Goal: Task Accomplishment & Management: Manage account settings

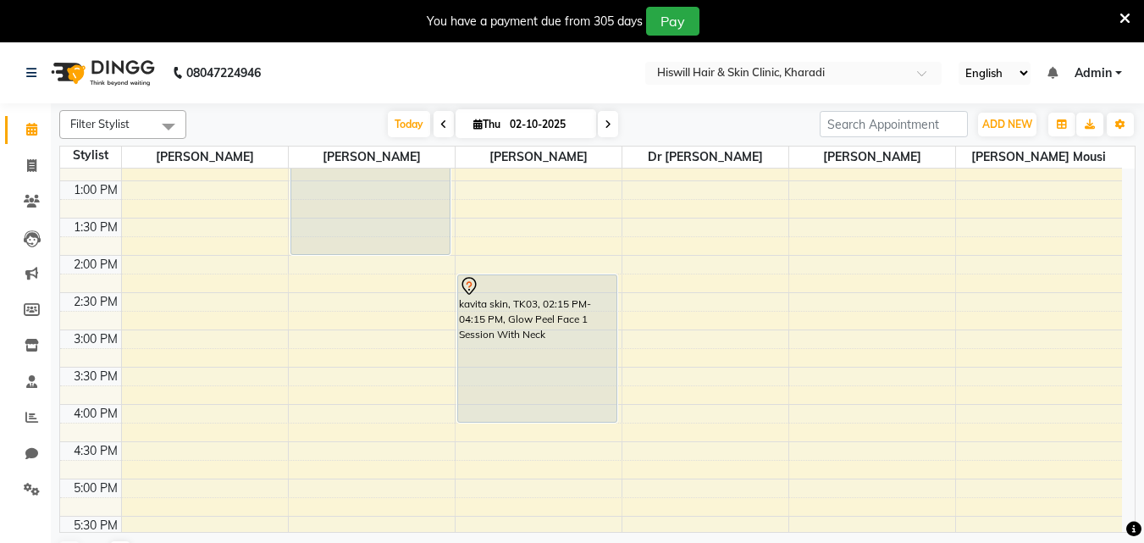
scroll to position [254, 0]
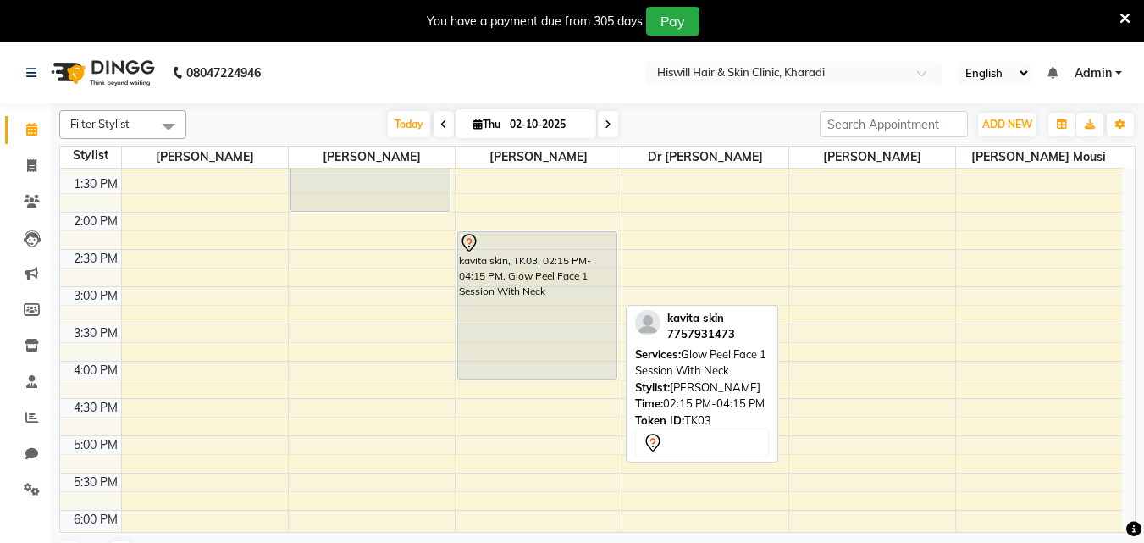
click at [558, 286] on div "kavita skin, TK03, 02:15 PM-04:15 PM, Glow Peel Face 1 Session With Neck" at bounding box center [537, 305] width 158 height 147
select select "7"
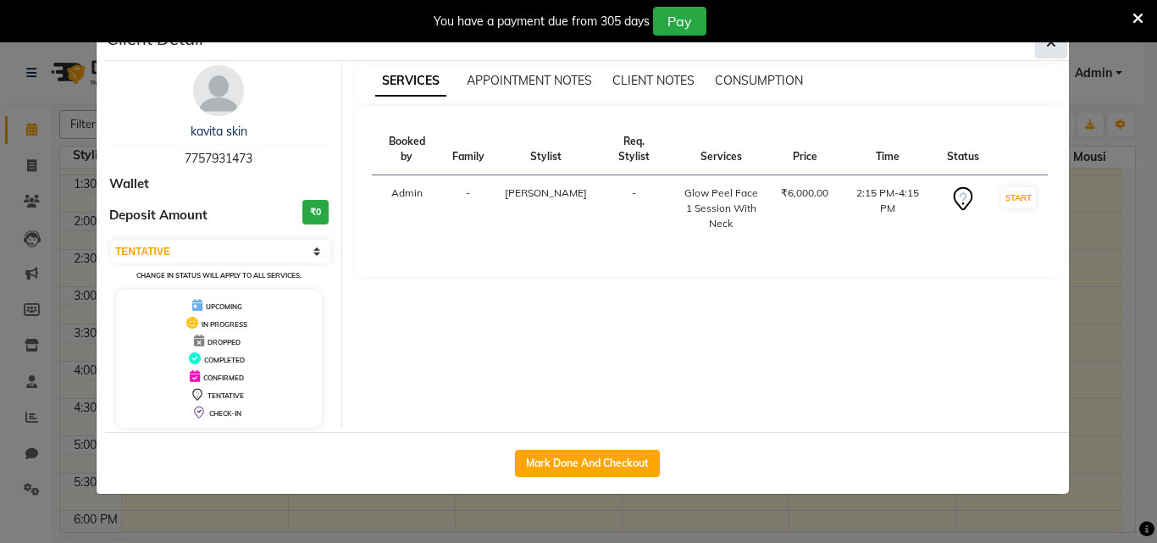
click at [1049, 47] on icon "button" at bounding box center [1051, 43] width 10 height 14
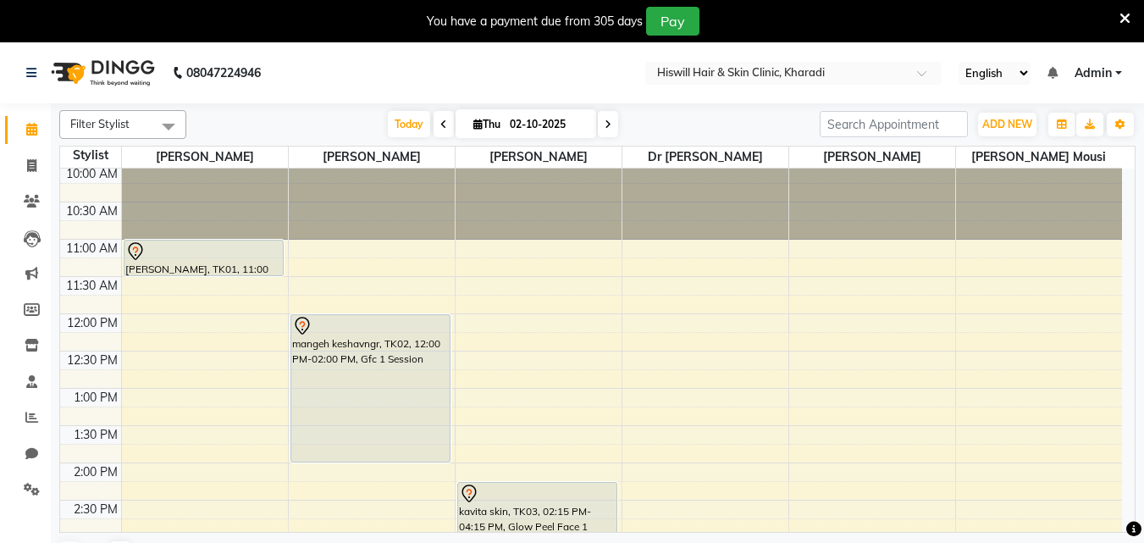
scroll to position [0, 0]
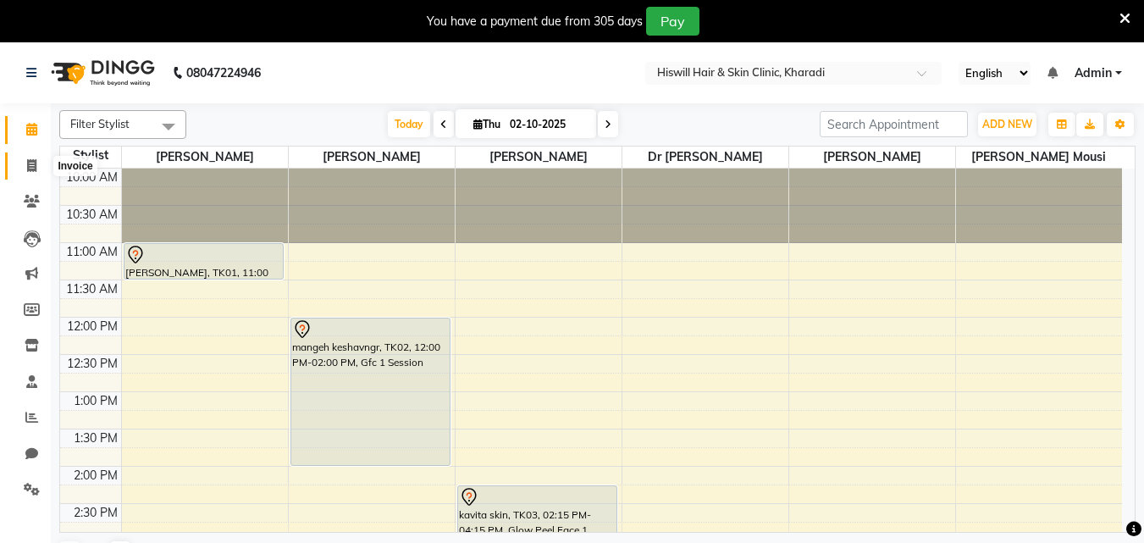
click at [33, 169] on icon at bounding box center [31, 165] width 9 height 13
select select "7262"
select select "service"
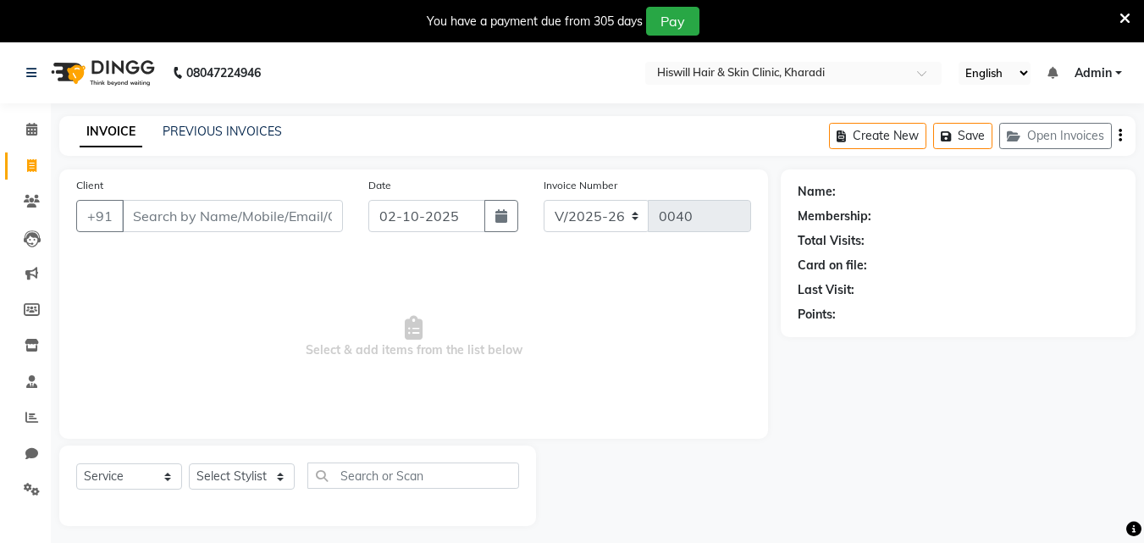
click at [148, 219] on input "Client" at bounding box center [232, 216] width 221 height 32
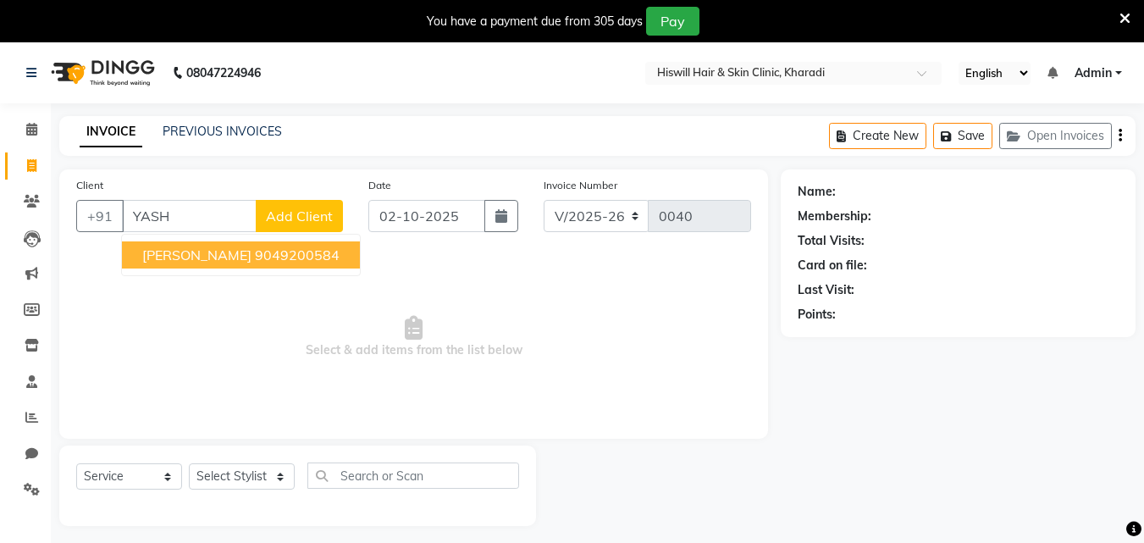
click at [255, 254] on ngb-highlight "9049200584" at bounding box center [297, 254] width 85 height 17
type input "9049200584"
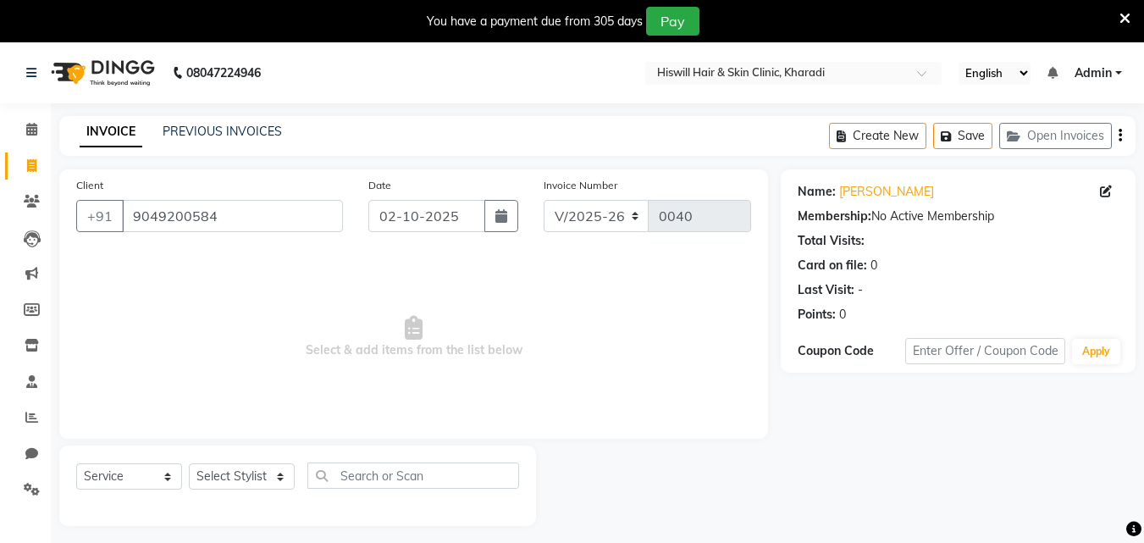
click at [1125, 24] on icon at bounding box center [1125, 18] width 11 height 15
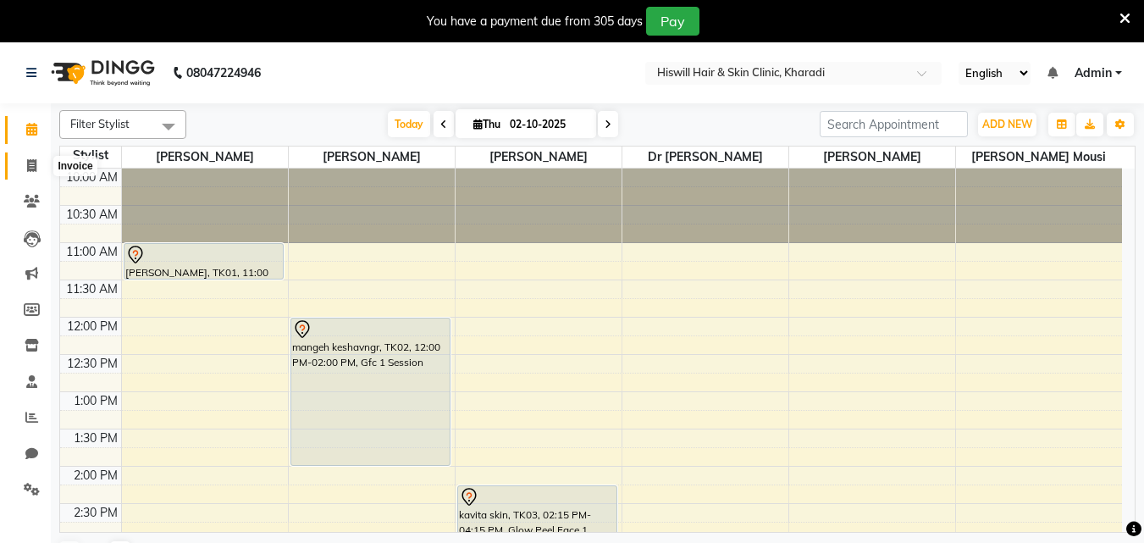
click at [25, 167] on span at bounding box center [32, 166] width 30 height 19
select select "7262"
select select "service"
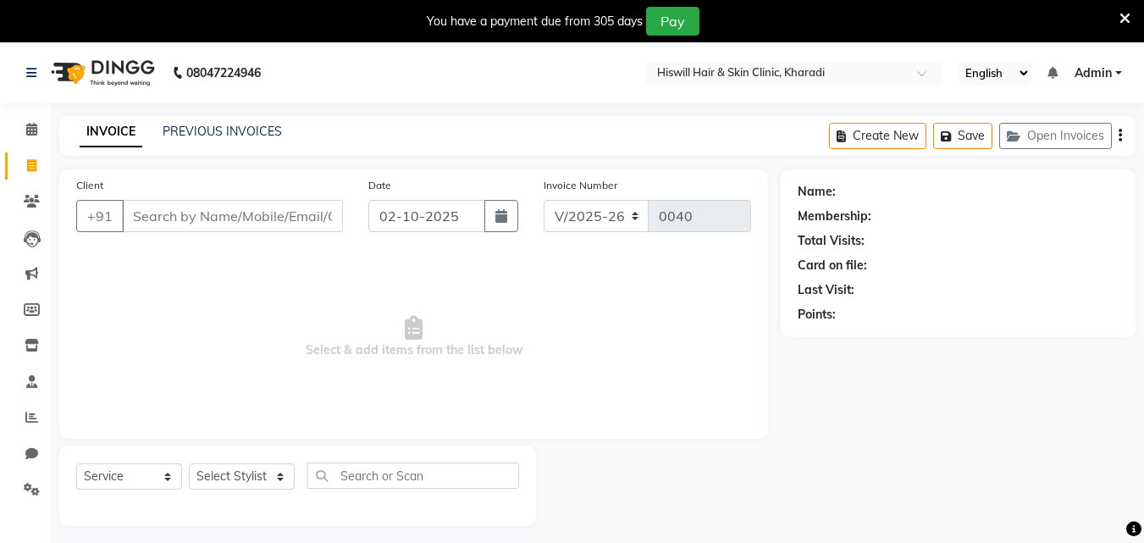
click at [136, 218] on input "Client" at bounding box center [232, 216] width 221 height 32
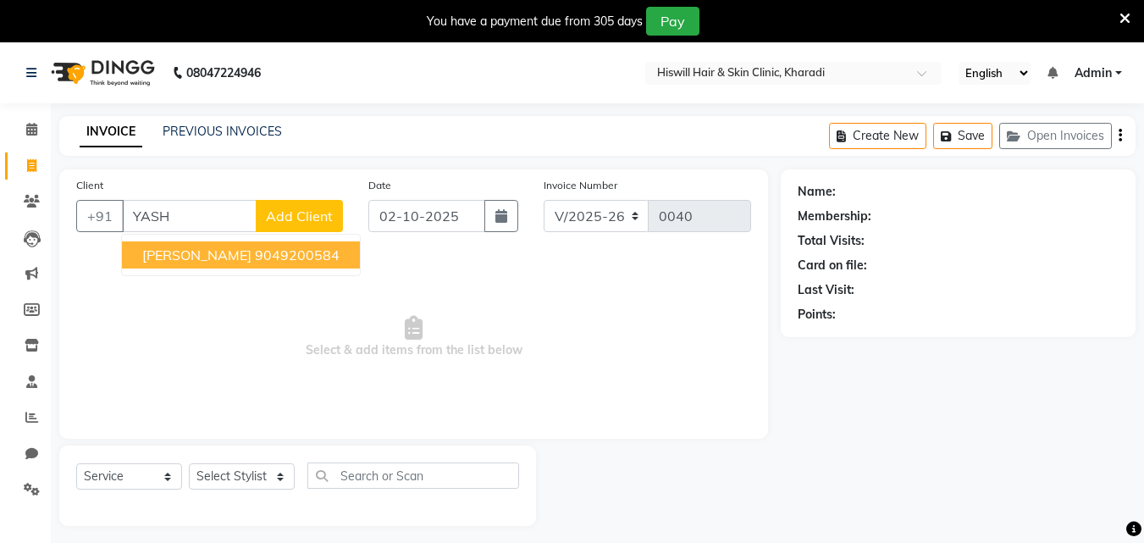
click at [209, 249] on span "[PERSON_NAME]" at bounding box center [196, 254] width 109 height 17
type input "9049200584"
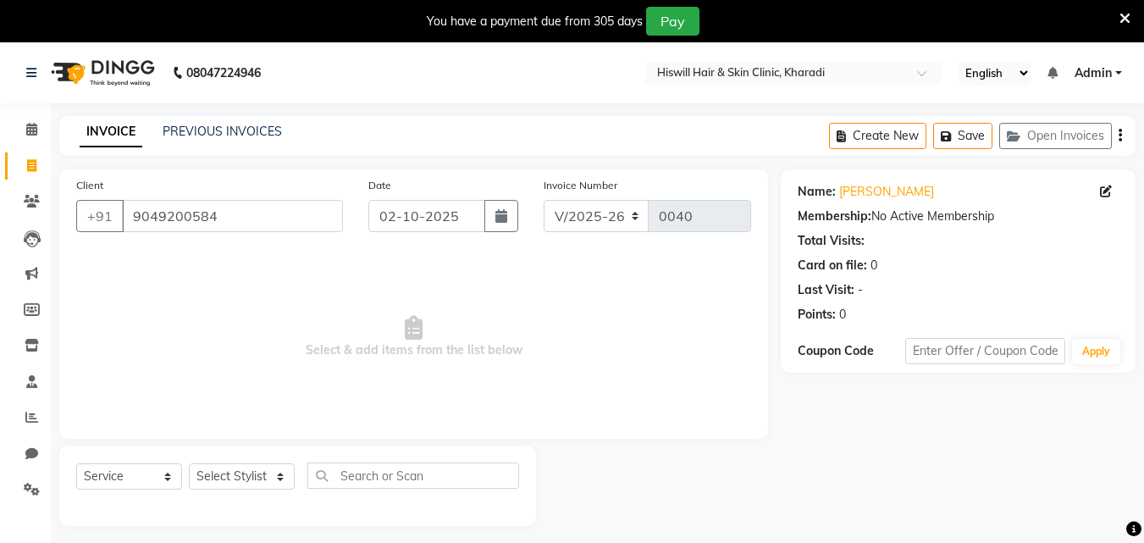
click at [1125, 8] on div at bounding box center [1125, 21] width 11 height 29
click at [1125, 12] on icon at bounding box center [1125, 18] width 11 height 15
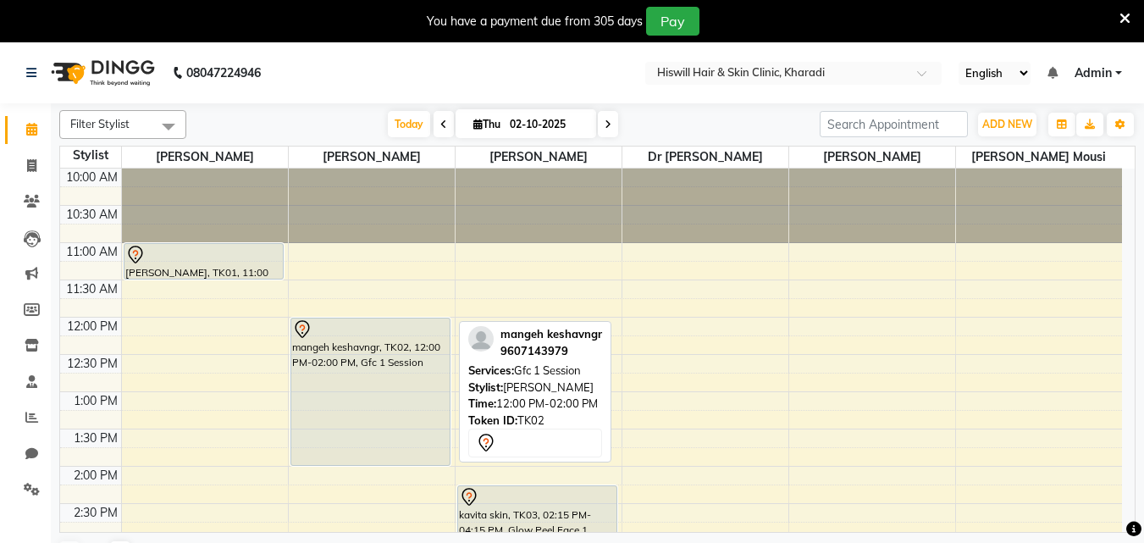
click at [387, 361] on div "mangeh keshavngr, TK02, 12:00 PM-02:00 PM, Gfc 1 Session" at bounding box center [370, 391] width 158 height 147
select select "7"
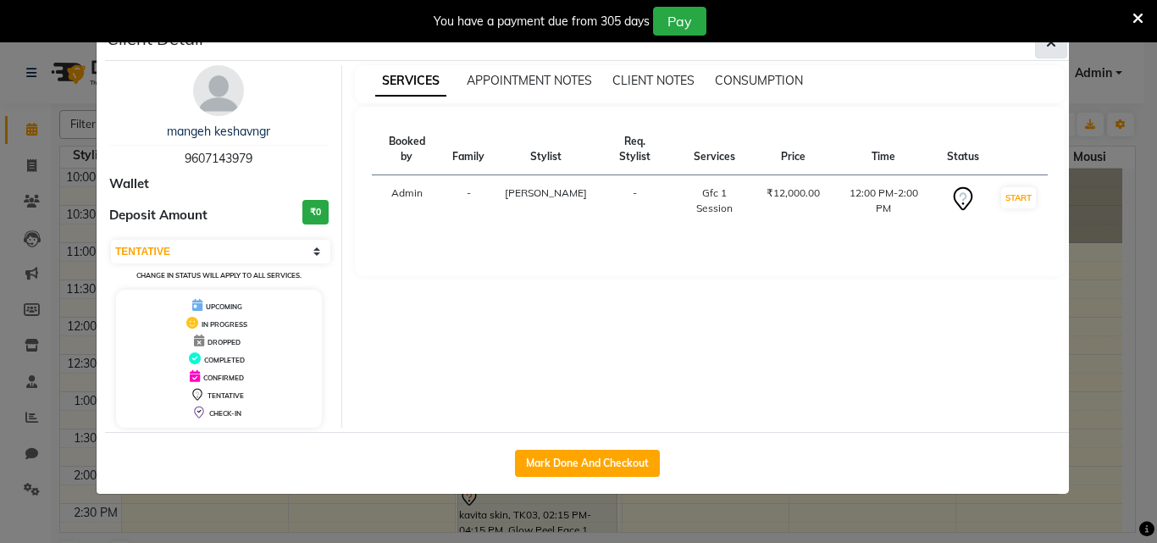
click at [1048, 46] on icon "button" at bounding box center [1051, 43] width 10 height 14
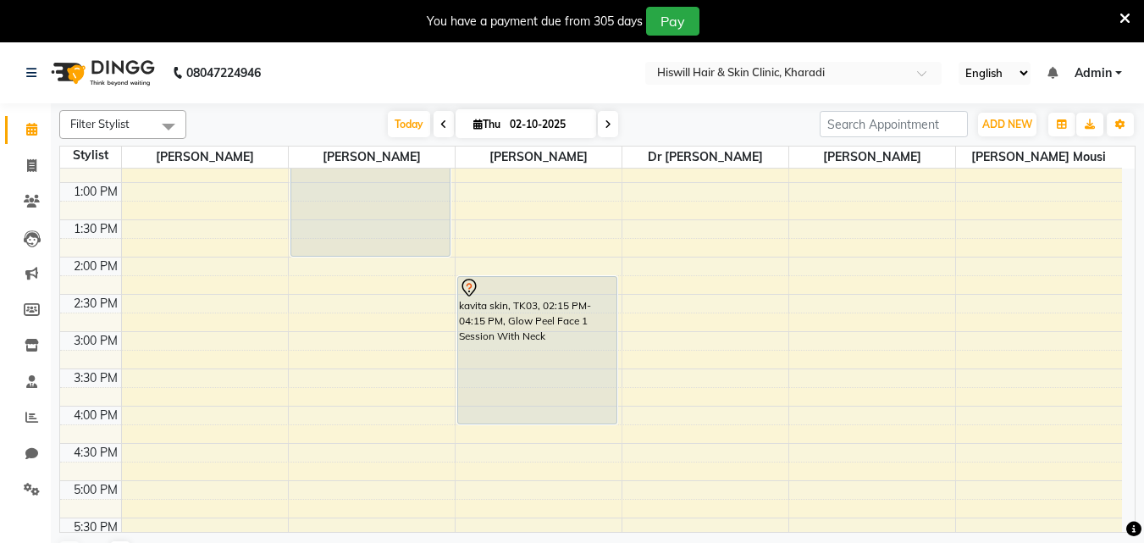
scroll to position [169, 0]
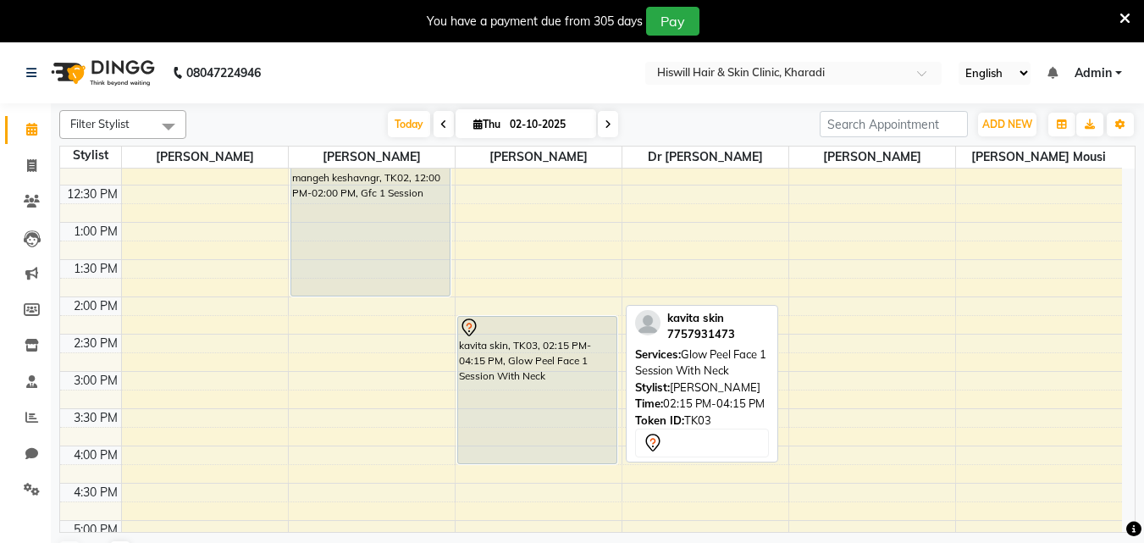
click at [474, 329] on icon at bounding box center [469, 327] width 14 height 18
select select "7"
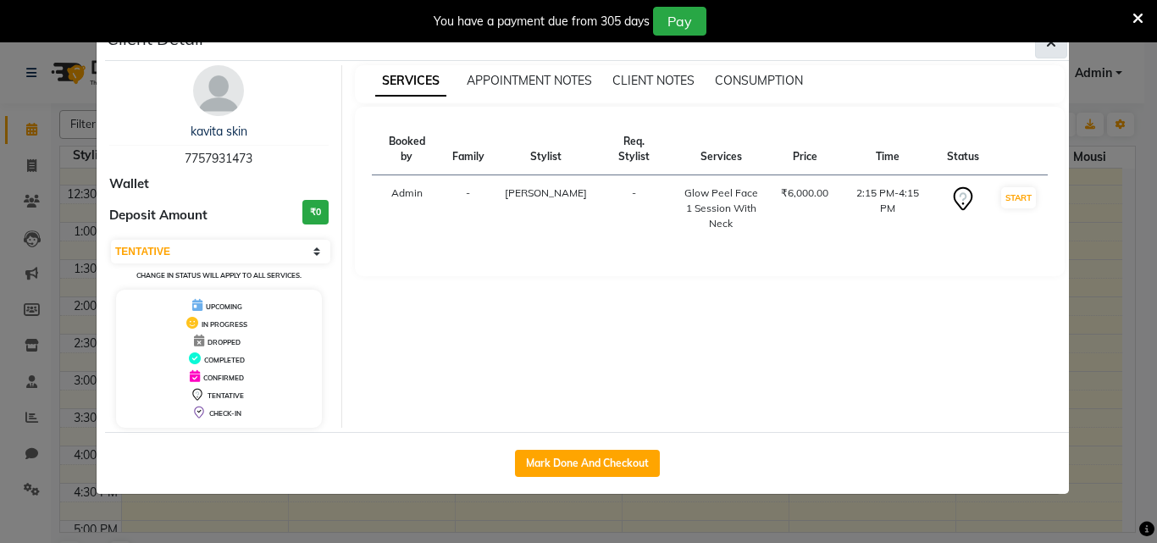
click at [1054, 49] on span "button" at bounding box center [1051, 42] width 10 height 17
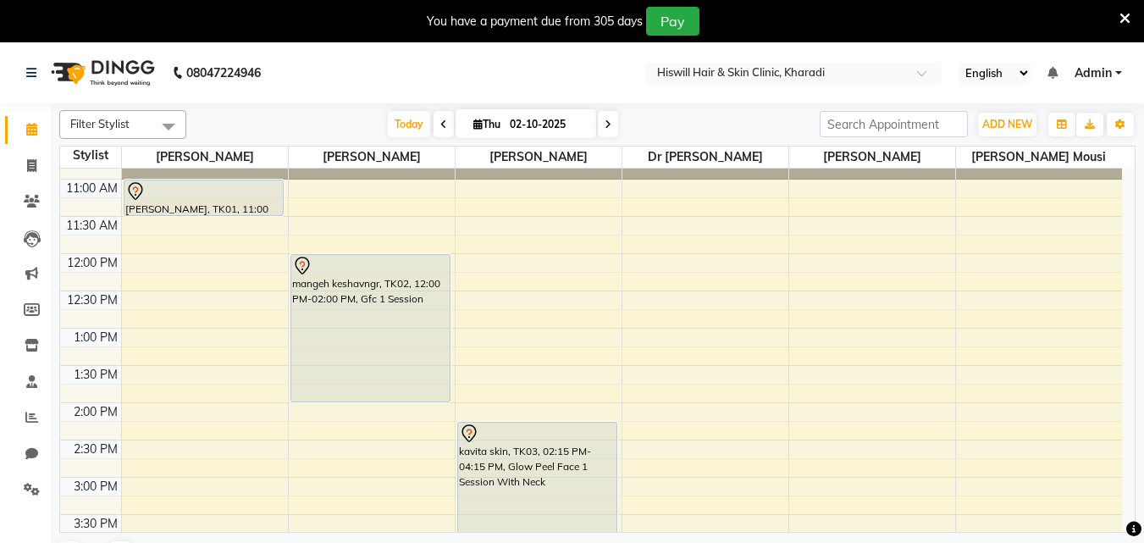
scroll to position [254, 0]
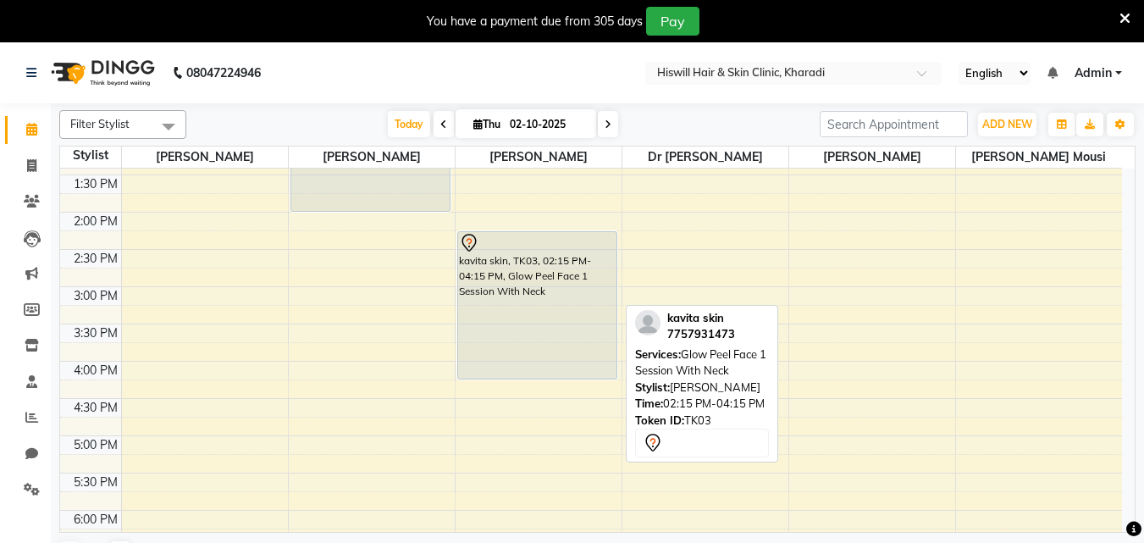
click at [521, 266] on div "kavita skin, TK03, 02:15 PM-04:15 PM, Glow Peel Face 1 Session With Neck" at bounding box center [537, 305] width 158 height 147
select select "7"
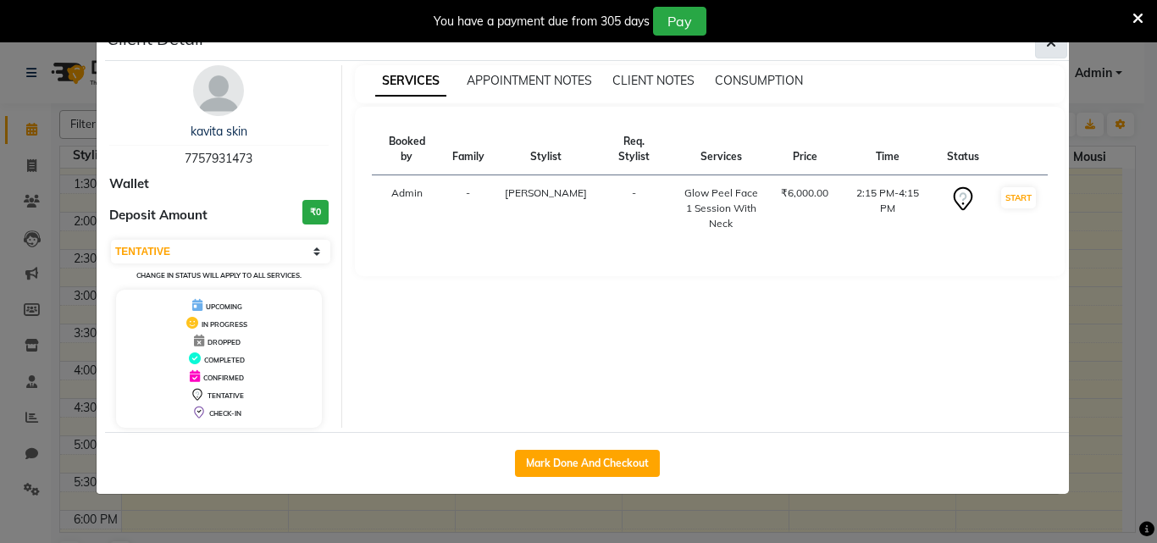
click at [1051, 53] on button "button" at bounding box center [1051, 42] width 32 height 32
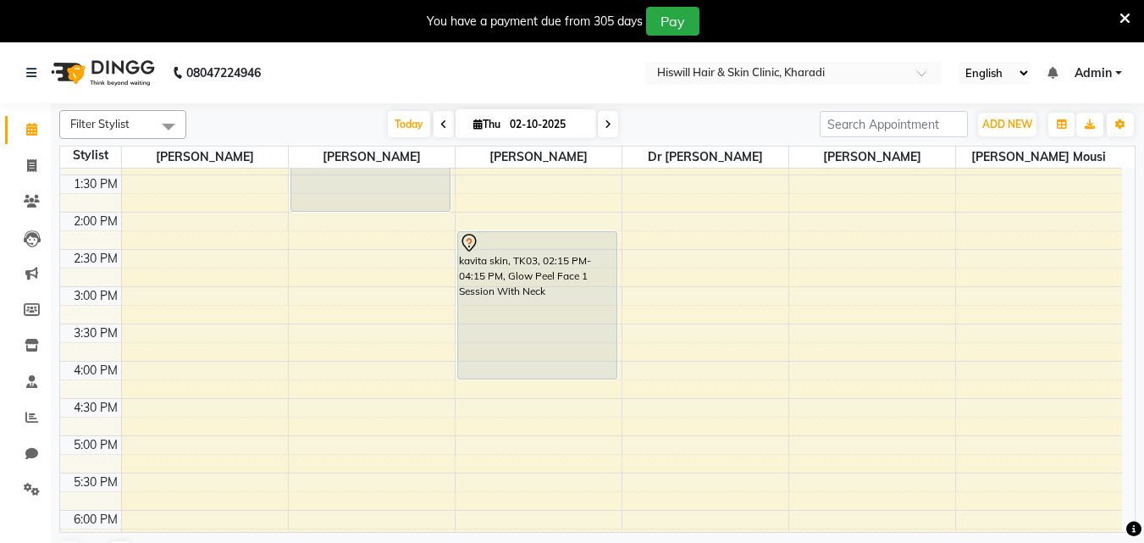
click at [473, 129] on icon at bounding box center [477, 124] width 9 height 11
select select "10"
select select "2025"
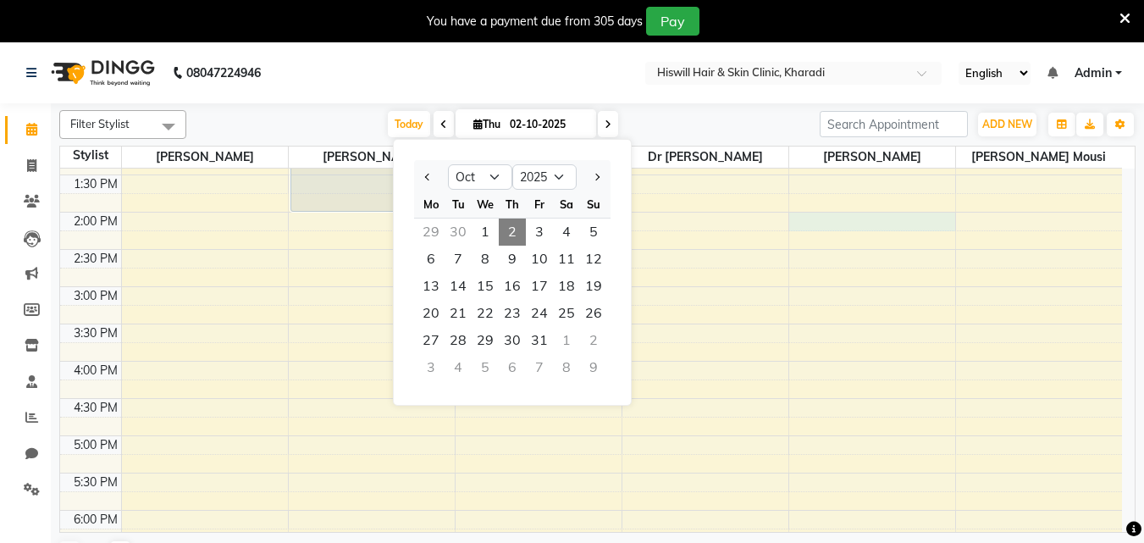
click at [831, 219] on div "10:00 AM 10:30 AM 11:00 AM 11:30 AM 12:00 PM 12:30 PM 1:00 PM 1:30 PM 2:00 PM 2…" at bounding box center [591, 323] width 1062 height 819
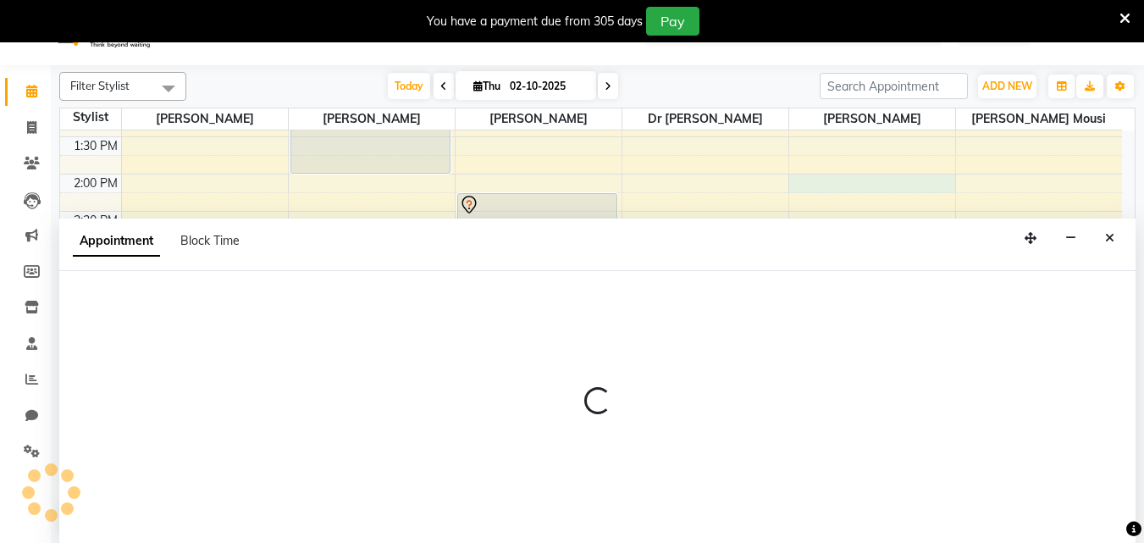
select select "89734"
select select "840"
select select "tentative"
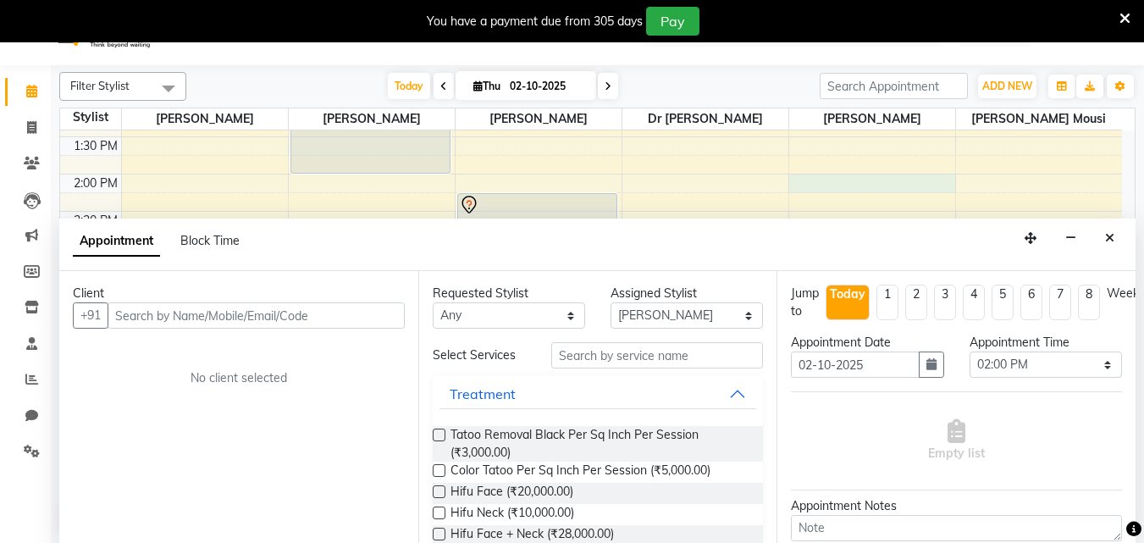
scroll to position [42, 0]
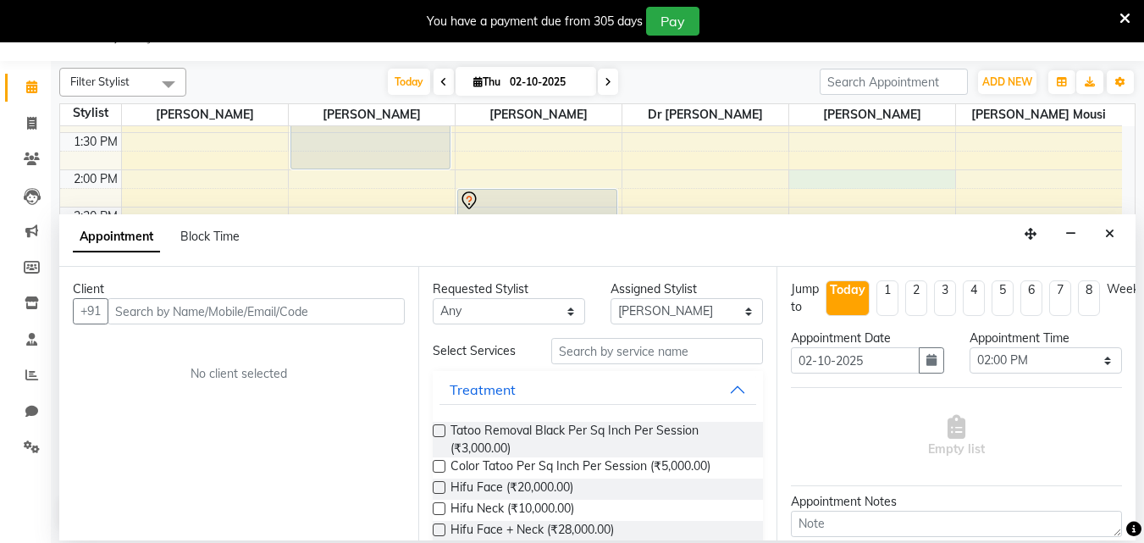
click at [1118, 14] on div "You have a payment due from 305 days Pay" at bounding box center [563, 21] width 1113 height 29
click at [1111, 232] on icon "Close" at bounding box center [1109, 234] width 9 height 12
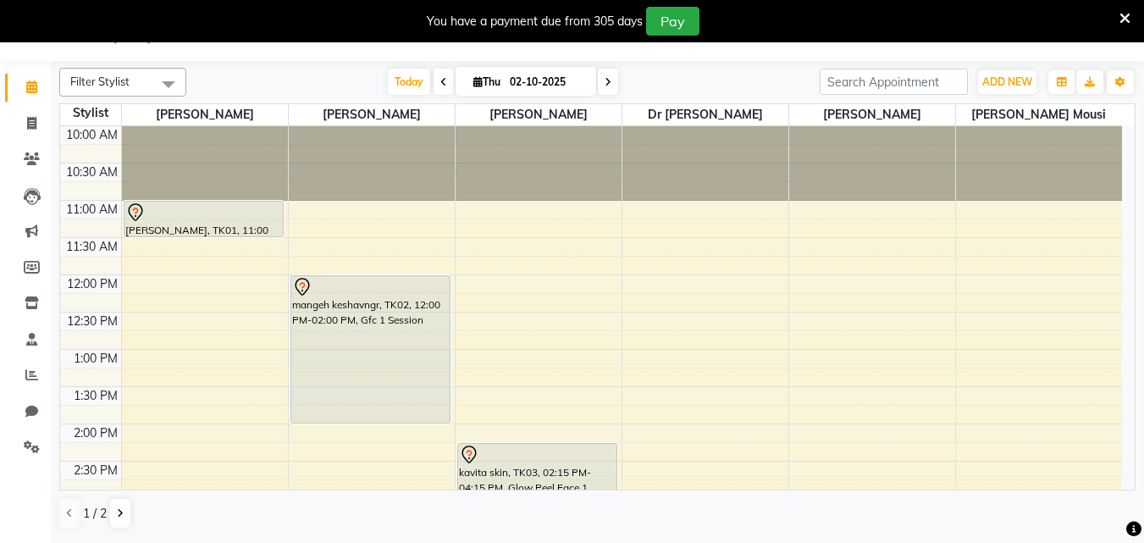
scroll to position [0, 0]
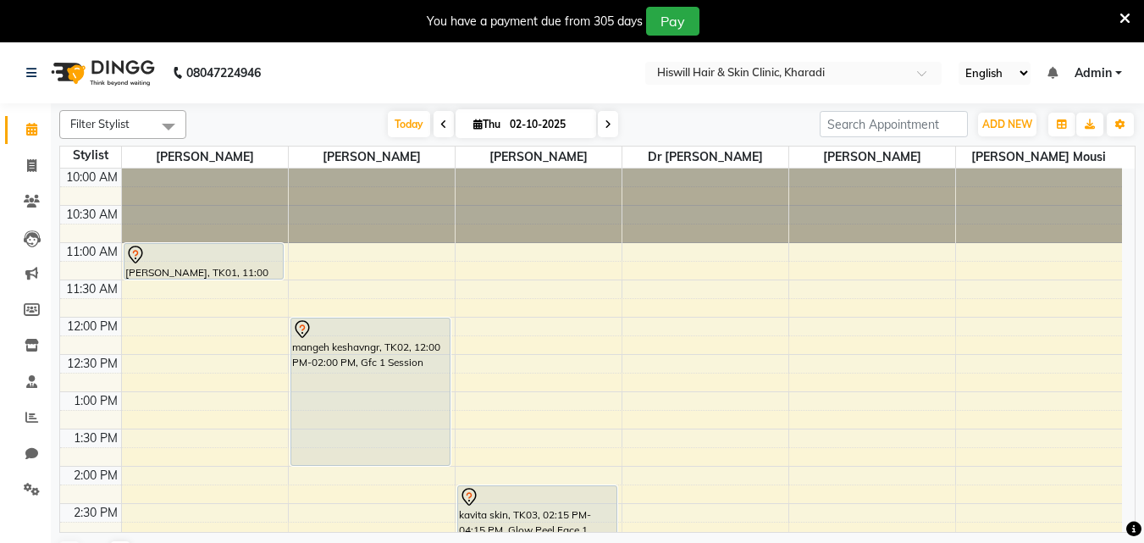
click at [608, 123] on icon at bounding box center [608, 124] width 7 height 10
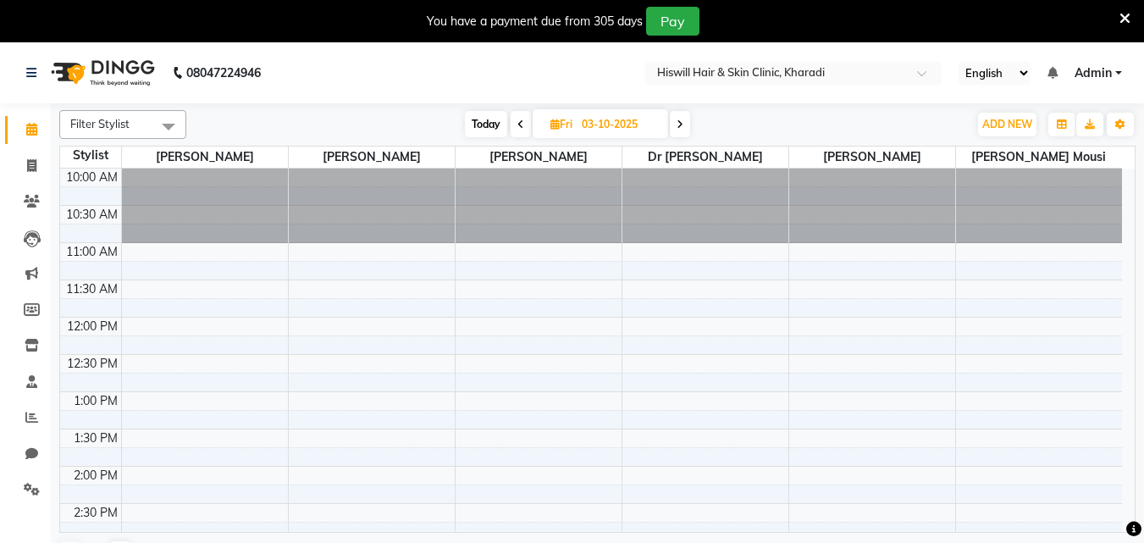
click at [523, 122] on icon at bounding box center [520, 124] width 7 height 10
type input "02-10-2025"
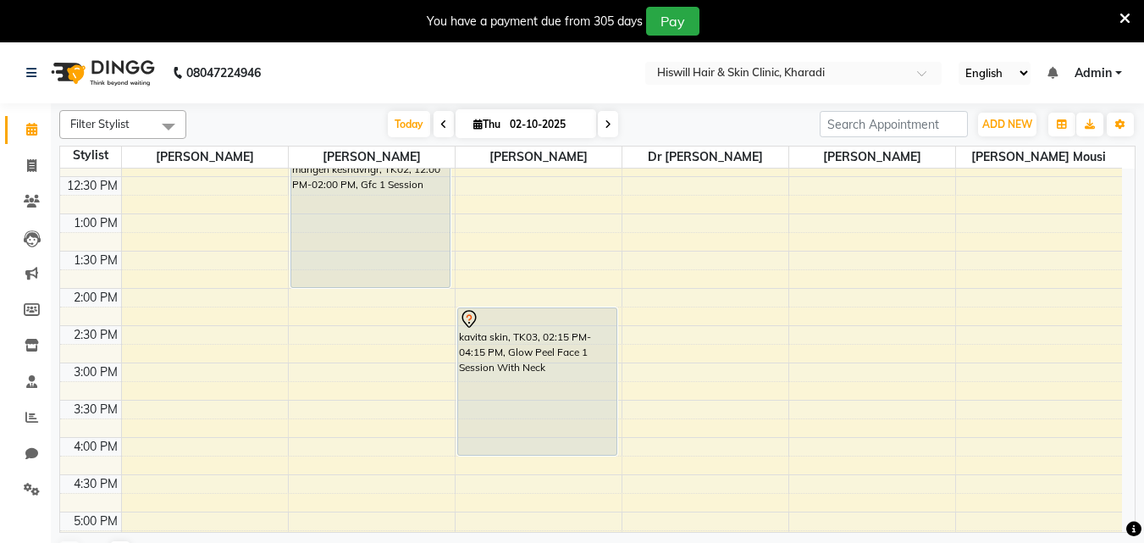
scroll to position [85, 0]
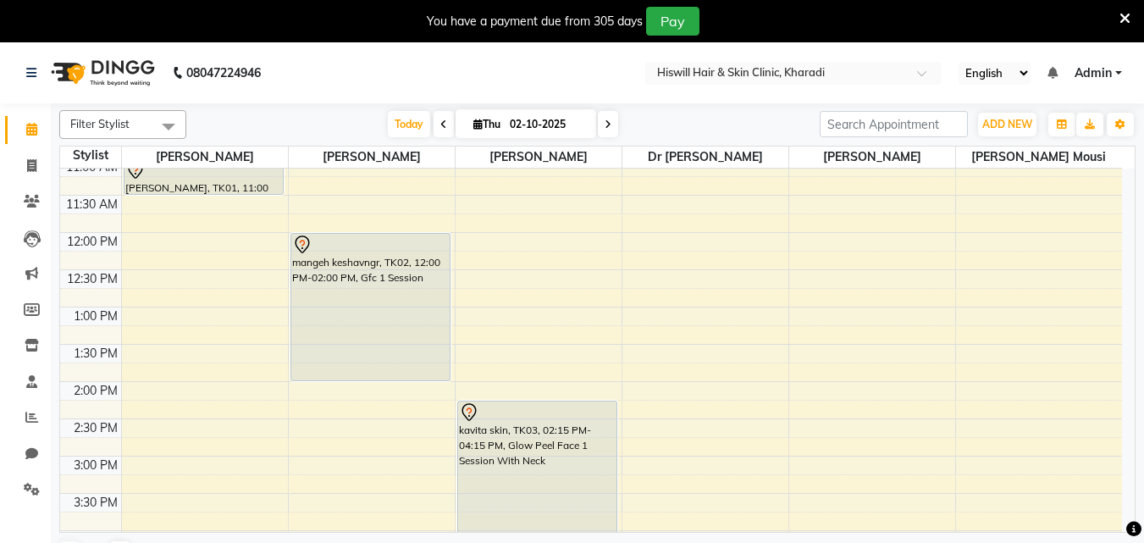
click at [475, 127] on icon at bounding box center [477, 124] width 9 height 11
select select "10"
select select "2025"
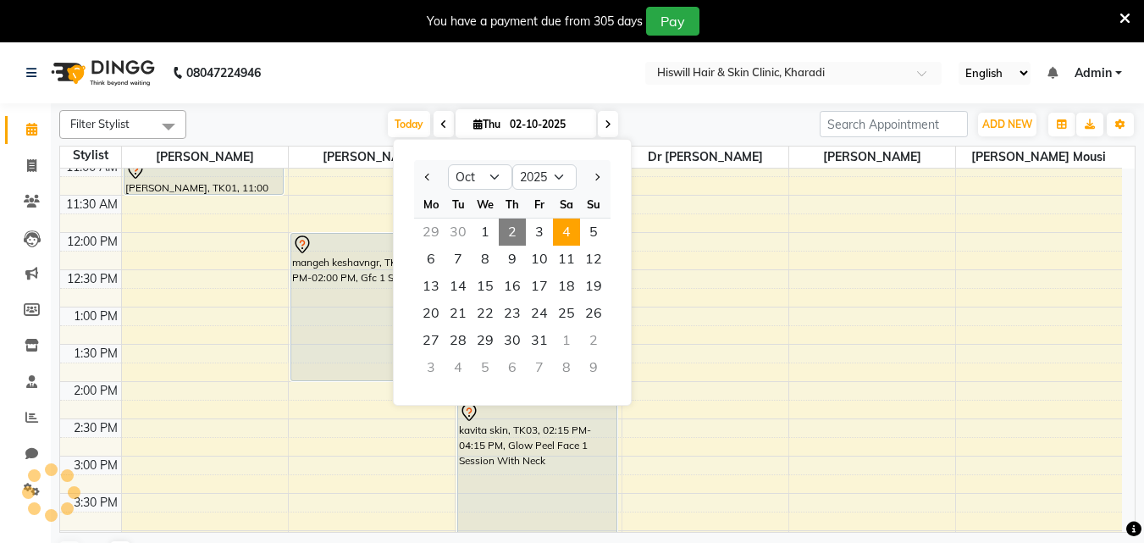
click at [570, 234] on span "4" at bounding box center [566, 232] width 27 height 27
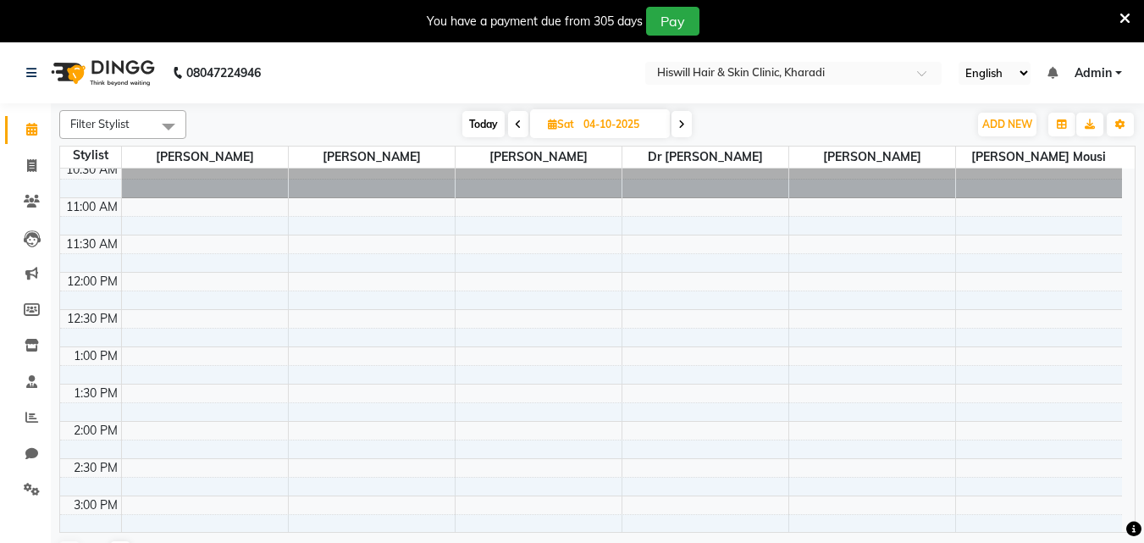
scroll to position [32, 0]
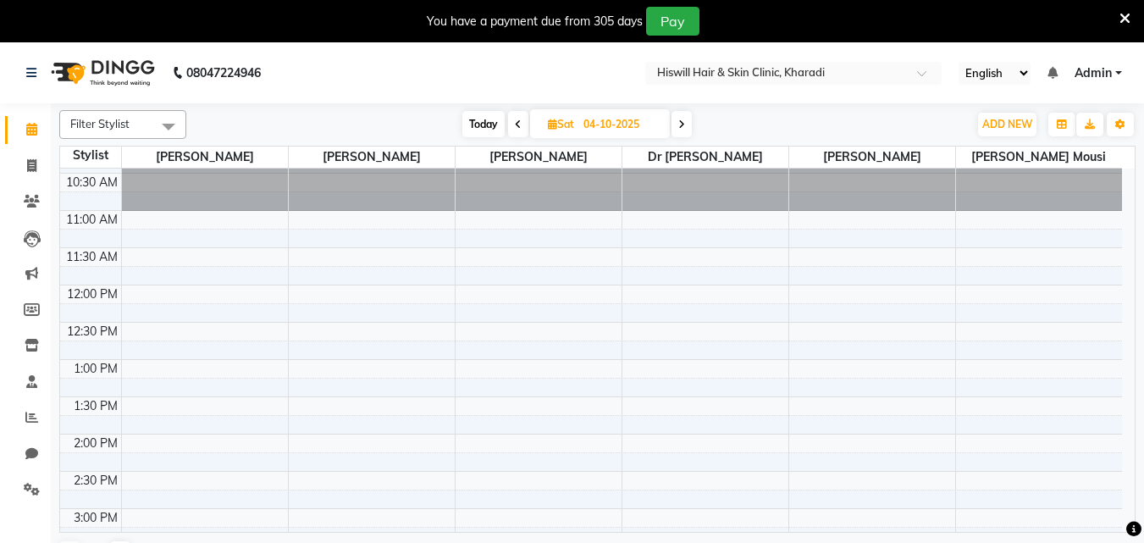
click at [512, 121] on span at bounding box center [518, 124] width 20 height 26
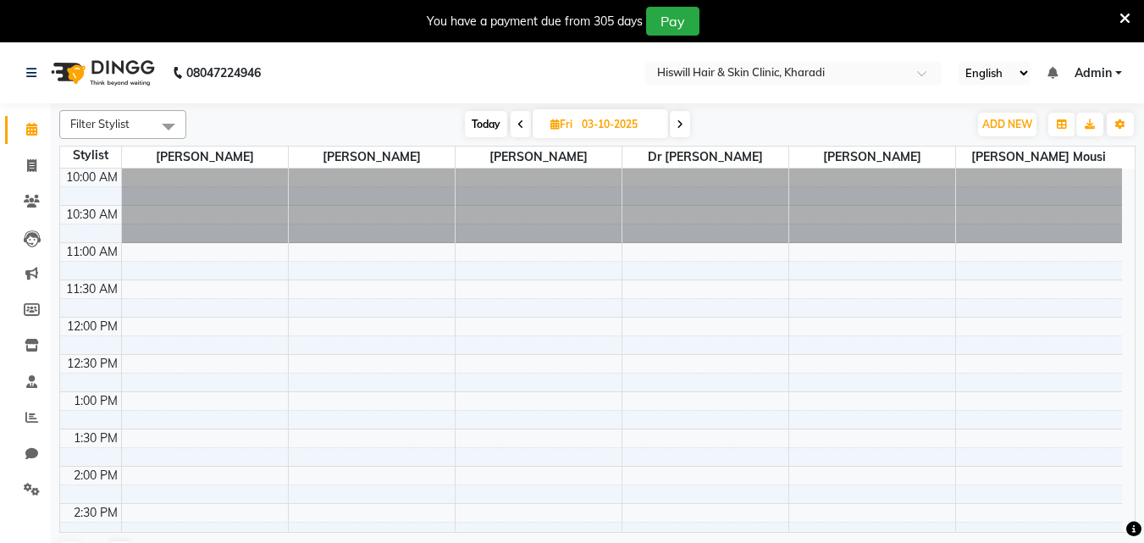
click at [513, 120] on span at bounding box center [521, 124] width 20 height 26
type input "02-10-2025"
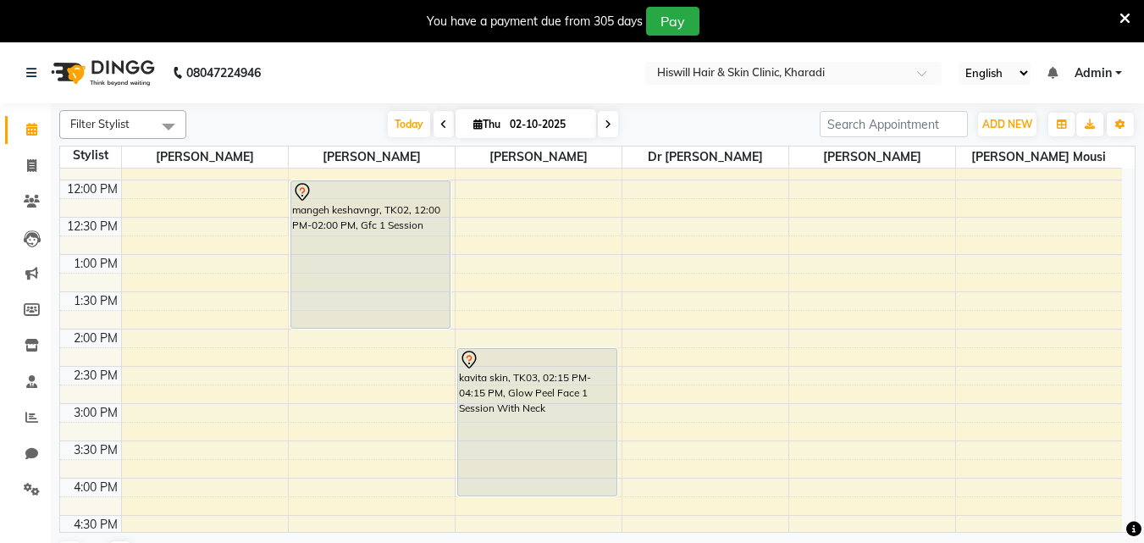
scroll to position [117, 0]
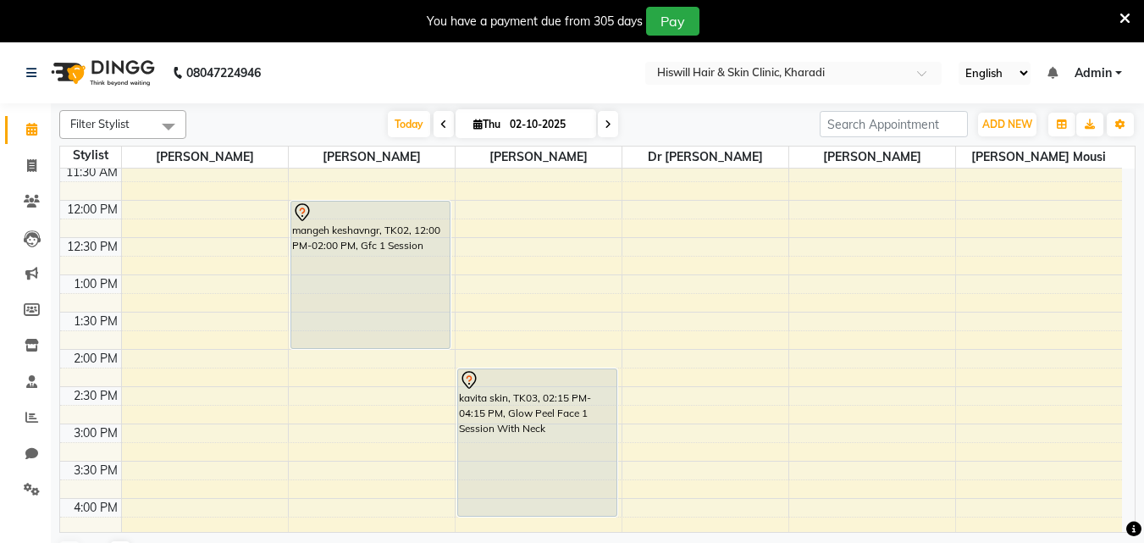
click at [478, 128] on span "Thu" at bounding box center [487, 124] width 36 height 13
select select "10"
select select "2025"
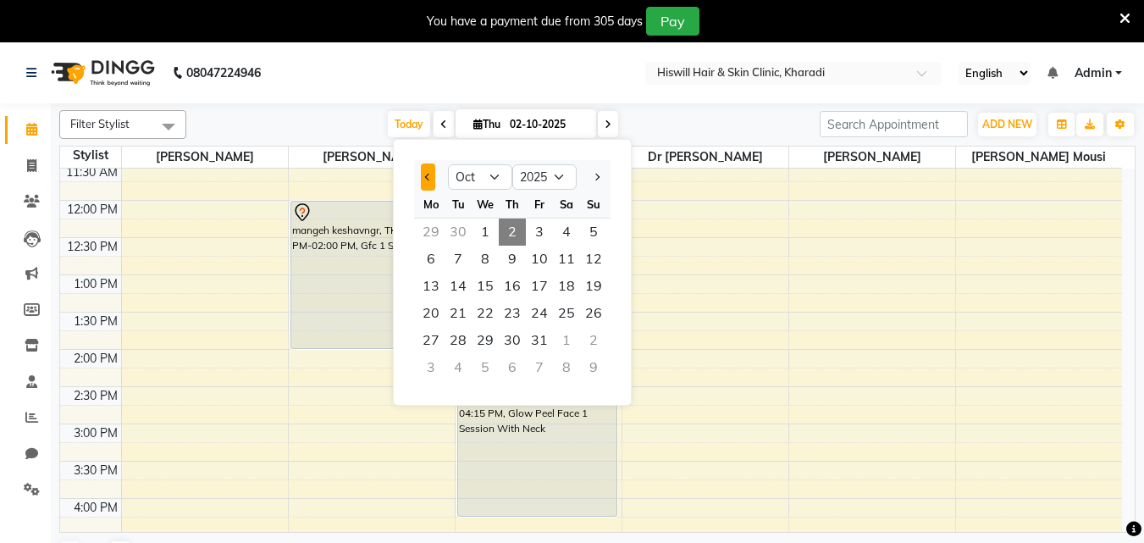
click at [428, 180] on span "Previous month" at bounding box center [428, 177] width 7 height 7
select select "9"
click at [461, 313] on span "23" at bounding box center [458, 313] width 27 height 27
type input "23-09-2025"
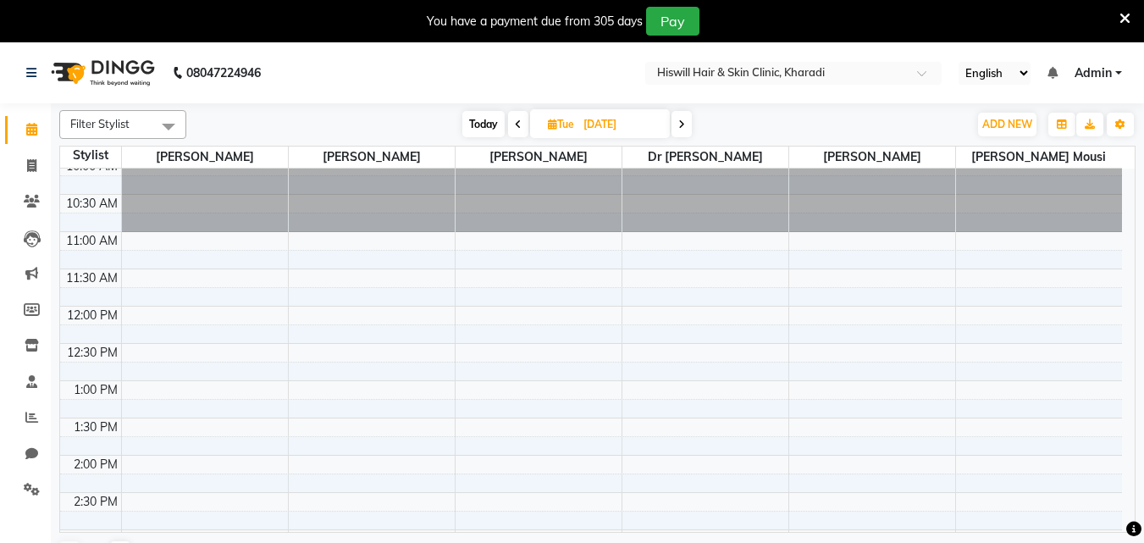
scroll to position [0, 0]
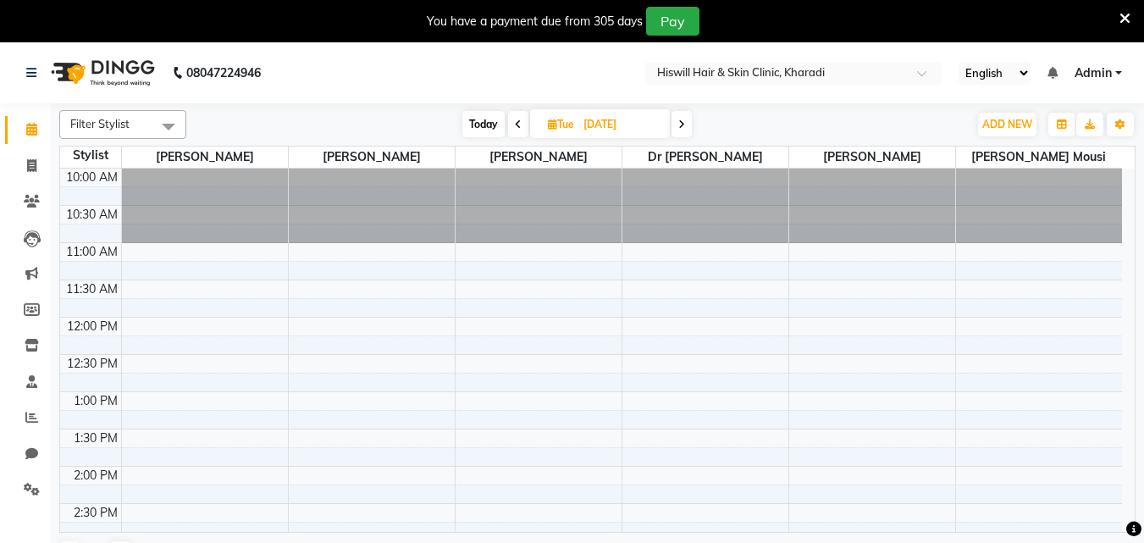
click at [553, 124] on icon at bounding box center [552, 124] width 9 height 11
select select "9"
select select "2025"
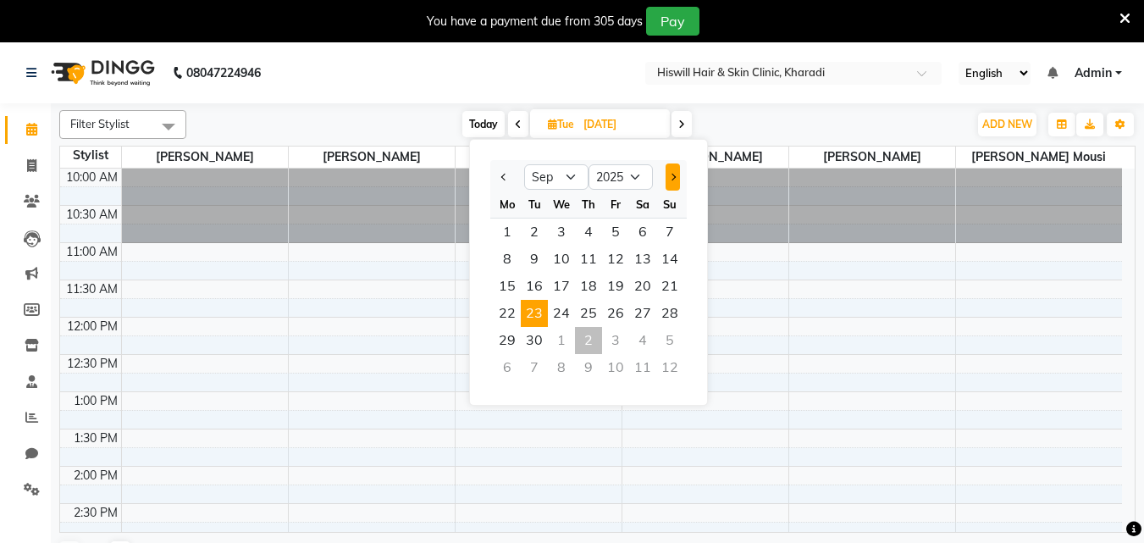
click at [669, 180] on button "Next month" at bounding box center [673, 176] width 14 height 27
select select "10"
click at [794, 136] on div "Today Tue 23-09-2025 Jan Feb Mar Apr May Jun Jul Aug Sep Oct Nov Dec 2015 2016 …" at bounding box center [577, 124] width 765 height 25
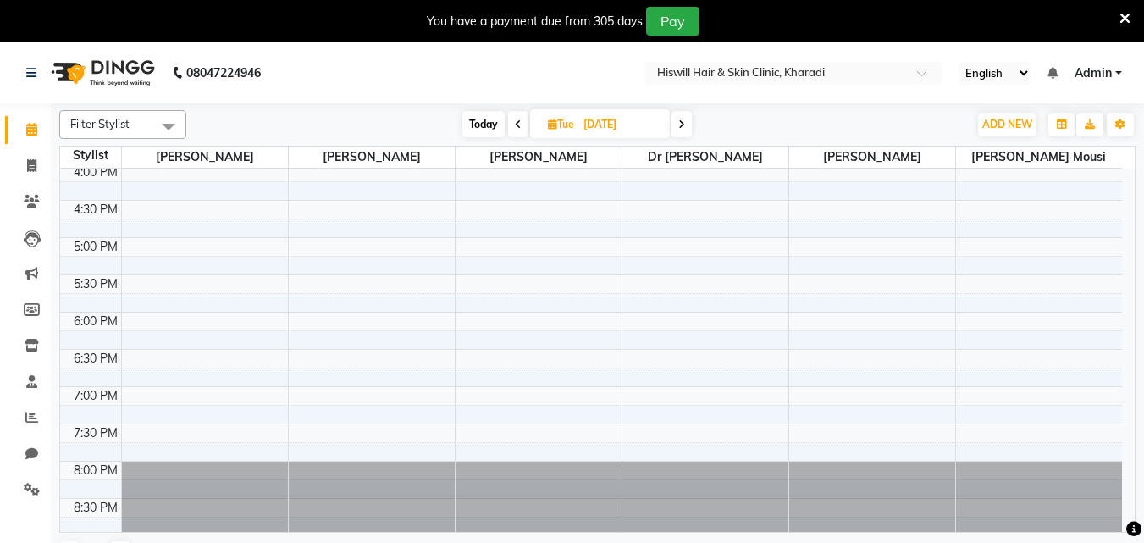
scroll to position [456, 0]
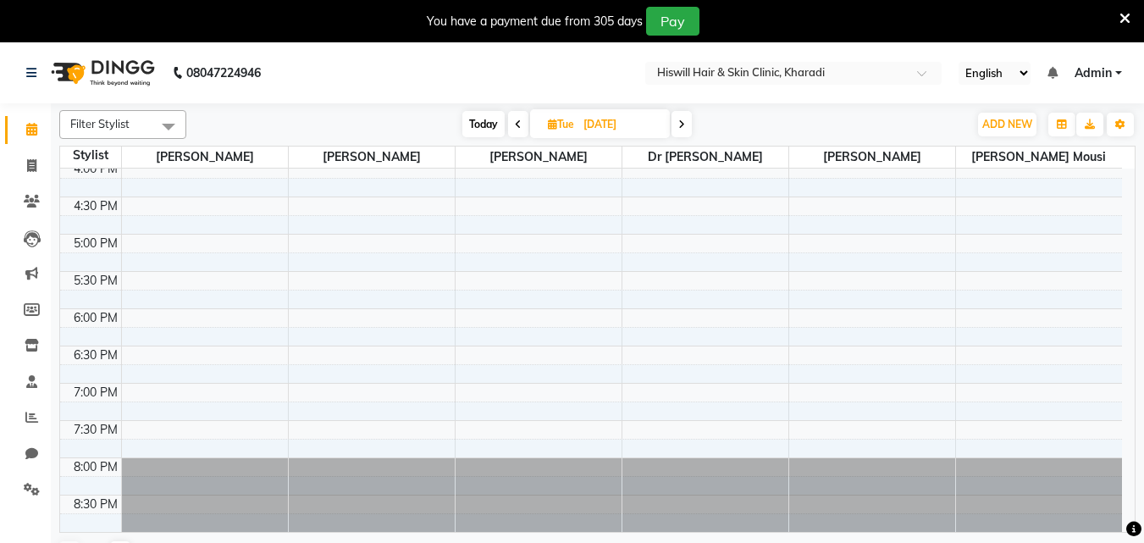
click at [688, 129] on span at bounding box center [682, 124] width 20 height 26
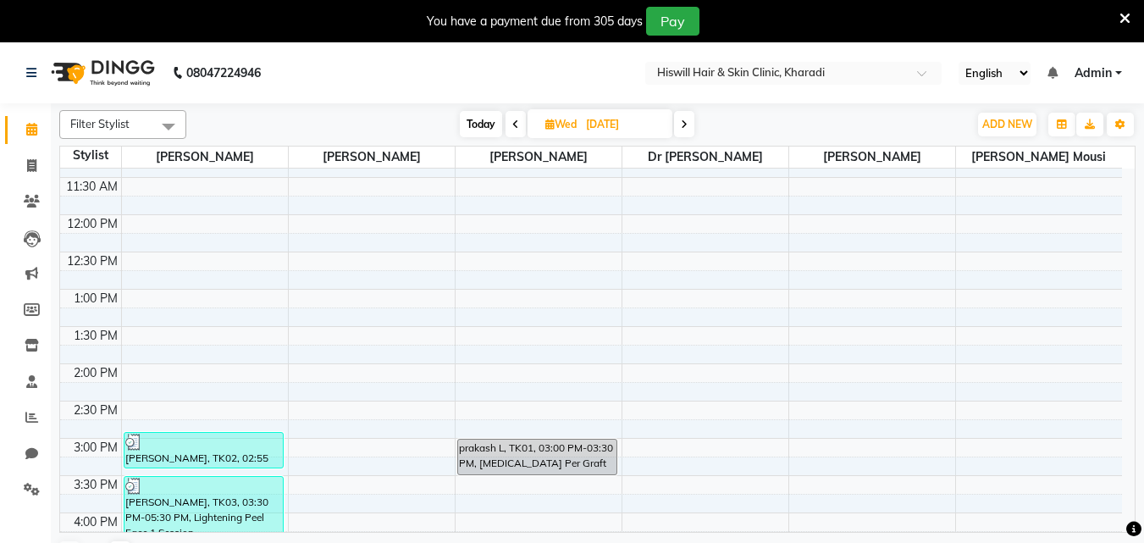
scroll to position [85, 0]
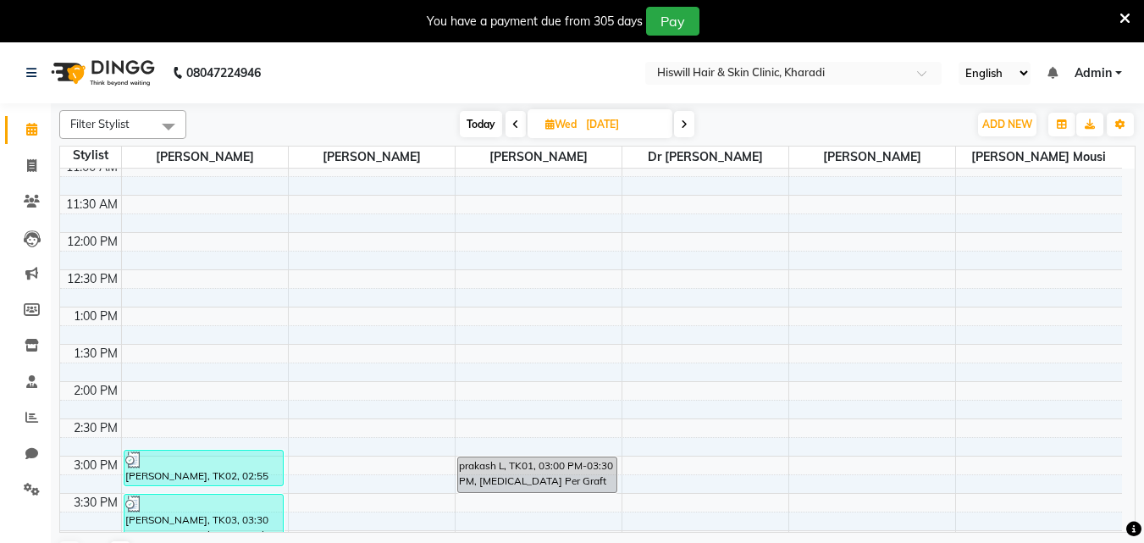
click at [515, 127] on icon at bounding box center [515, 124] width 7 height 10
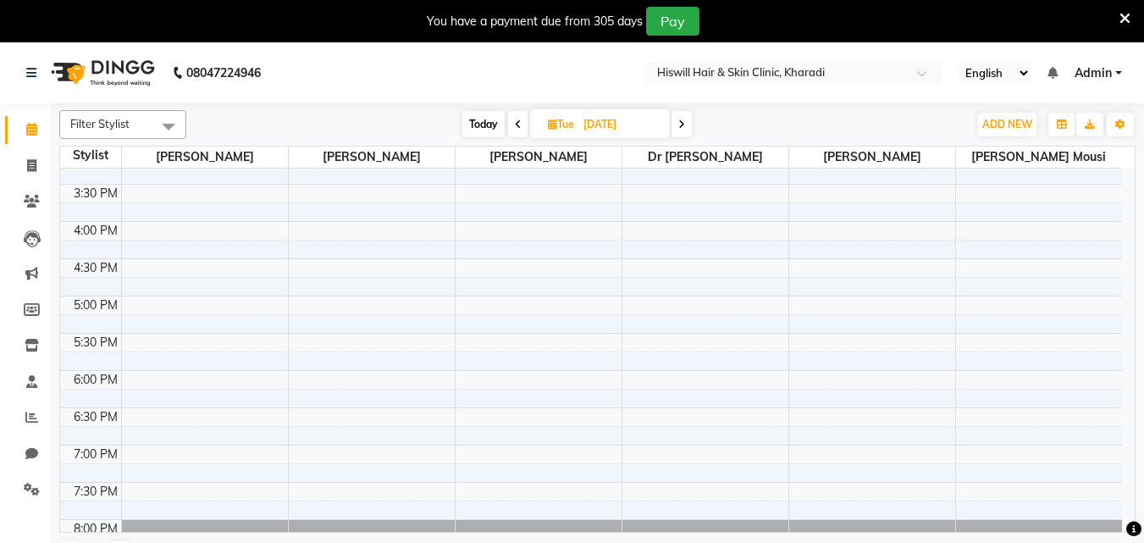
scroll to position [423, 0]
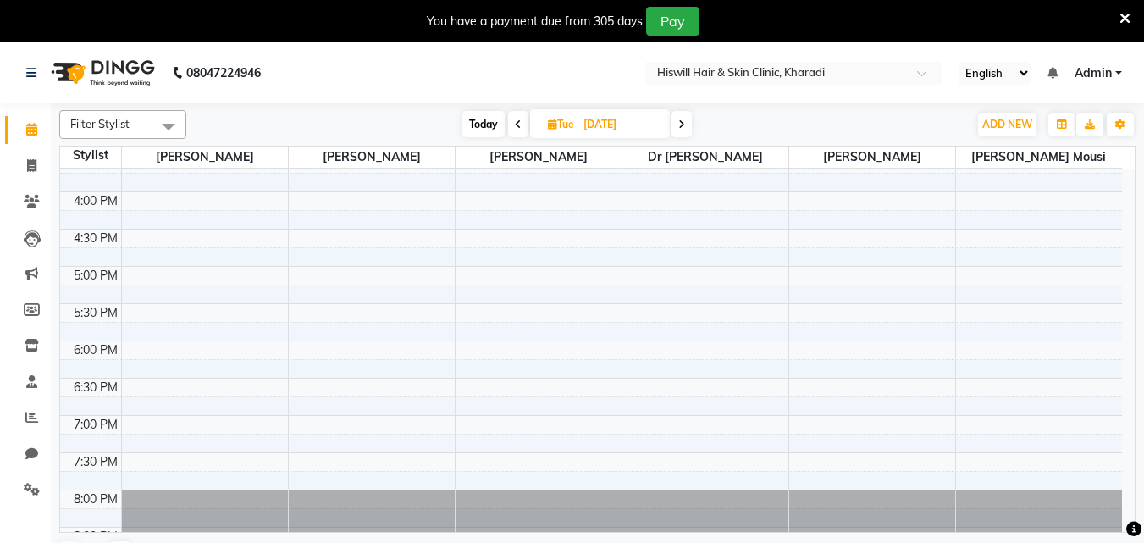
click at [517, 123] on icon at bounding box center [518, 124] width 7 height 10
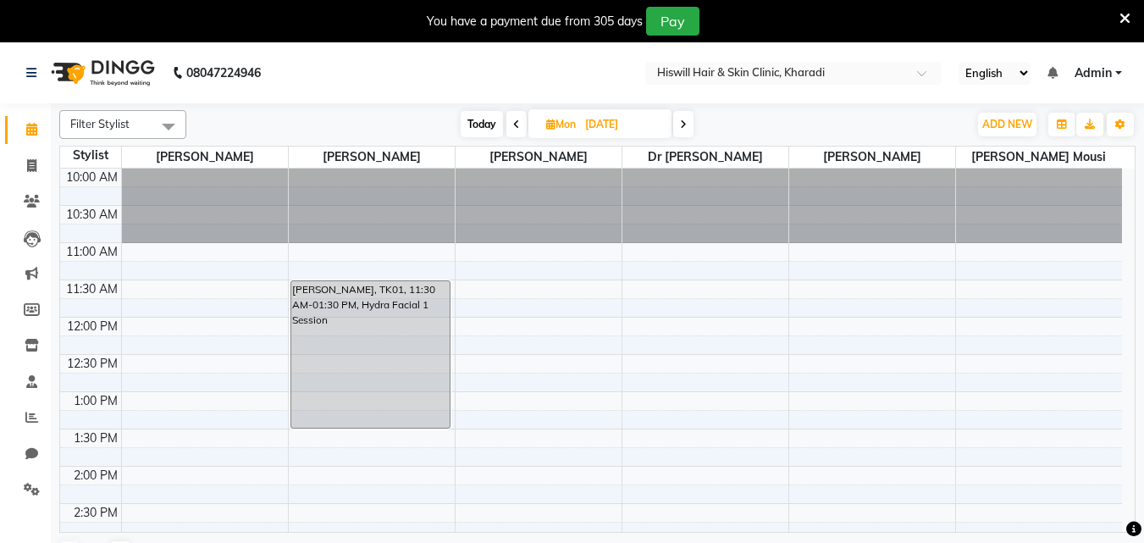
click at [513, 124] on icon at bounding box center [516, 124] width 7 height 10
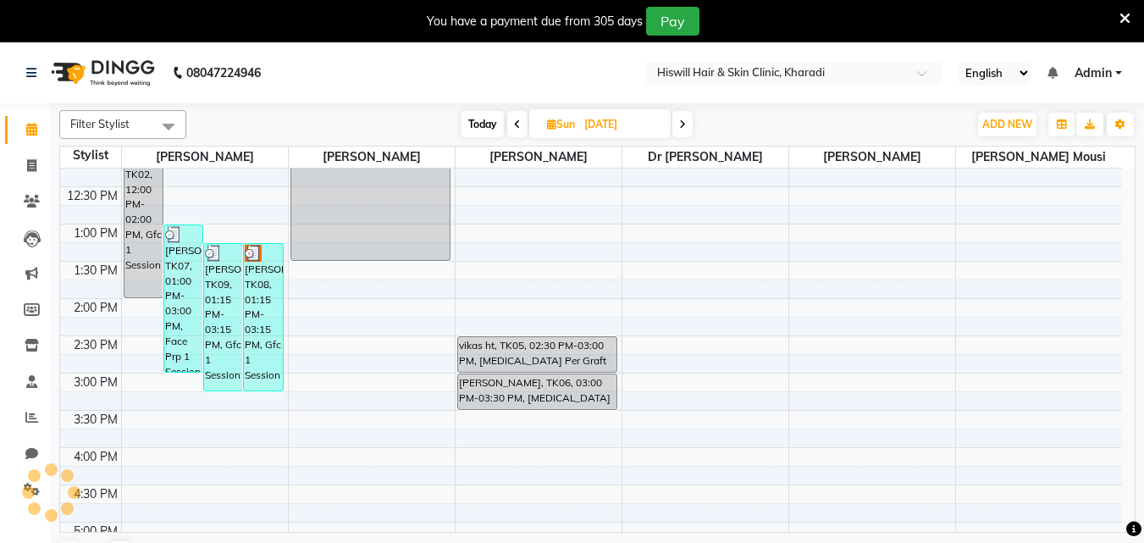
scroll to position [169, 0]
click at [517, 122] on icon at bounding box center [517, 124] width 7 height 10
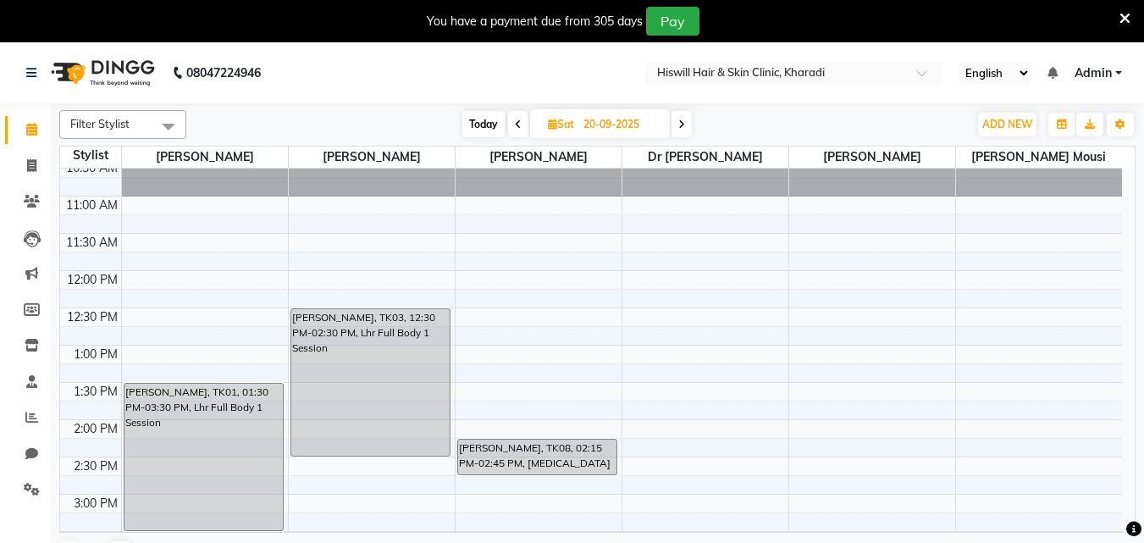
scroll to position [85, 0]
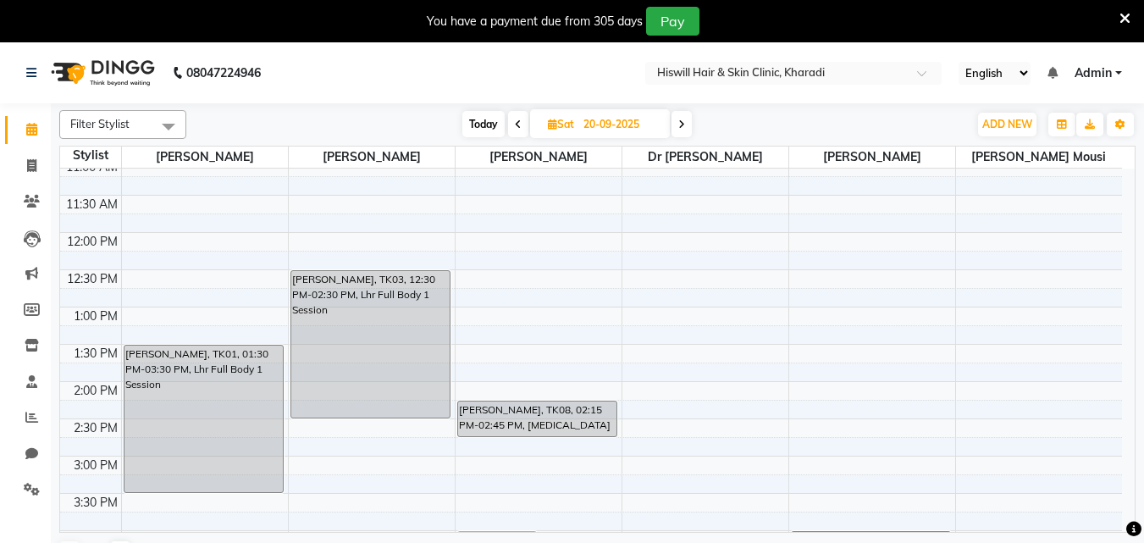
click at [517, 120] on icon at bounding box center [518, 124] width 7 height 10
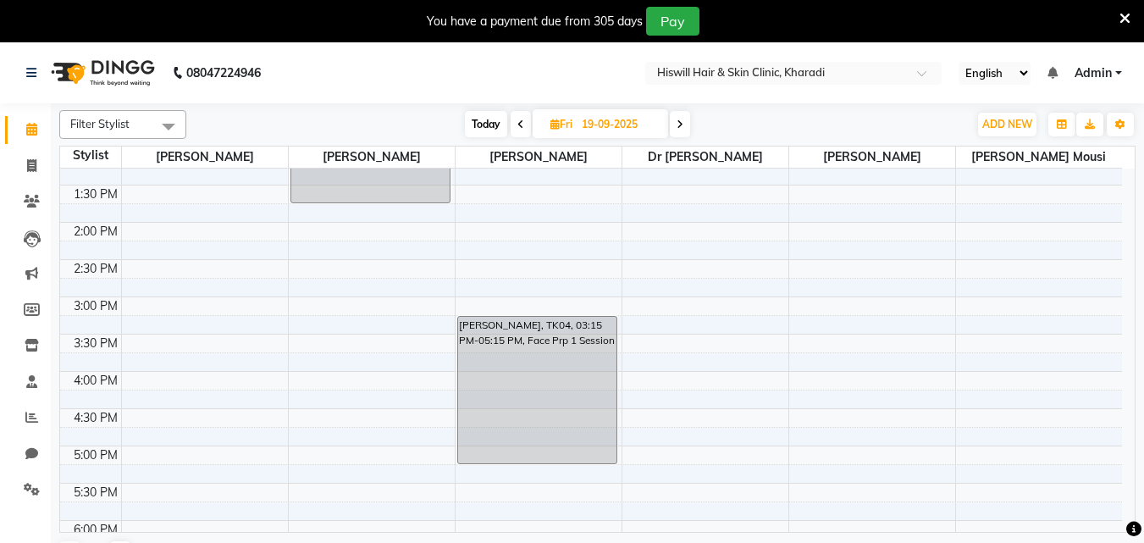
scroll to position [254, 0]
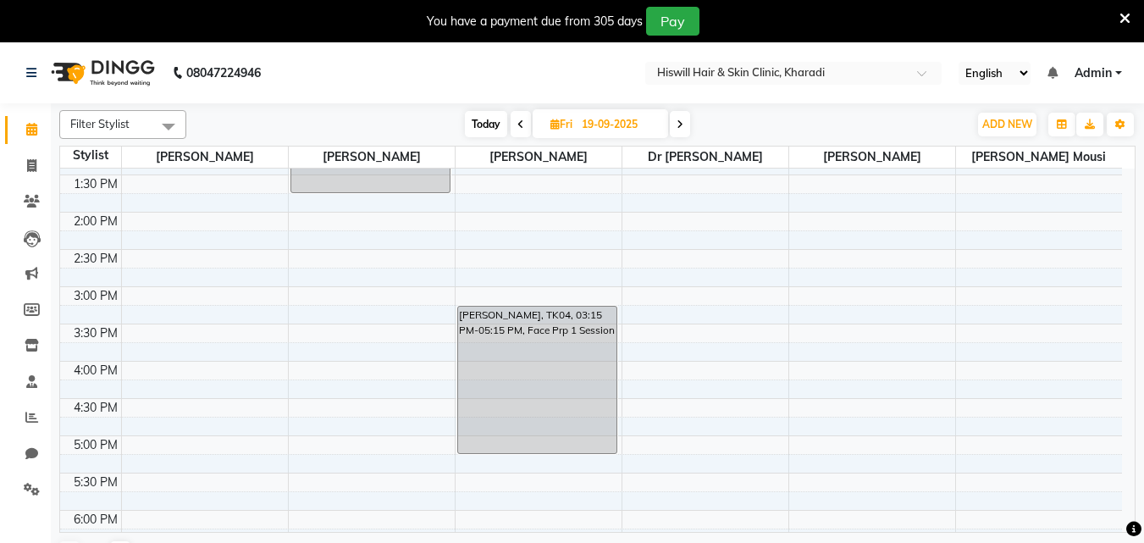
click at [521, 124] on icon at bounding box center [520, 124] width 7 height 10
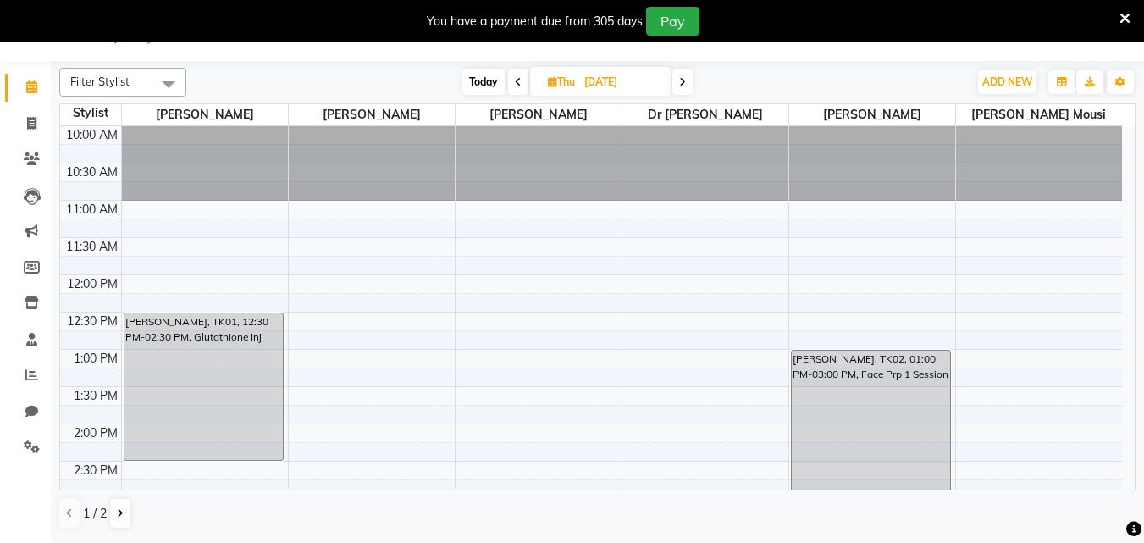
scroll to position [0, 0]
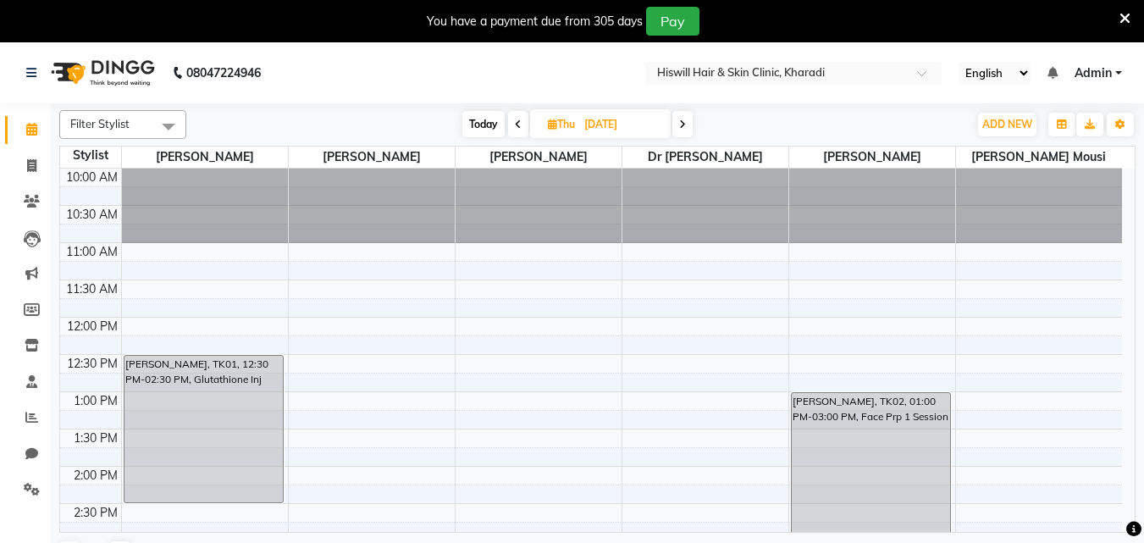
click at [519, 124] on icon at bounding box center [518, 124] width 7 height 10
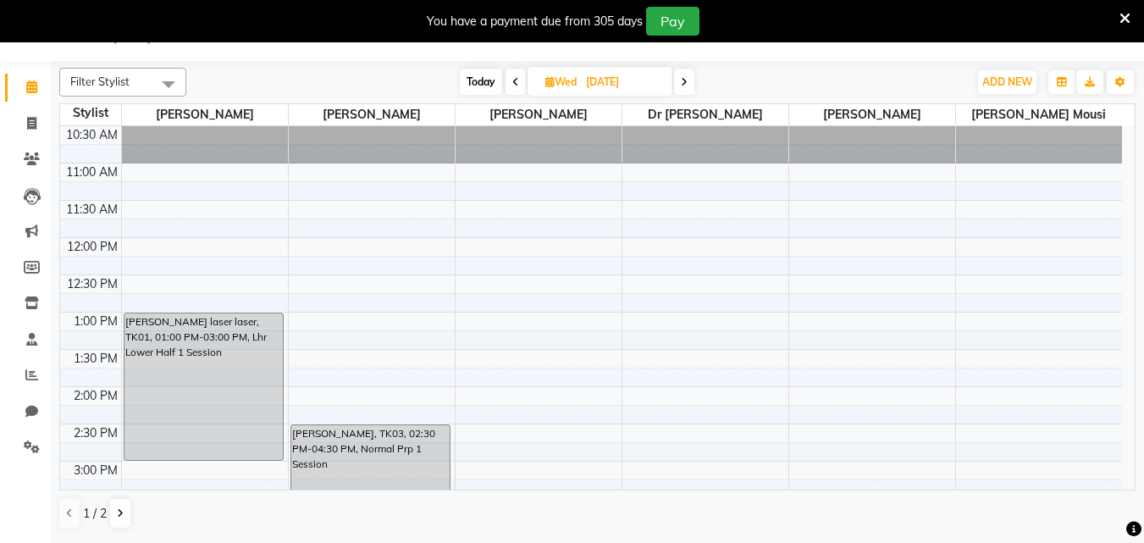
scroll to position [32, 0]
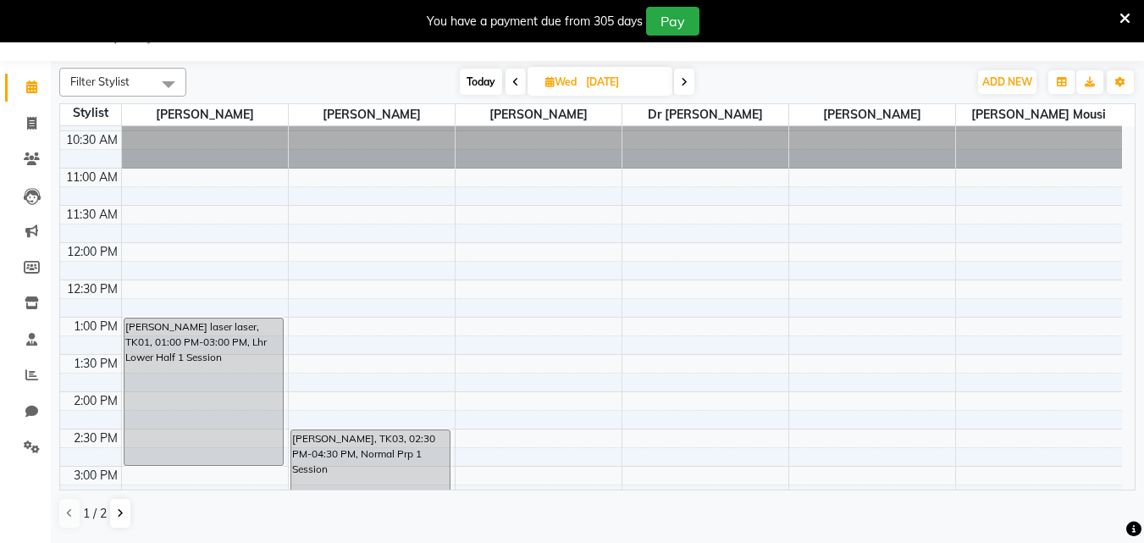
click at [514, 84] on icon at bounding box center [515, 82] width 7 height 10
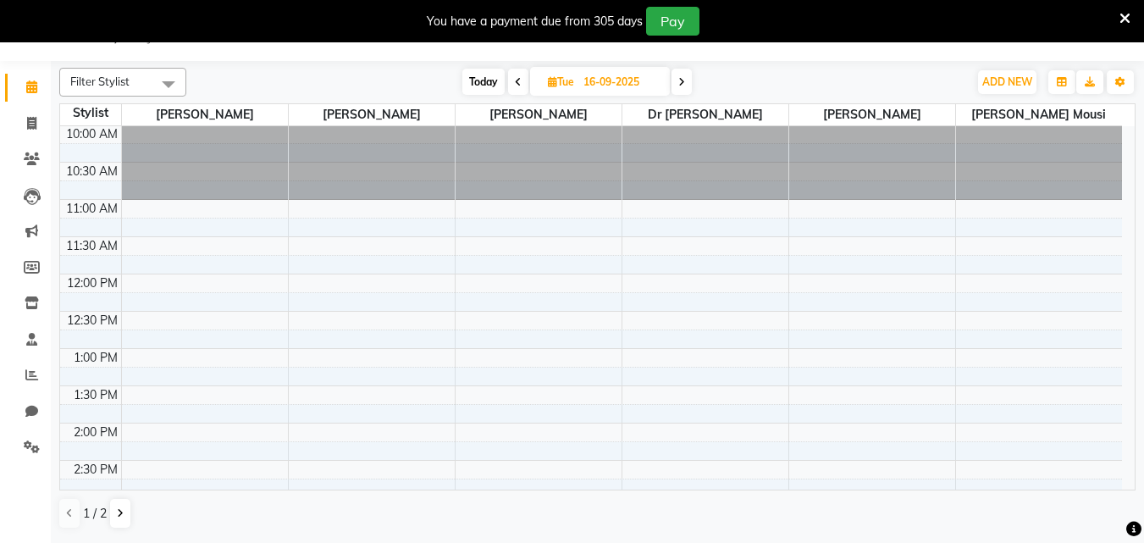
scroll to position [0, 0]
click at [516, 83] on icon at bounding box center [518, 82] width 7 height 10
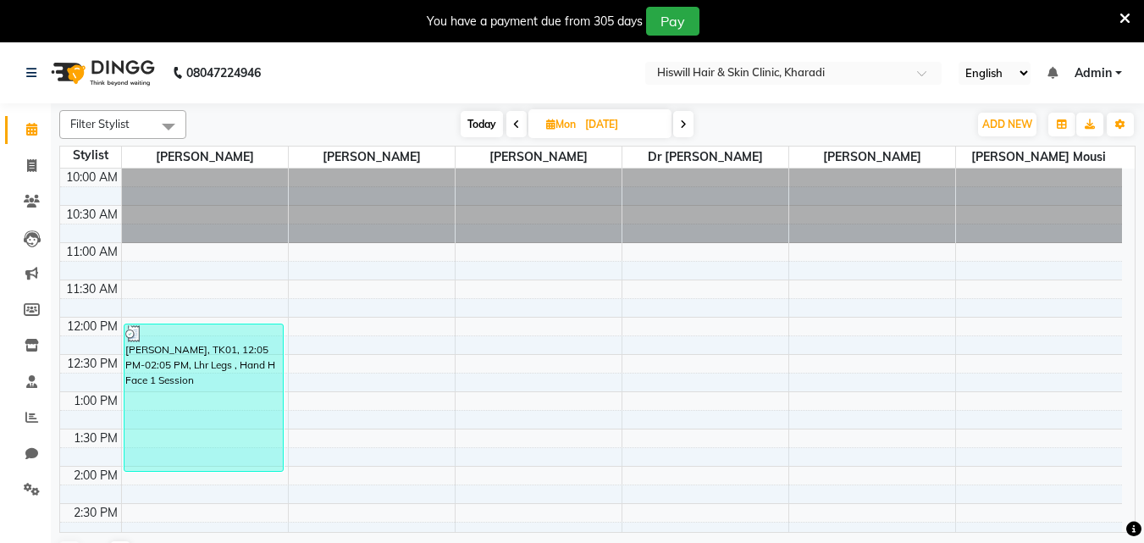
click at [513, 129] on icon at bounding box center [516, 124] width 7 height 10
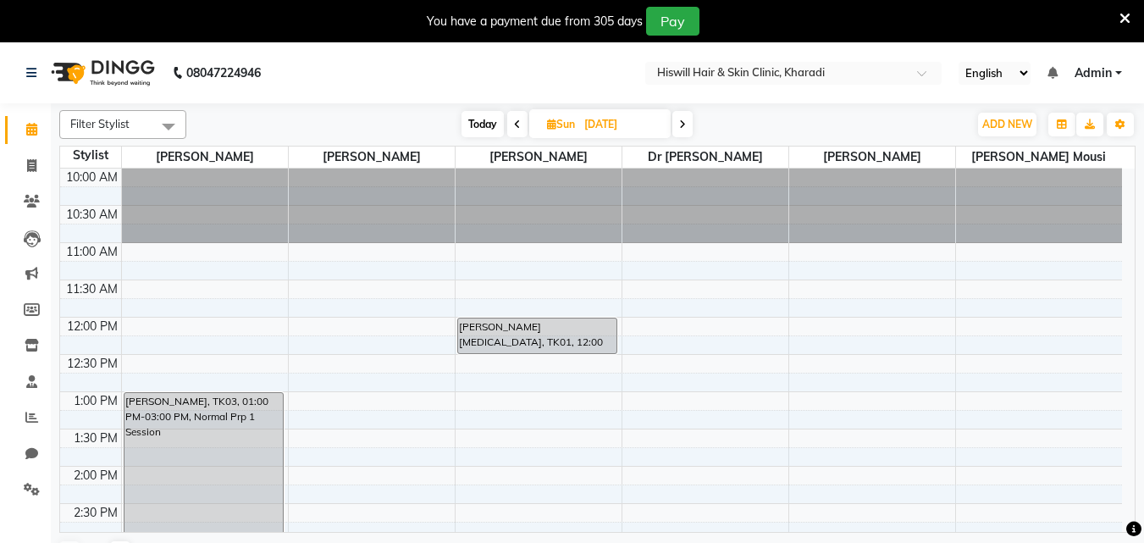
click at [515, 126] on icon at bounding box center [517, 124] width 7 height 10
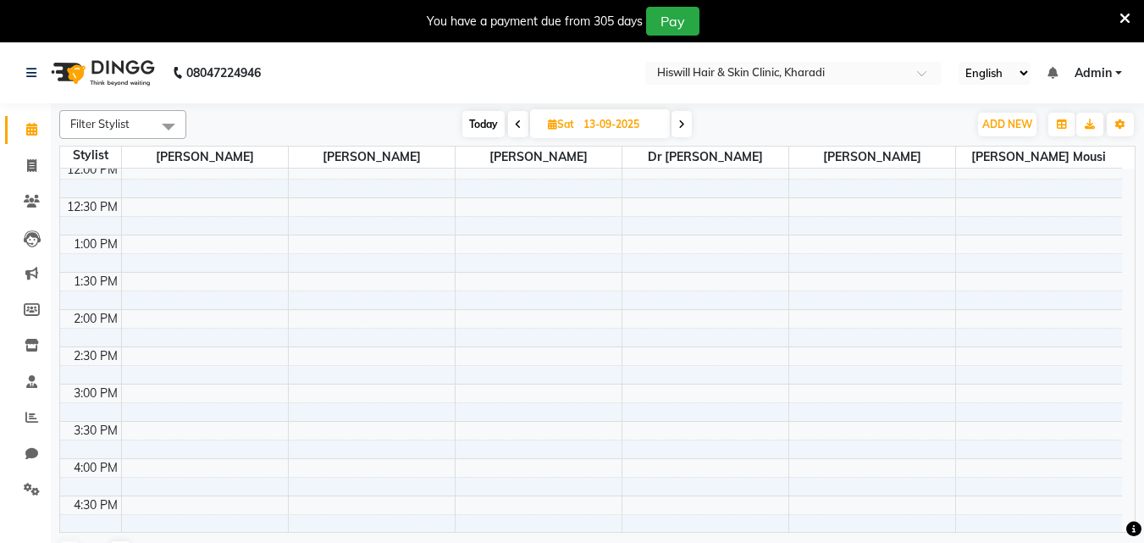
scroll to position [169, 0]
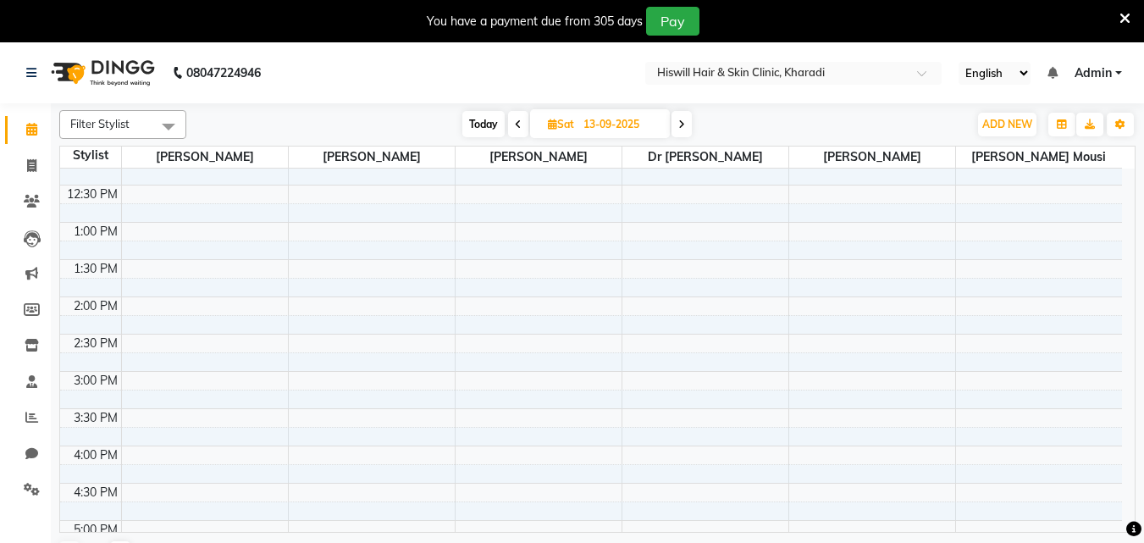
click at [682, 128] on icon at bounding box center [681, 124] width 7 height 10
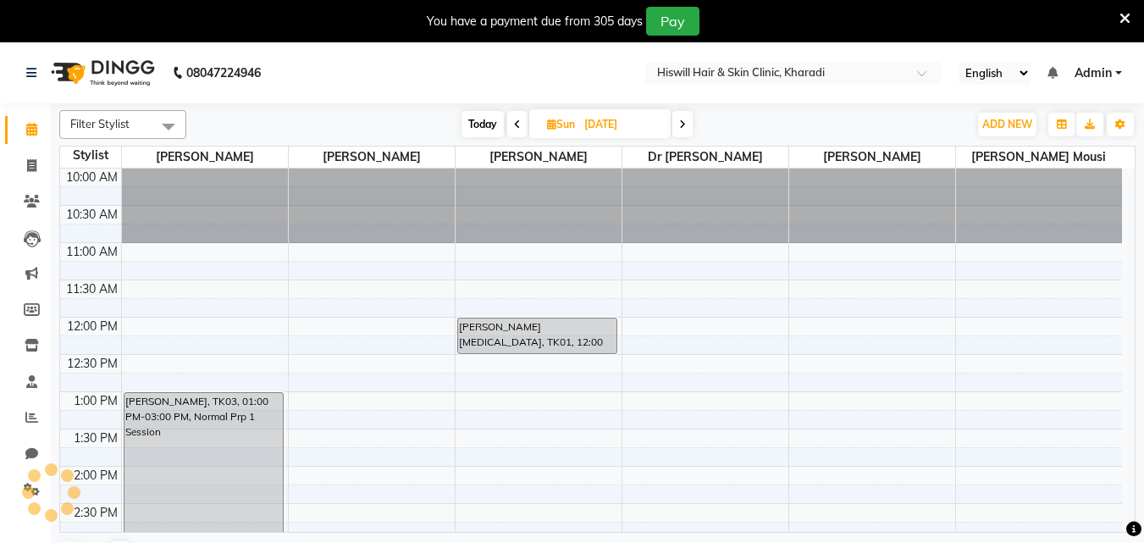
click at [682, 128] on icon at bounding box center [682, 124] width 7 height 10
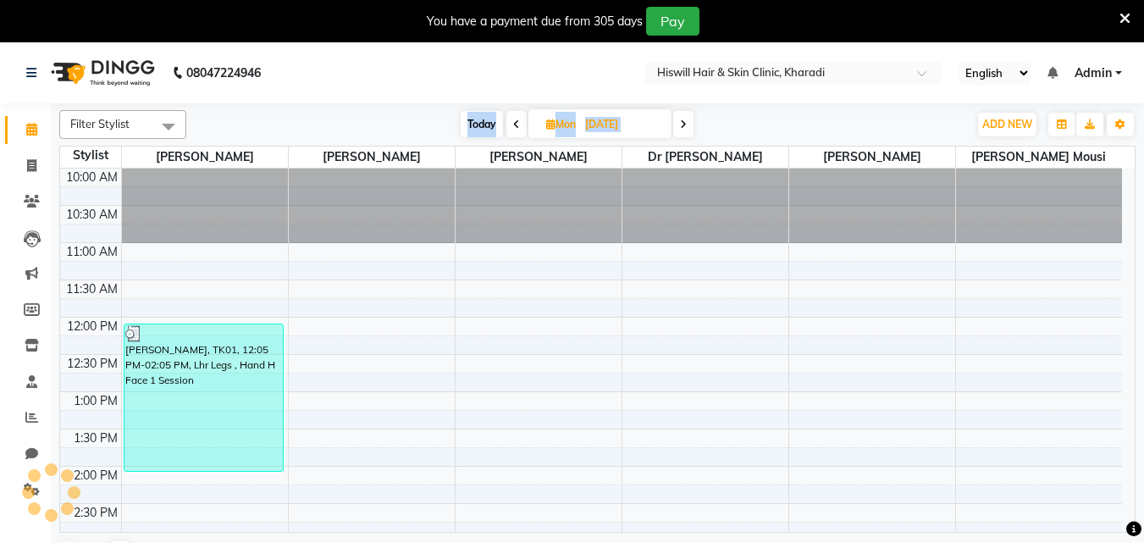
click at [682, 128] on icon at bounding box center [683, 124] width 7 height 10
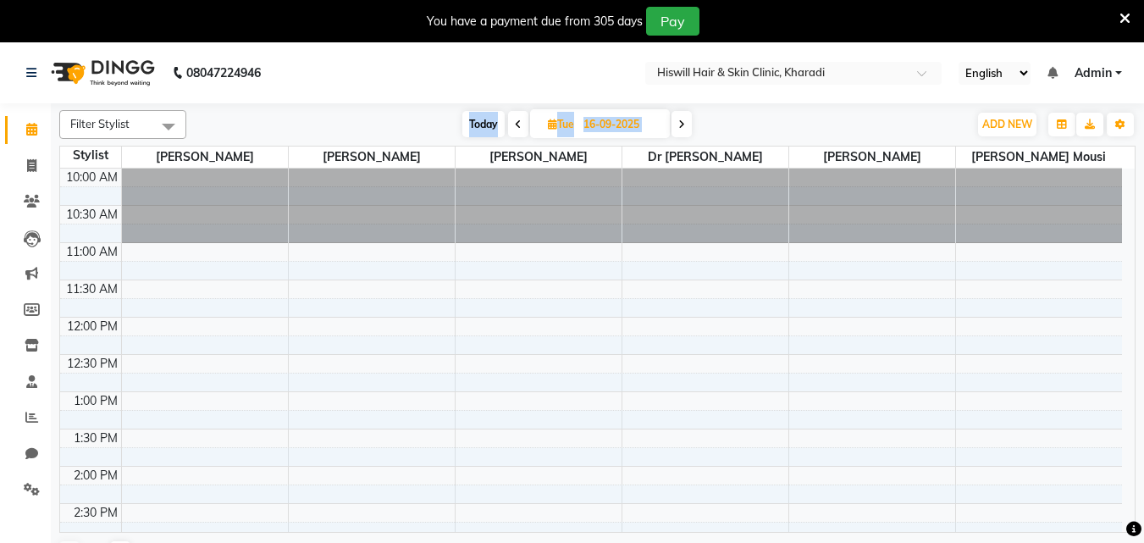
click at [682, 128] on icon at bounding box center [681, 124] width 7 height 10
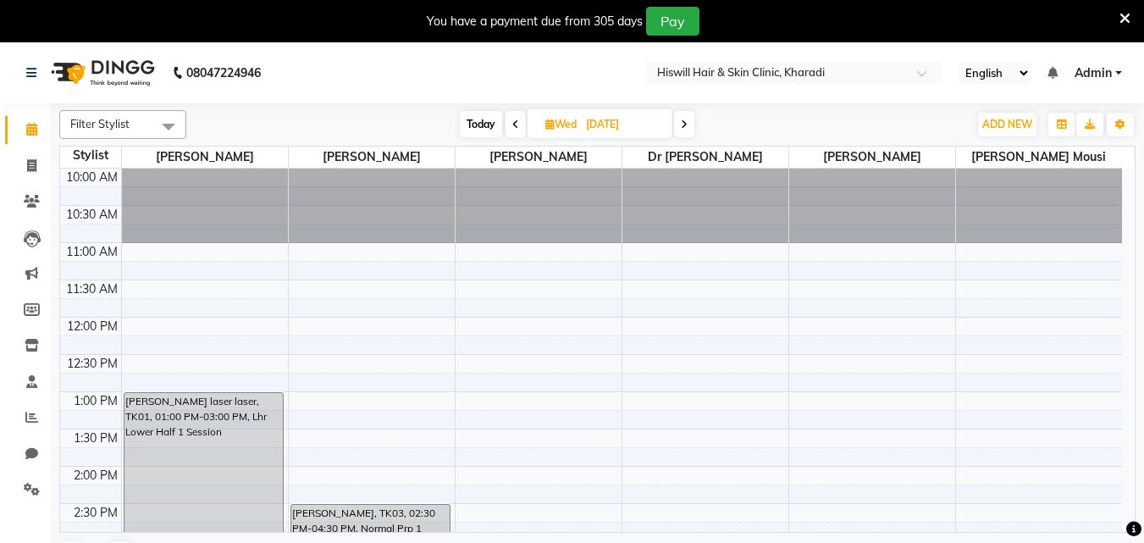
click at [762, 123] on div "Today Wed 17-09-2025" at bounding box center [577, 124] width 765 height 25
click at [688, 124] on icon at bounding box center [684, 124] width 7 height 10
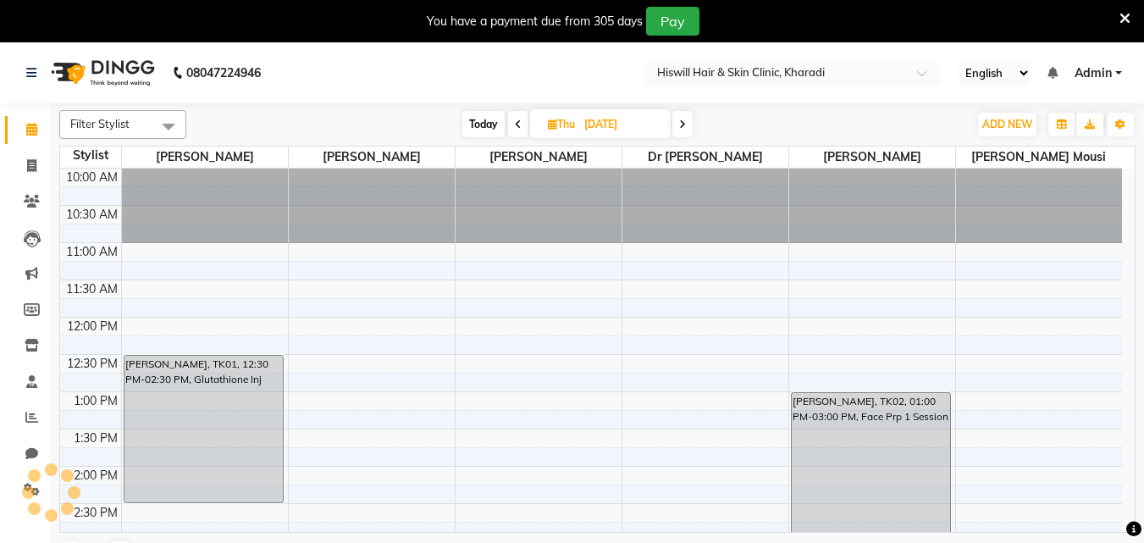
click at [689, 124] on span at bounding box center [682, 124] width 20 height 26
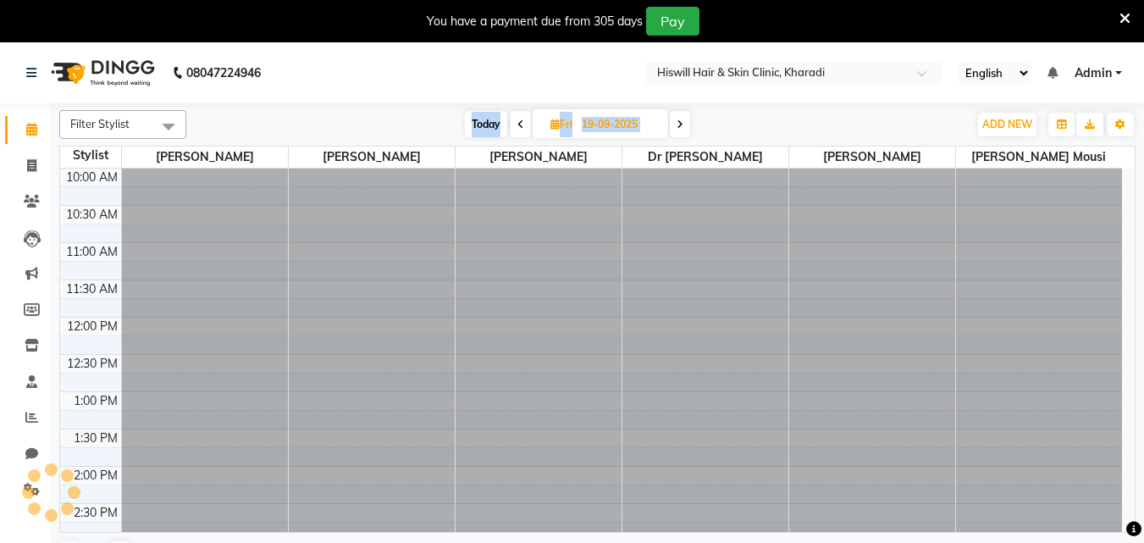
click at [689, 124] on span at bounding box center [680, 124] width 20 height 26
click at [689, 124] on span at bounding box center [682, 124] width 20 height 26
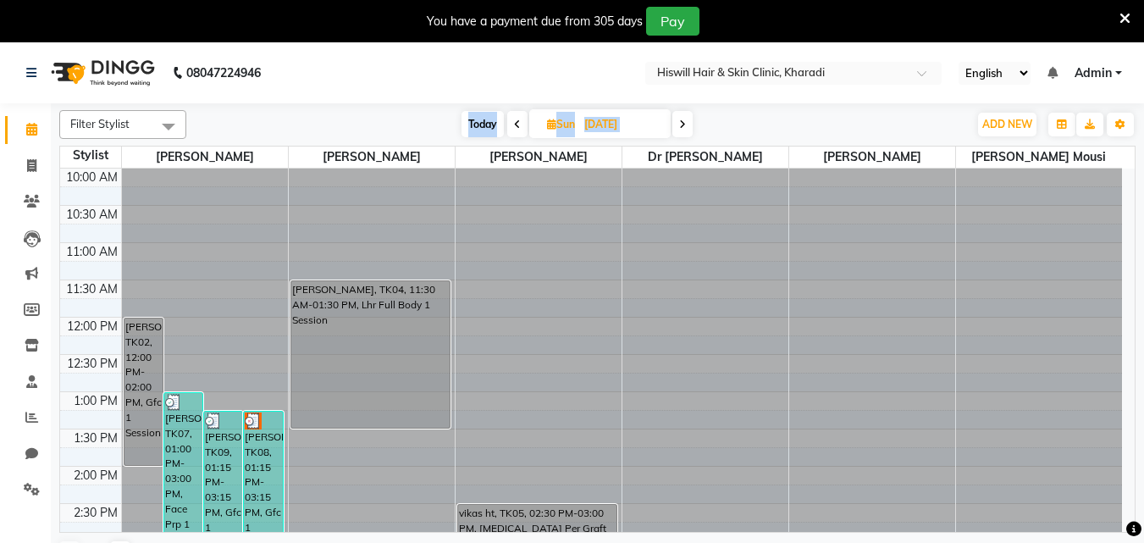
click at [819, 129] on div "Today Sun 21-09-2025" at bounding box center [577, 124] width 765 height 25
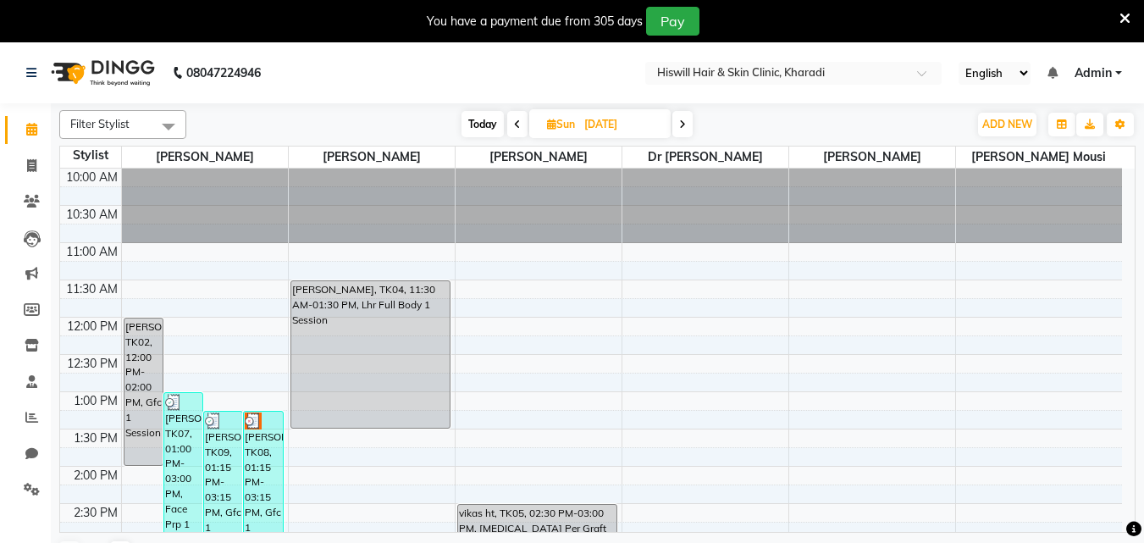
click at [678, 122] on span at bounding box center [682, 124] width 20 height 26
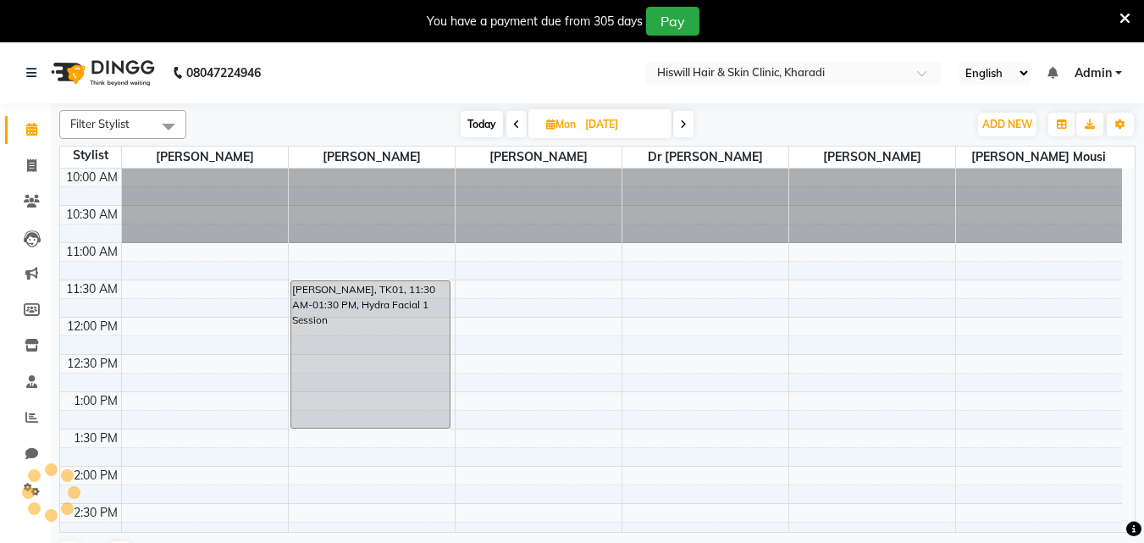
click at [678, 122] on span at bounding box center [683, 124] width 20 height 26
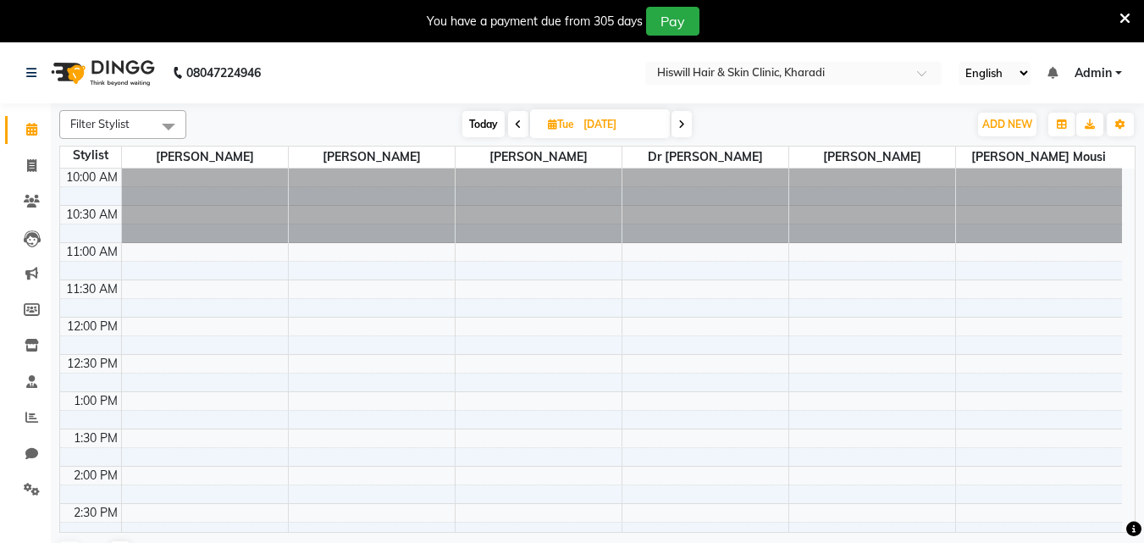
click at [678, 122] on span at bounding box center [682, 124] width 20 height 26
click at [689, 125] on span at bounding box center [684, 124] width 20 height 26
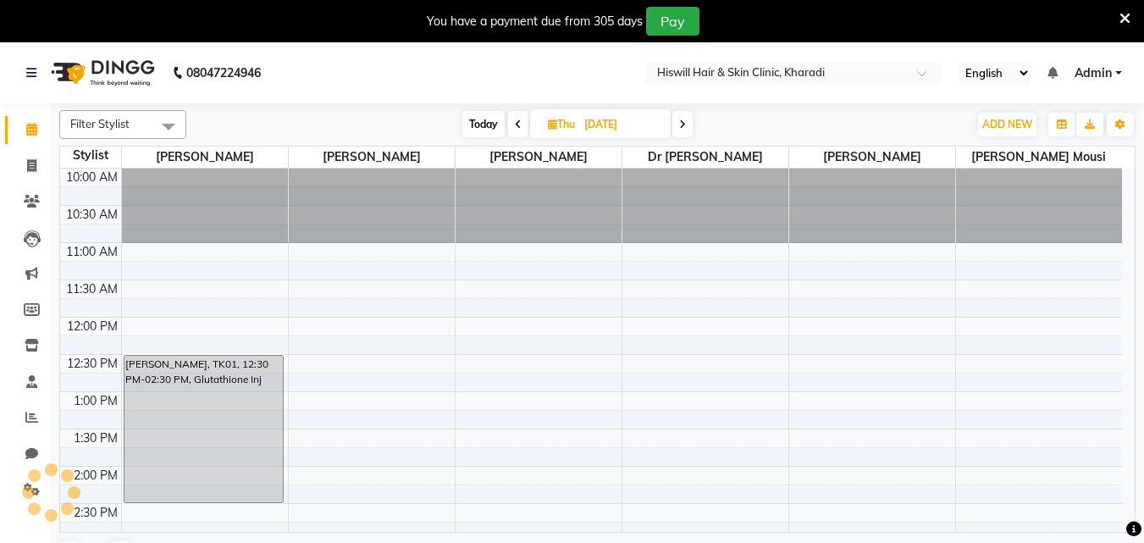
click at [689, 125] on span at bounding box center [682, 124] width 20 height 26
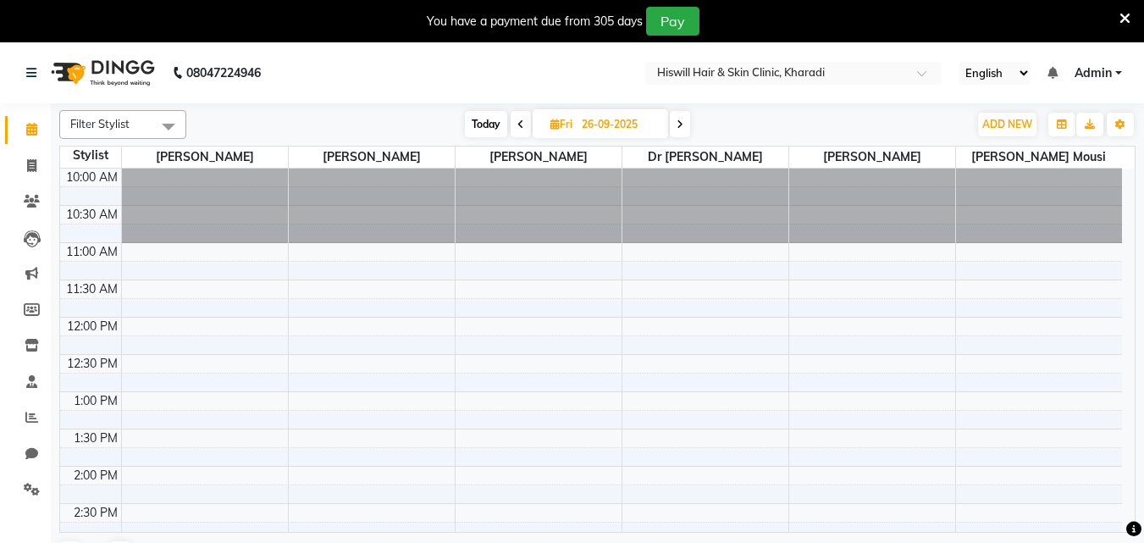
click at [689, 125] on span at bounding box center [680, 124] width 20 height 26
click at [689, 125] on span at bounding box center [682, 124] width 20 height 26
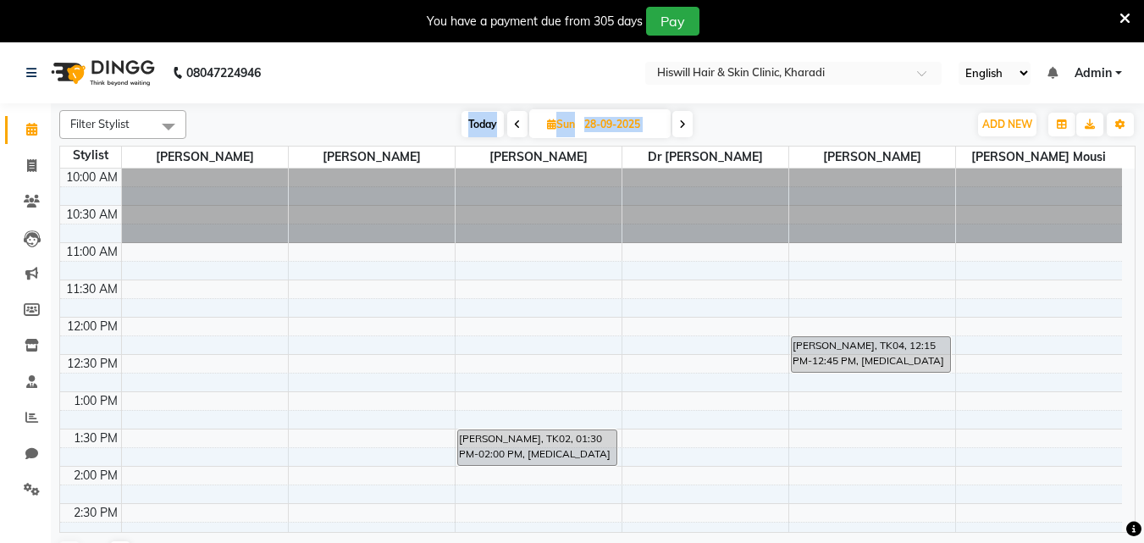
click at [369, 115] on div "Today Sun 28-09-2025" at bounding box center [577, 124] width 765 height 25
click at [683, 121] on icon at bounding box center [682, 124] width 7 height 10
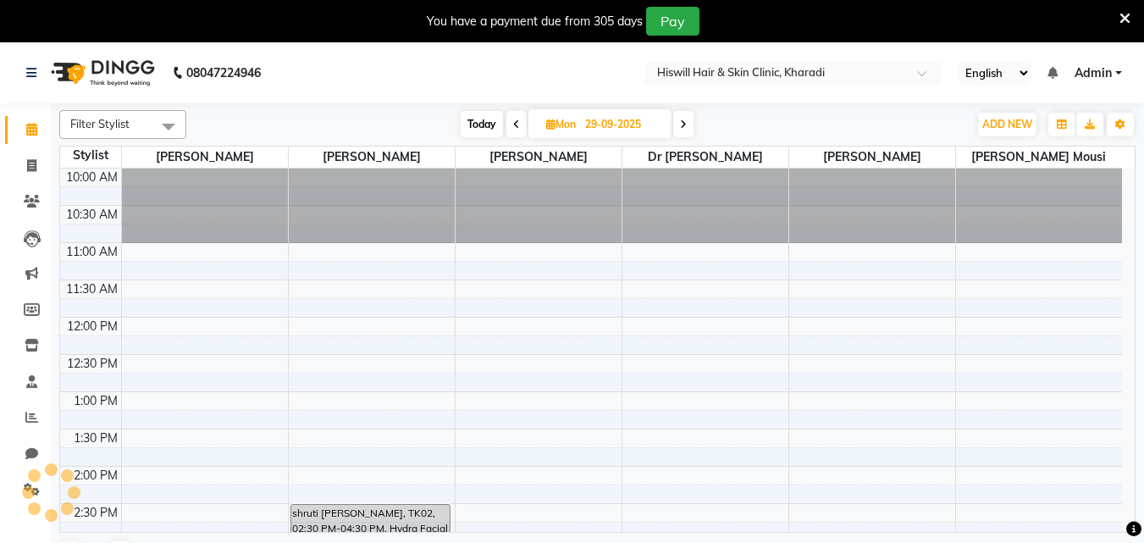
click at [683, 121] on icon at bounding box center [683, 124] width 7 height 10
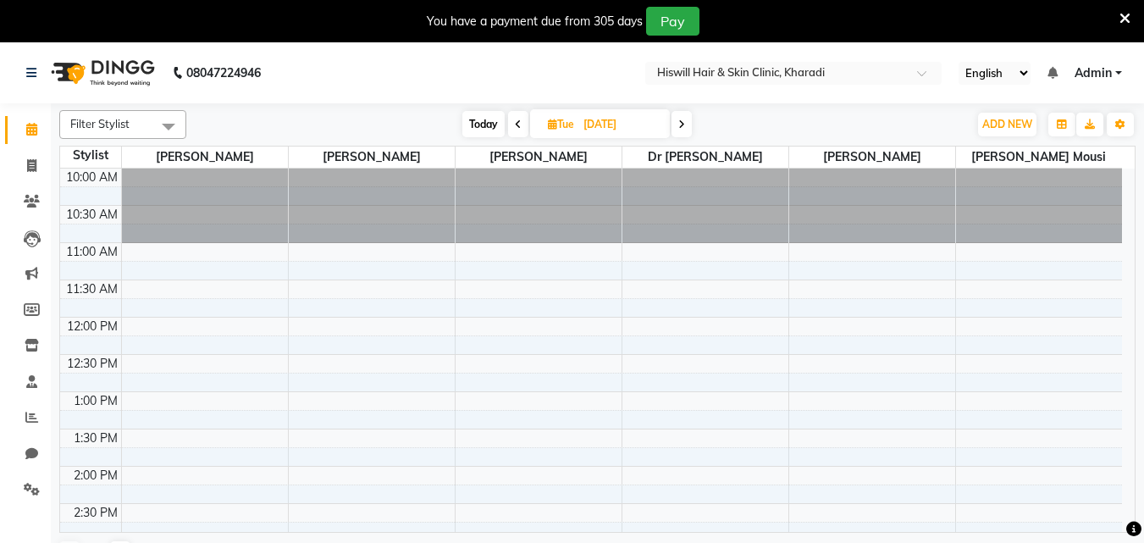
click at [683, 121] on icon at bounding box center [681, 124] width 7 height 10
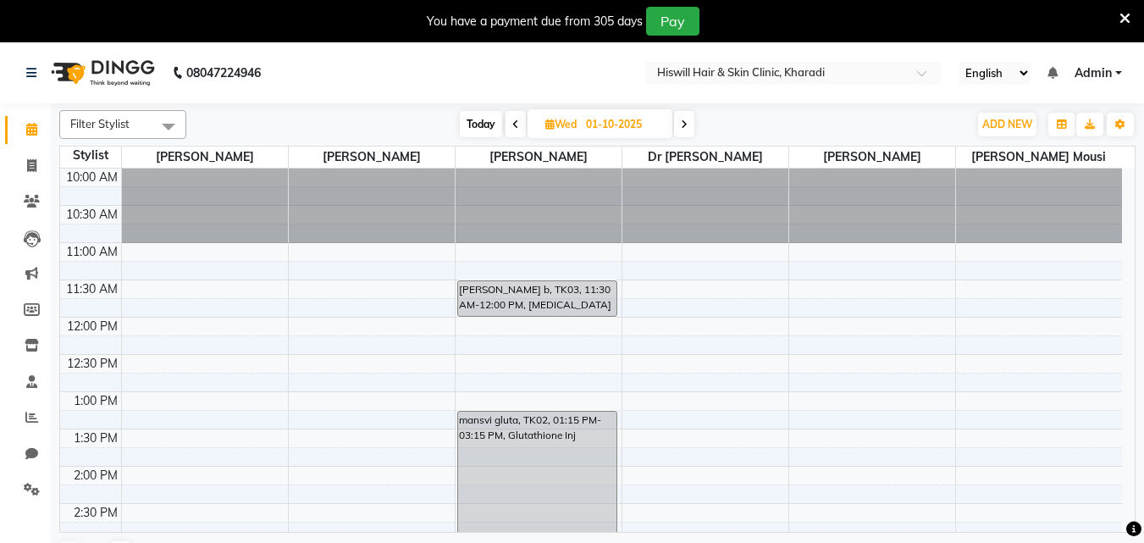
click at [683, 121] on icon at bounding box center [684, 124] width 7 height 10
type input "02-10-2025"
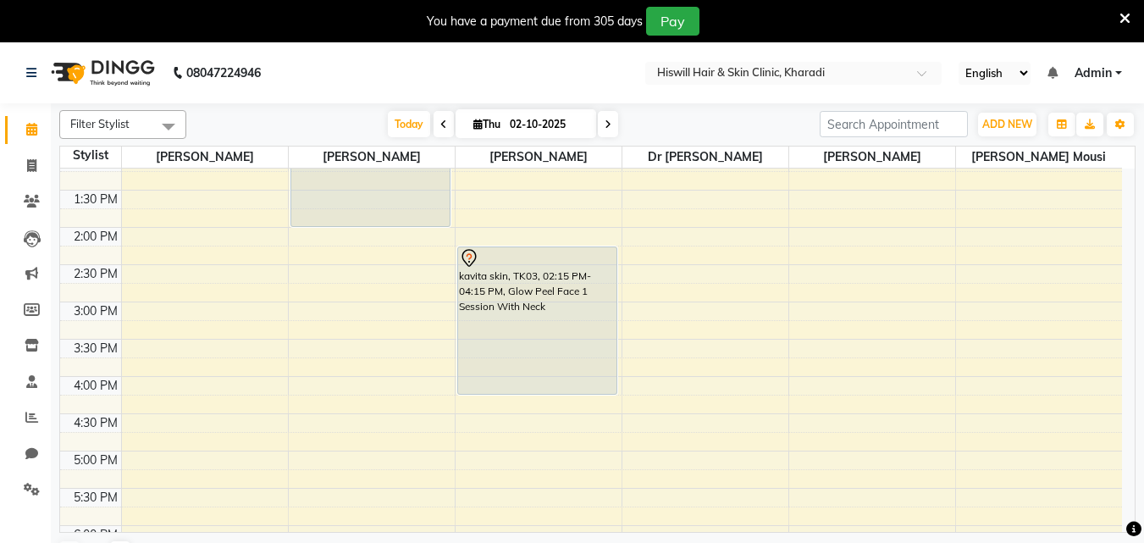
scroll to position [169, 0]
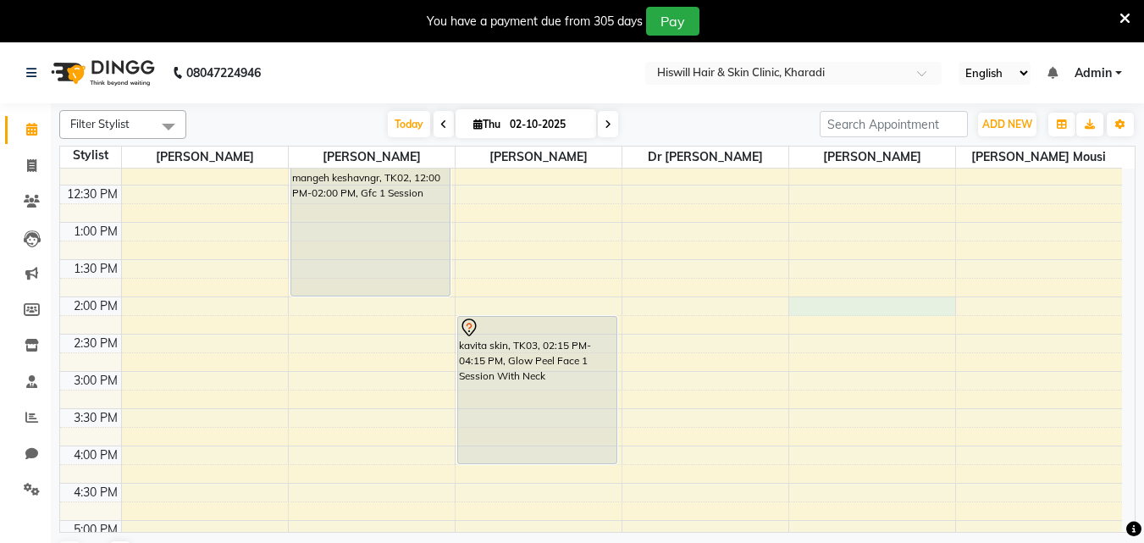
click at [815, 314] on div "10:00 AM 10:30 AM 11:00 AM 11:30 AM 12:00 PM 12:30 PM 1:00 PM 1:30 PM 2:00 PM 2…" at bounding box center [591, 408] width 1062 height 819
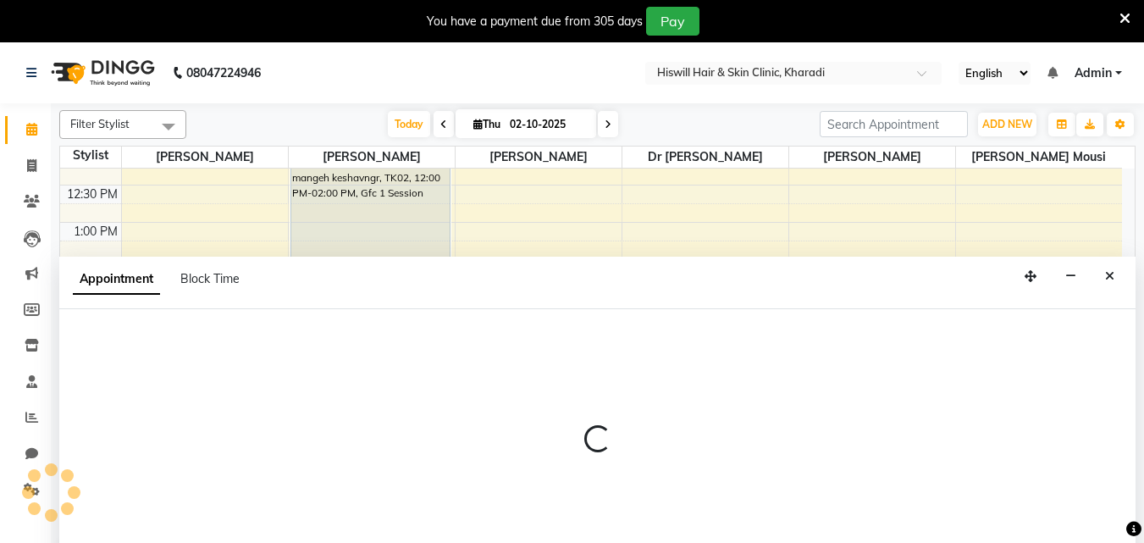
select select "89734"
select select "840"
select select "tentative"
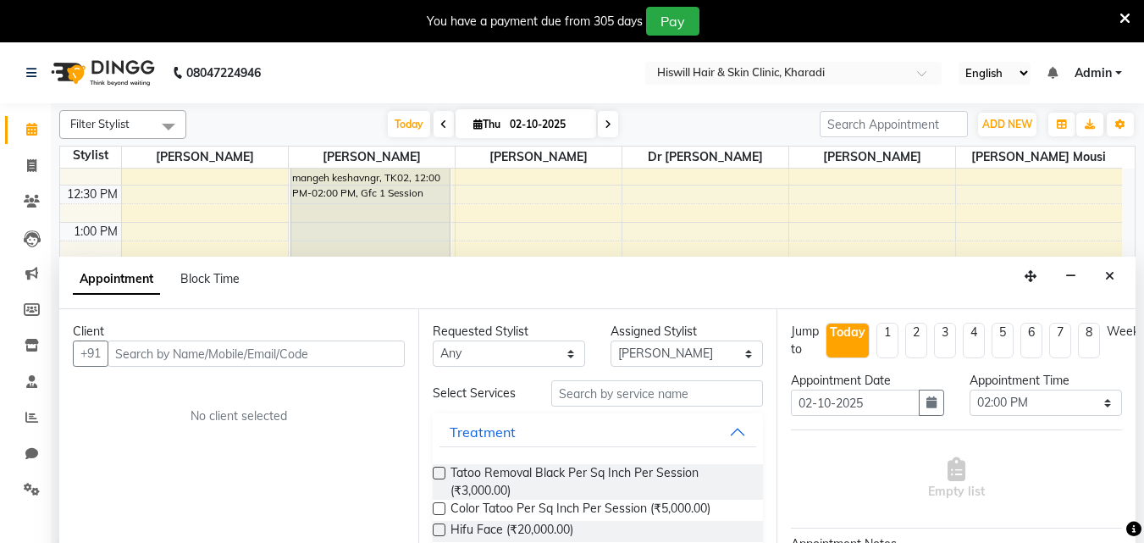
scroll to position [42, 0]
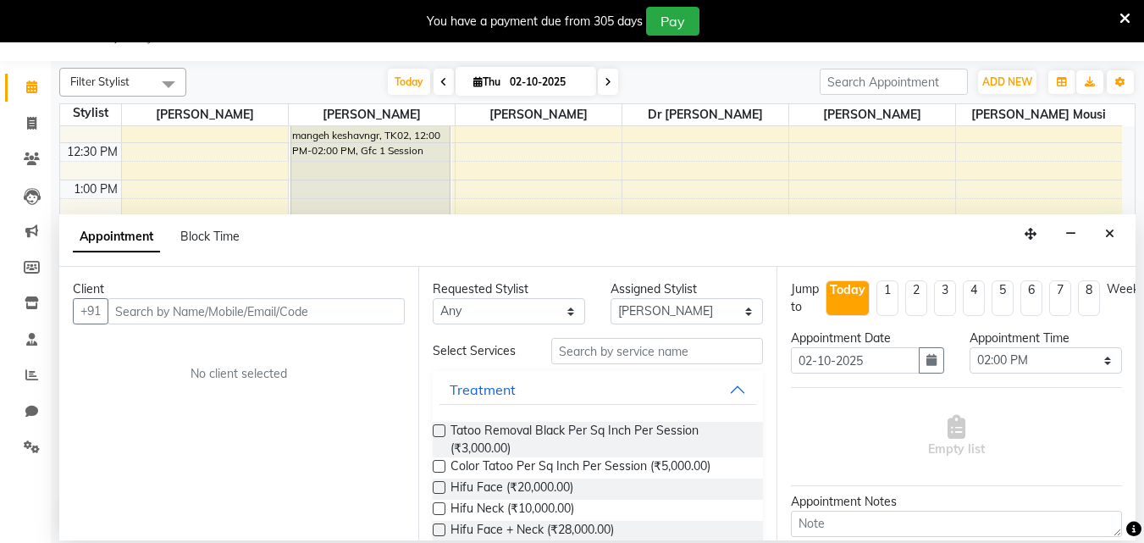
click at [154, 306] on input "text" at bounding box center [256, 311] width 297 height 26
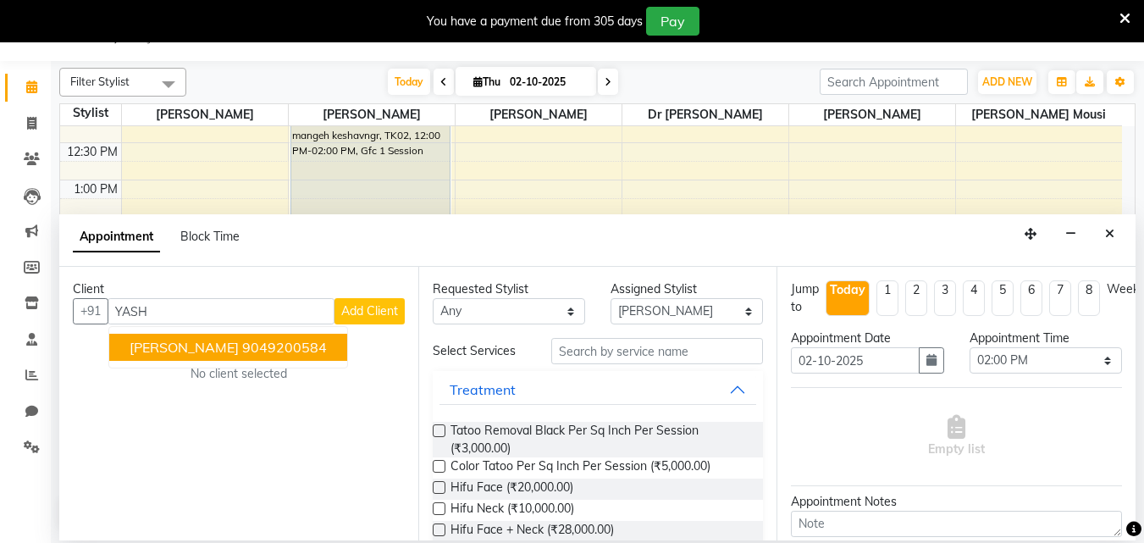
click at [163, 352] on span "[PERSON_NAME]" at bounding box center [184, 347] width 109 height 17
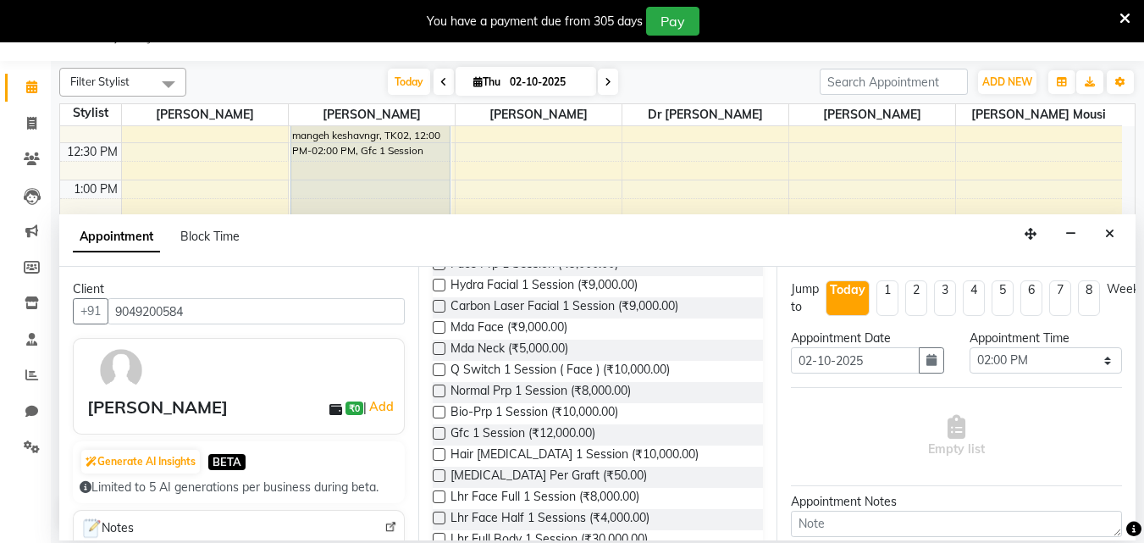
scroll to position [1016, 0]
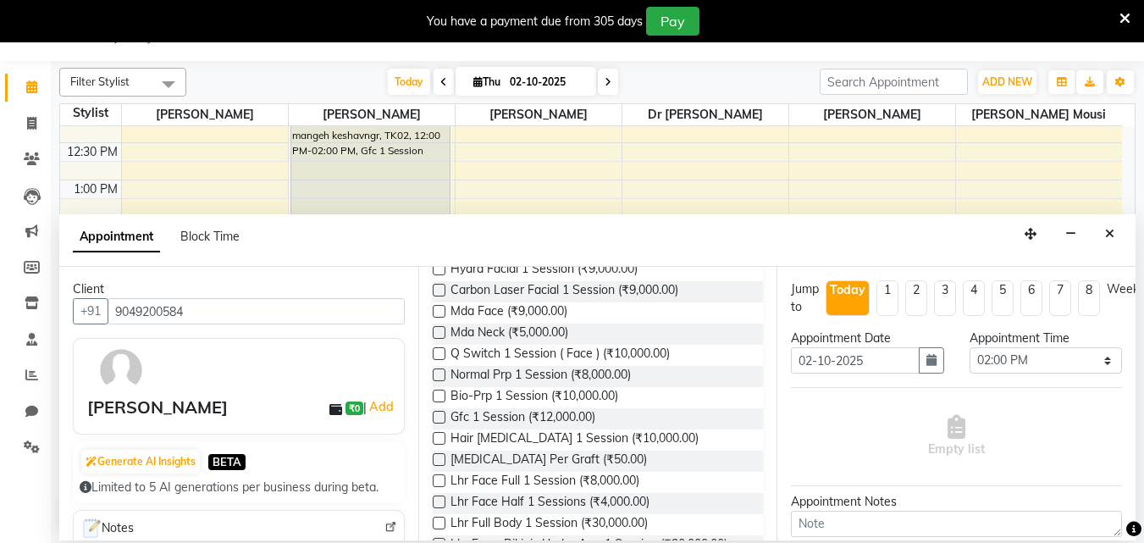
type input "9049200584"
click at [441, 423] on label at bounding box center [439, 417] width 13 height 13
click at [441, 424] on input "checkbox" at bounding box center [438, 418] width 11 height 11
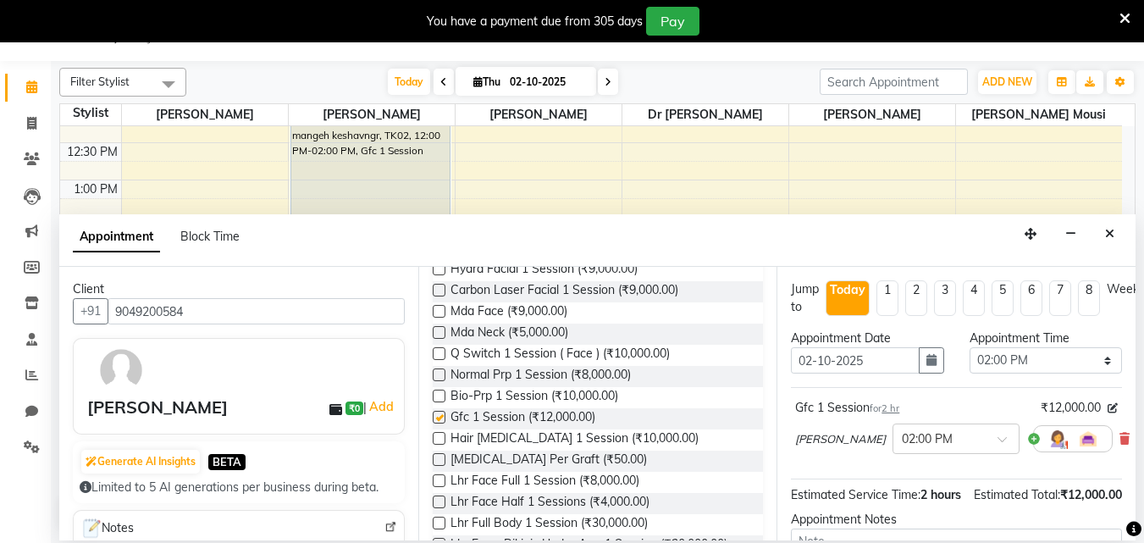
checkbox input "false"
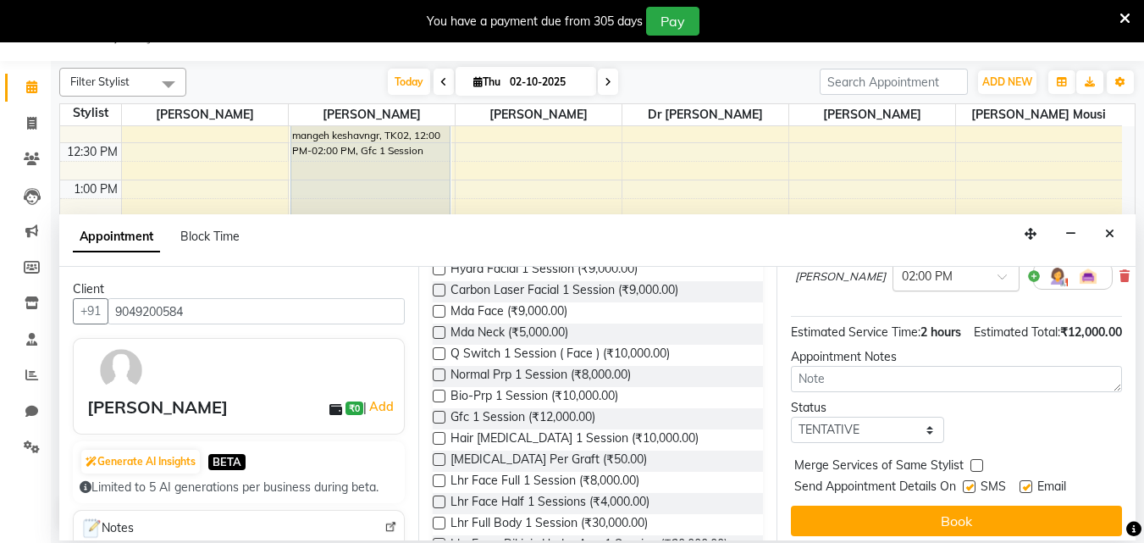
scroll to position [205, 0]
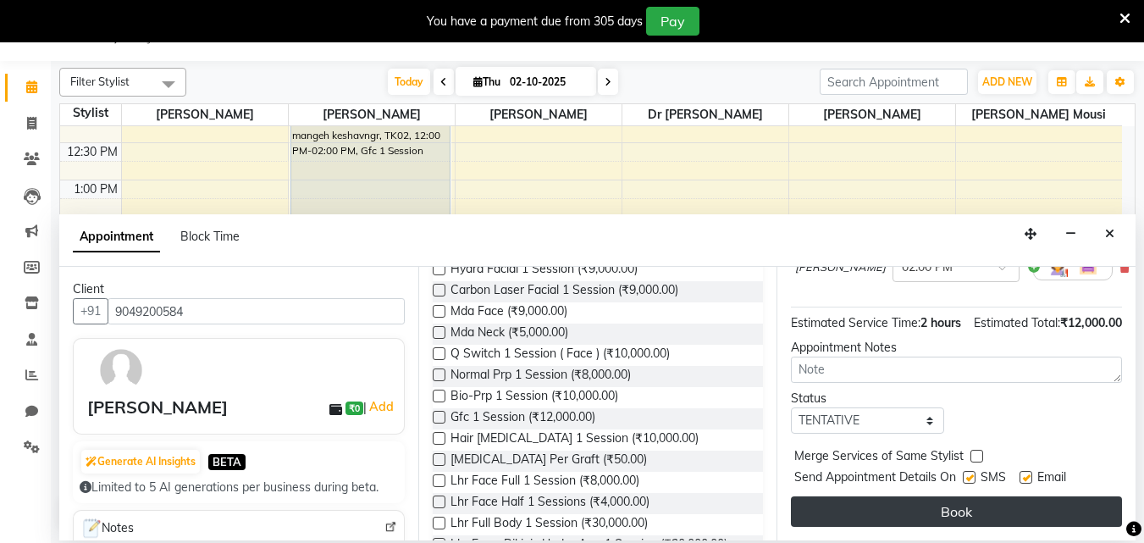
click at [954, 497] on button "Book" at bounding box center [956, 511] width 331 height 30
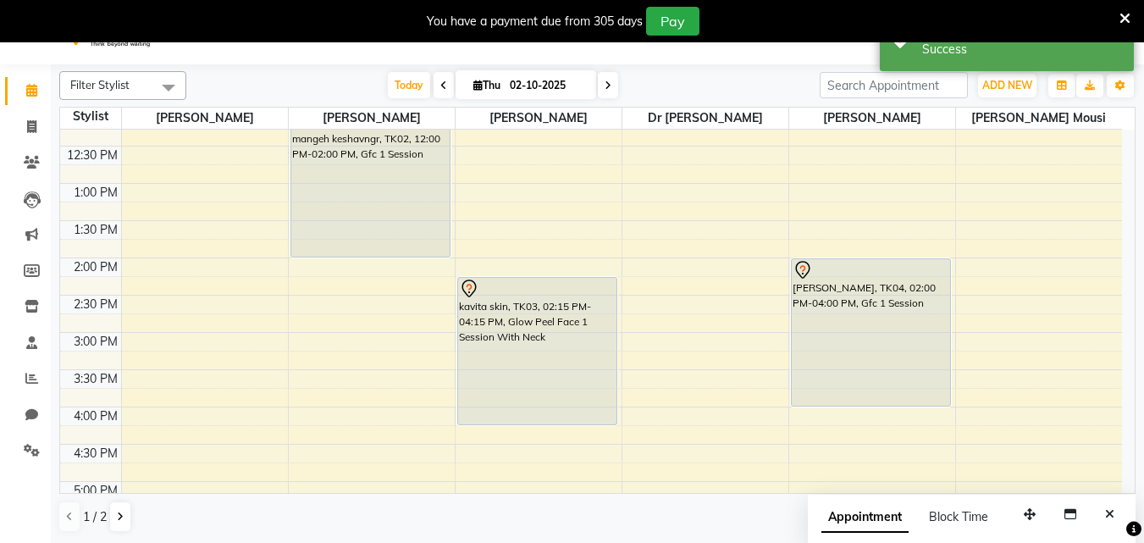
scroll to position [0, 0]
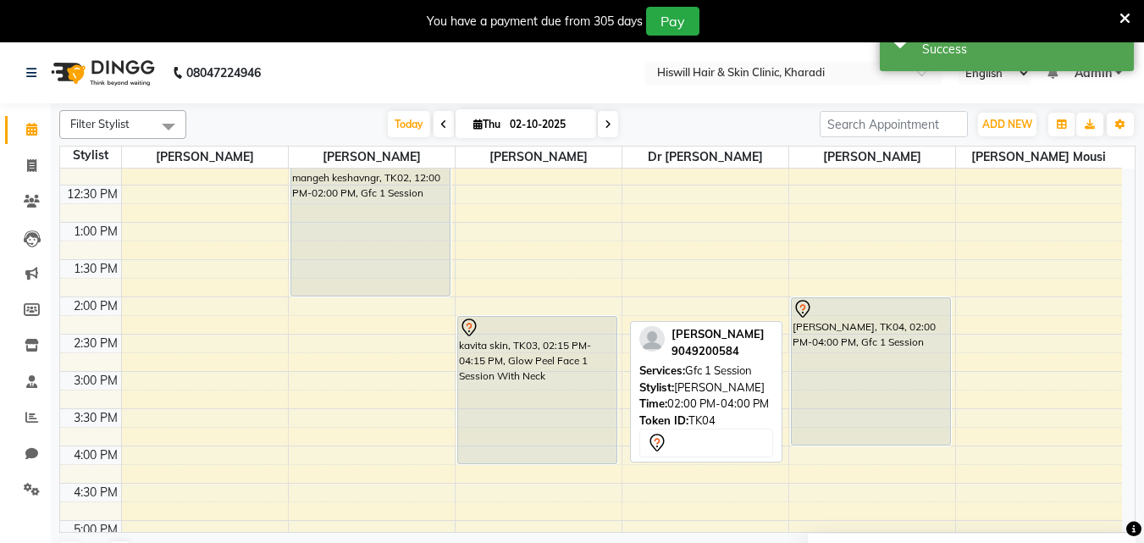
click at [931, 361] on div "Yash karale, TK04, 02:00 PM-04:00 PM, Gfc 1 Session" at bounding box center [871, 371] width 158 height 147
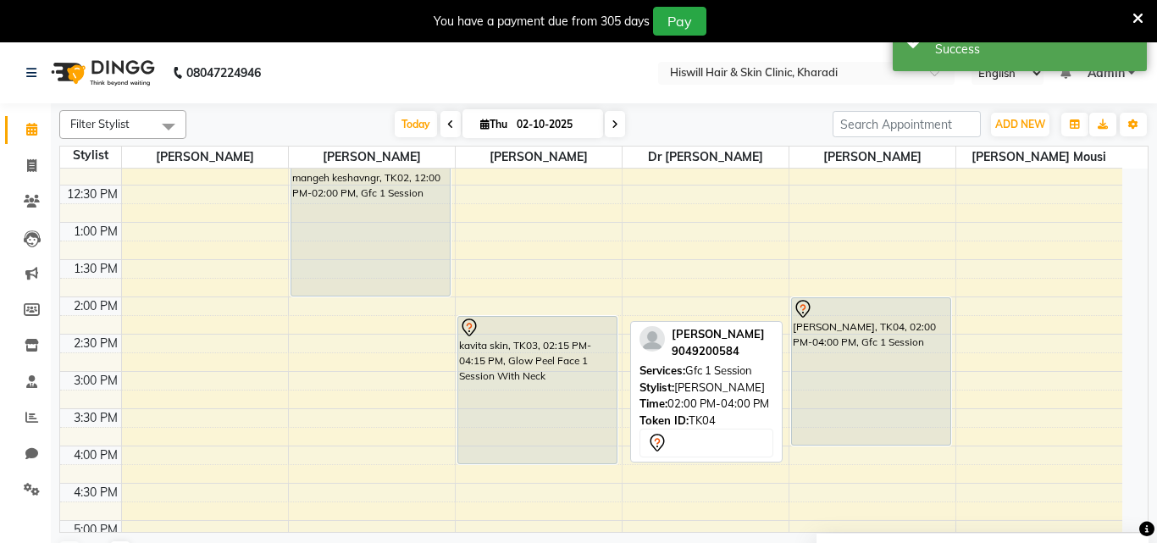
select select "7"
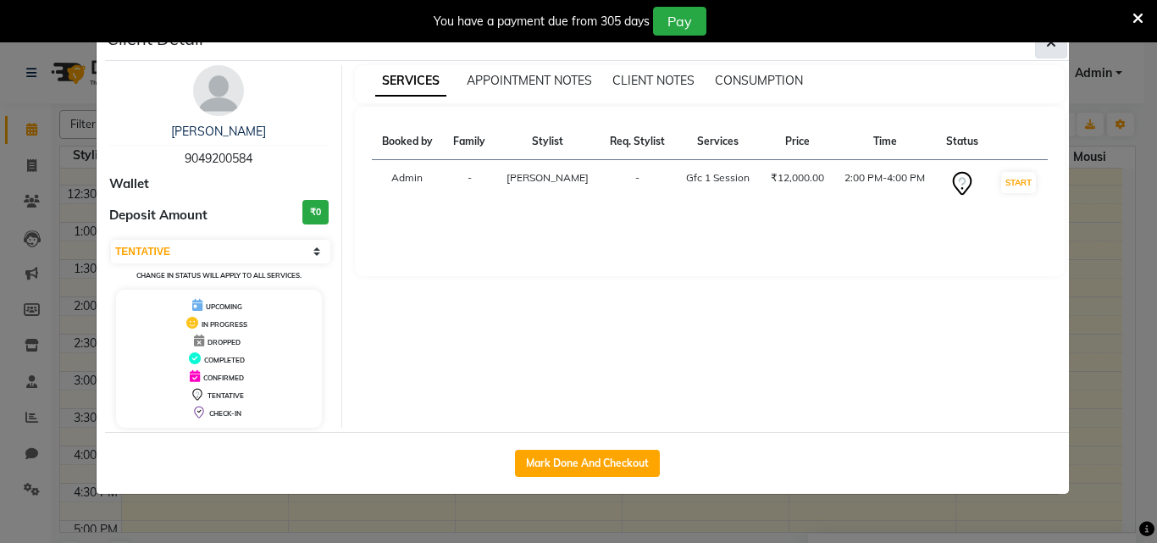
click at [1054, 46] on icon "button" at bounding box center [1051, 43] width 10 height 14
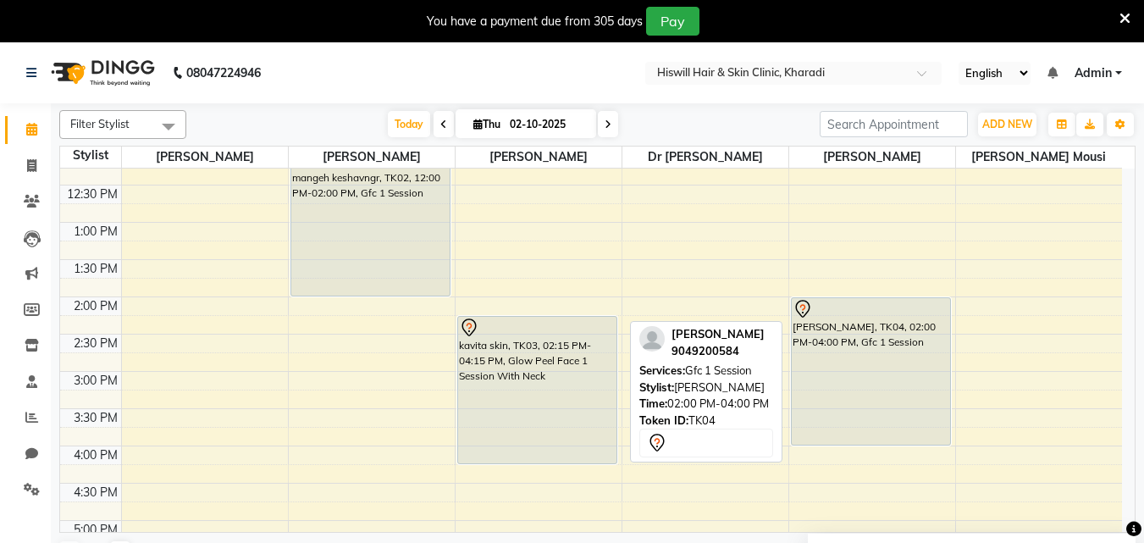
click at [834, 314] on div at bounding box center [871, 309] width 157 height 20
select select "7"
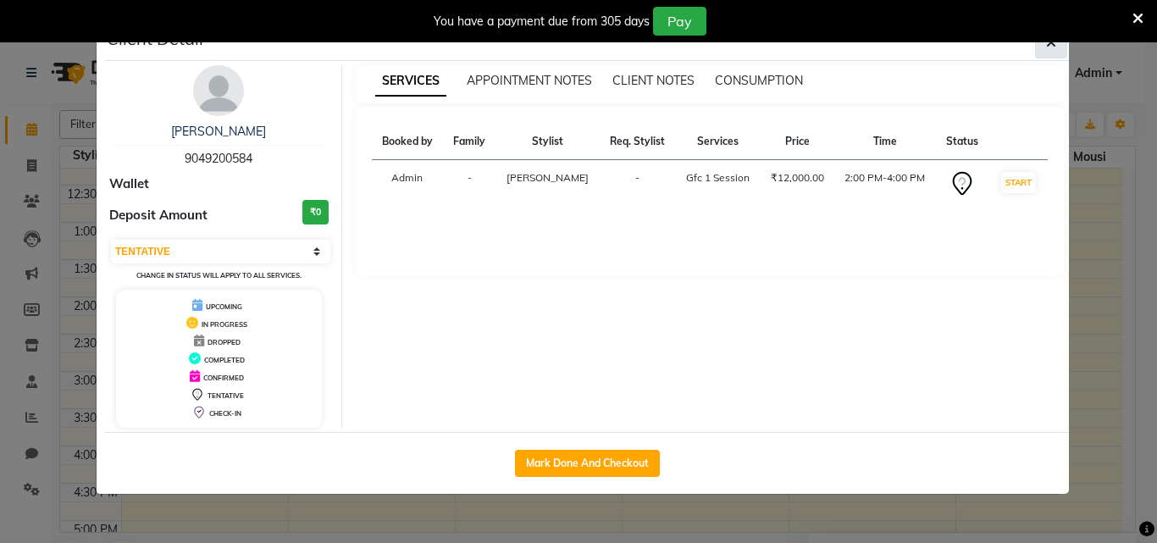
click at [1055, 49] on span "button" at bounding box center [1051, 42] width 10 height 17
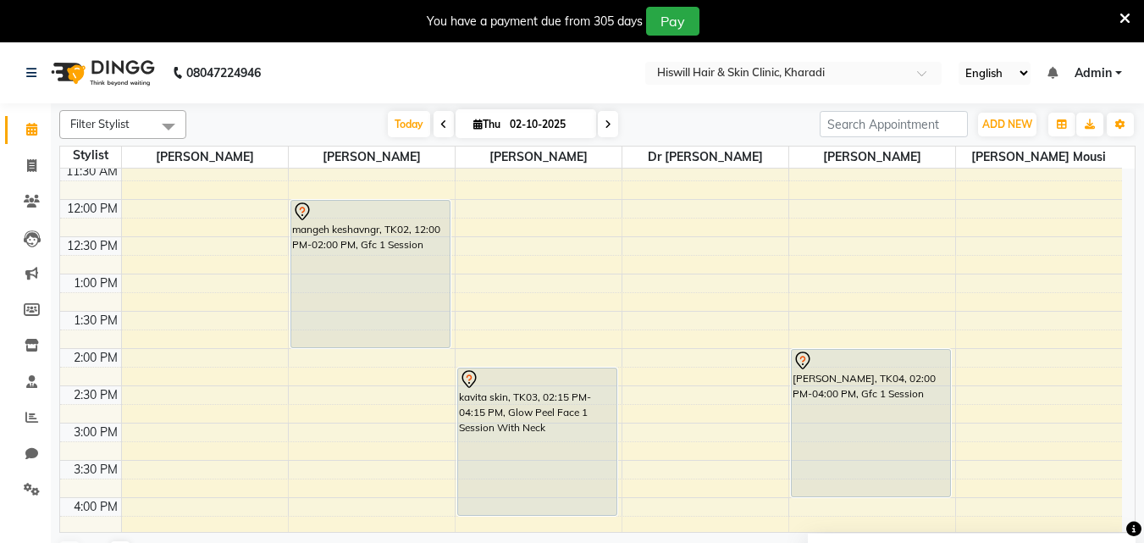
scroll to position [117, 0]
click at [657, 366] on div "10:00 AM 10:30 AM 11:00 AM 11:30 AM 12:00 PM 12:30 PM 1:00 PM 1:30 PM 2:00 PM 2…" at bounding box center [591, 461] width 1062 height 819
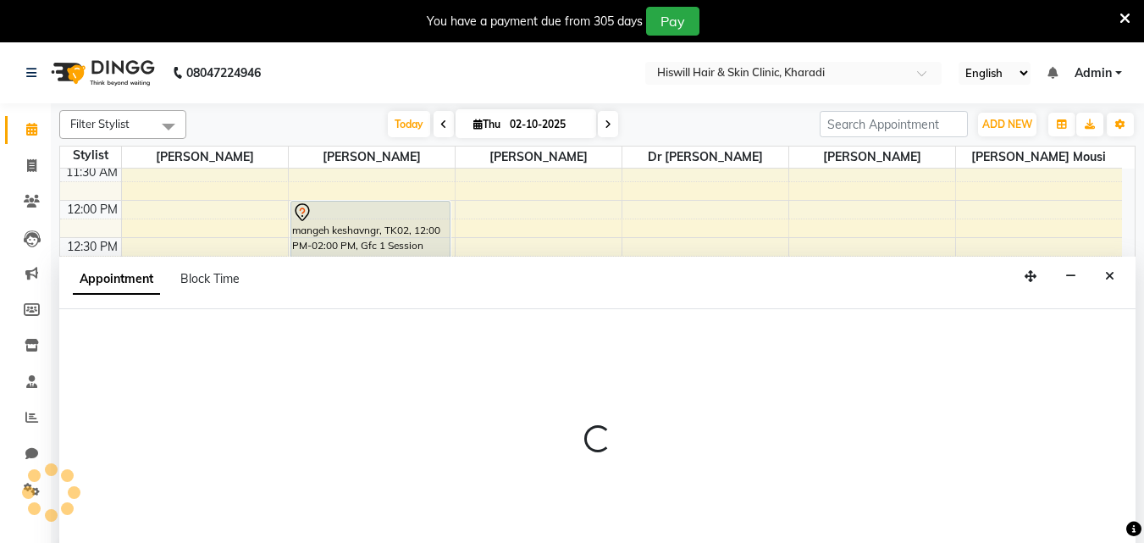
select select "85810"
select select "840"
select select "tentative"
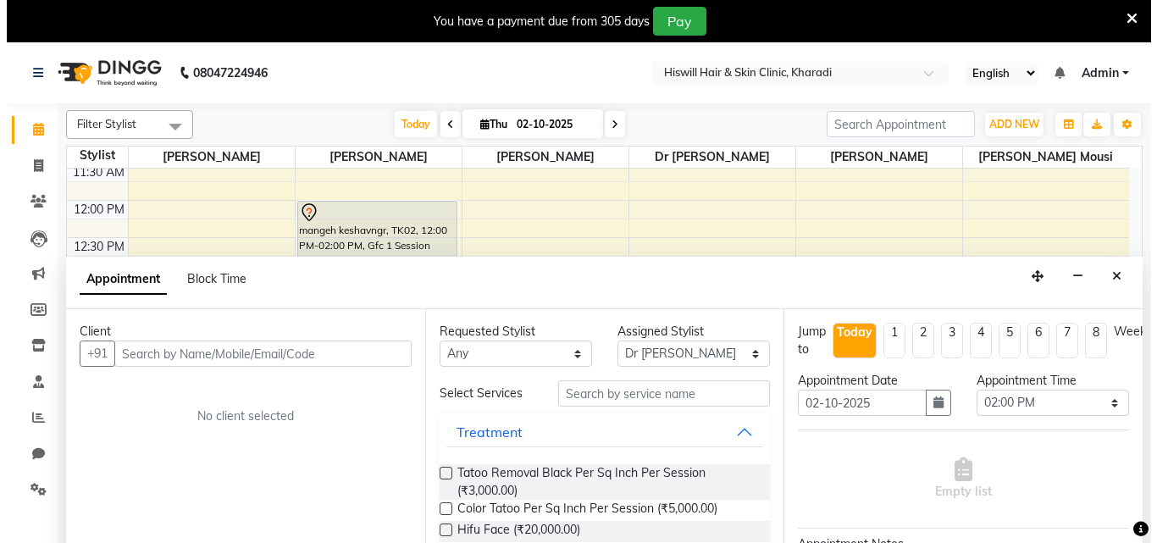
scroll to position [42, 0]
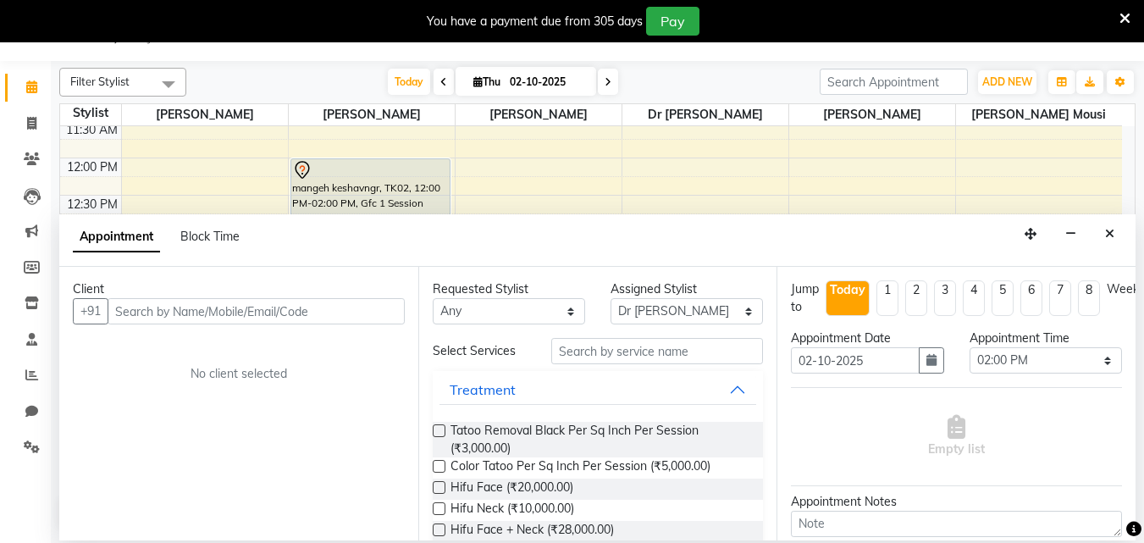
click at [176, 324] on input "text" at bounding box center [256, 311] width 297 height 26
type input "YASH GAIKWAD"
click at [375, 319] on button "Add Client" at bounding box center [370, 311] width 70 height 26
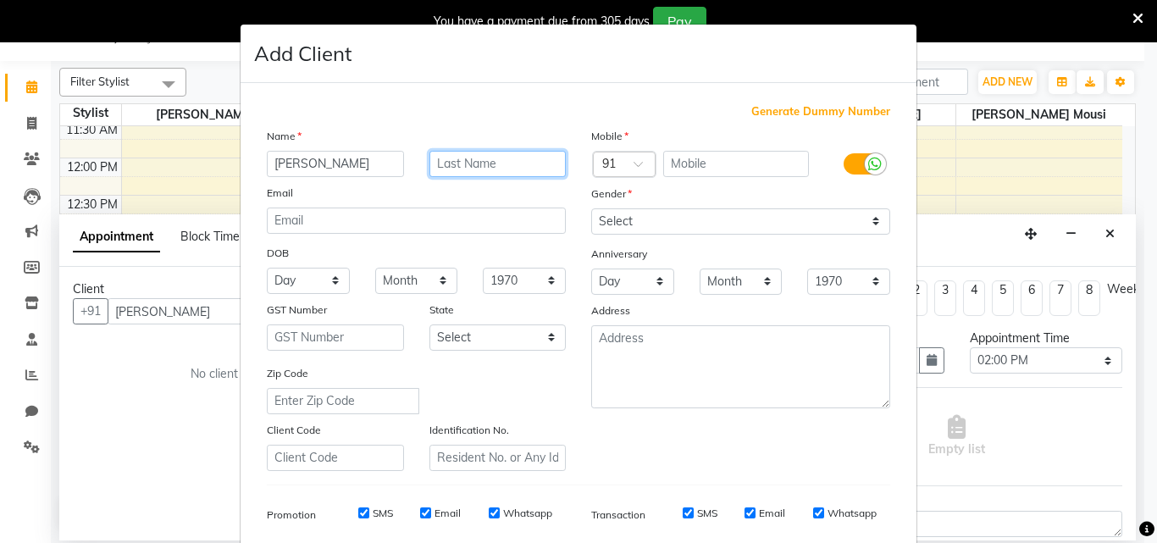
click at [458, 158] on input "text" at bounding box center [497, 164] width 137 height 26
type input "GAIKWAD"
click at [370, 166] on input "YASH GAIKWAD" at bounding box center [335, 164] width 137 height 26
type input "YASH"
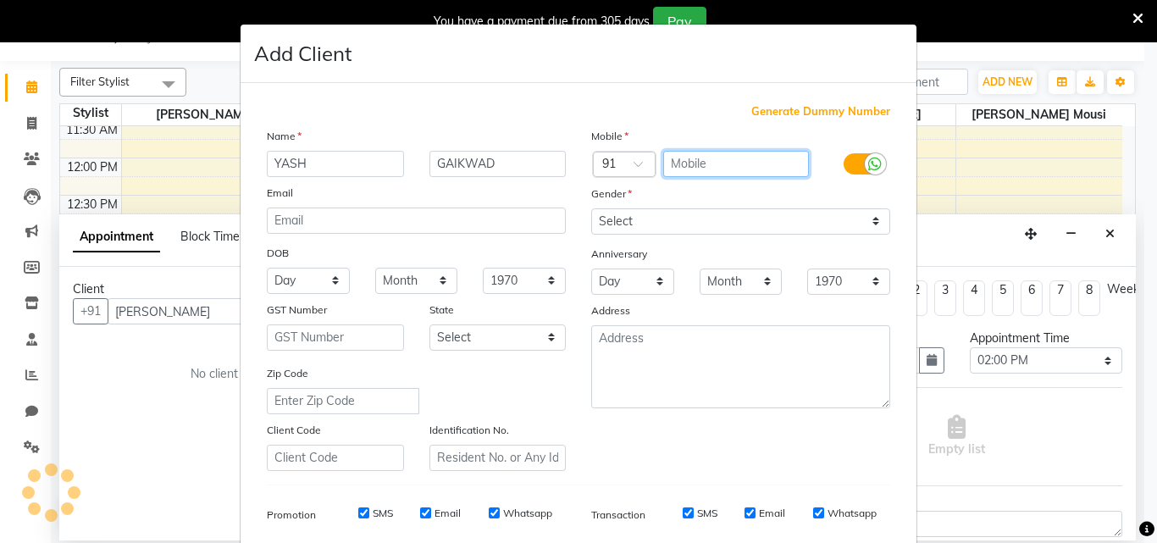
click at [705, 158] on input "text" at bounding box center [736, 164] width 147 height 26
click at [711, 168] on input "text" at bounding box center [736, 164] width 147 height 26
type input "9923405699"
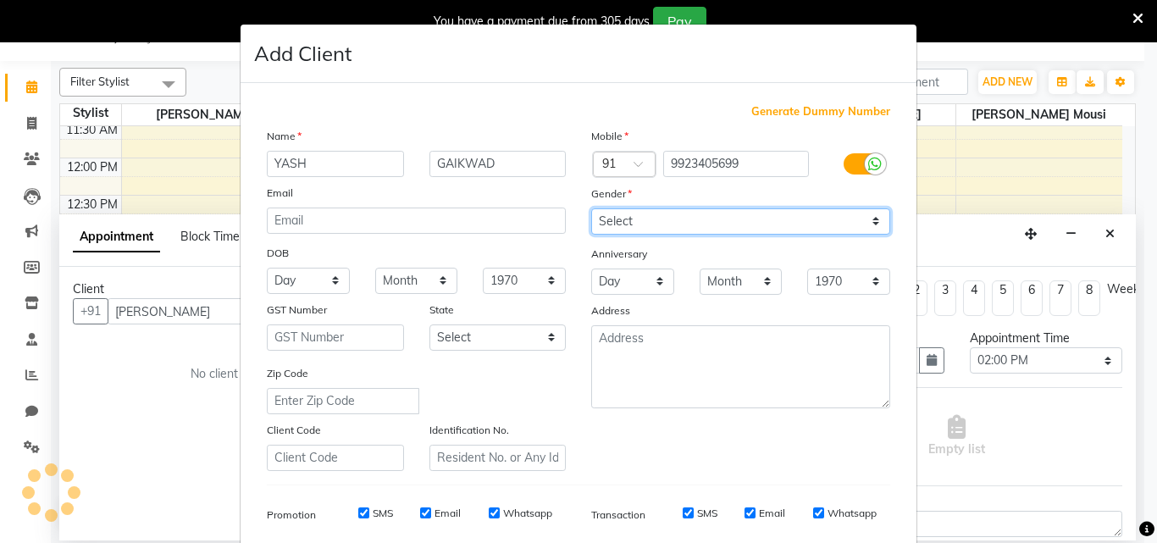
click at [867, 225] on select "Select Male Female Other Prefer Not To Say" at bounding box center [740, 221] width 299 height 26
select select "male"
click at [591, 208] on select "Select Male Female Other Prefer Not To Say" at bounding box center [740, 221] width 299 height 26
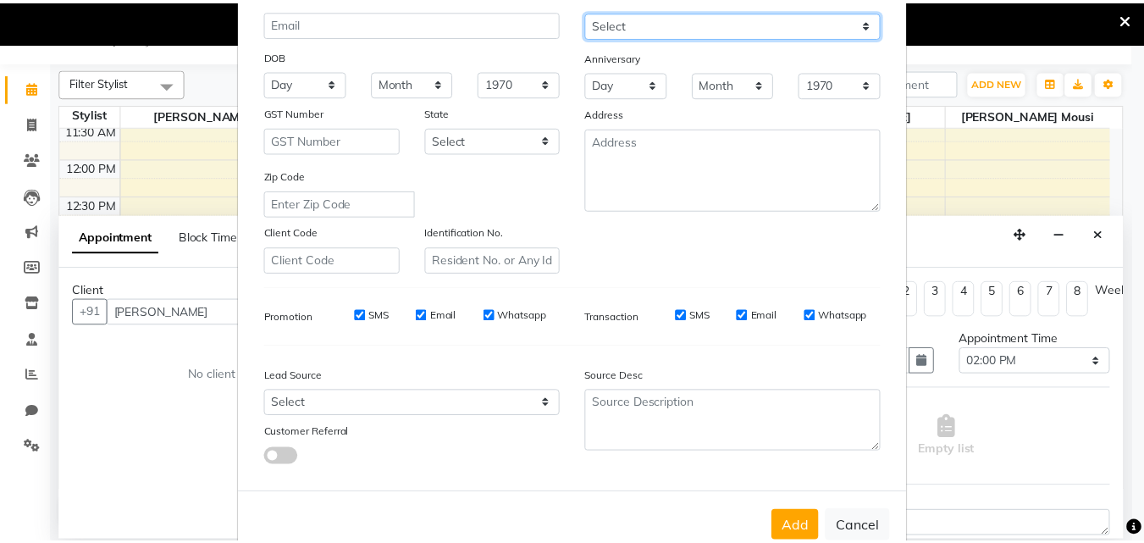
scroll to position [239, 0]
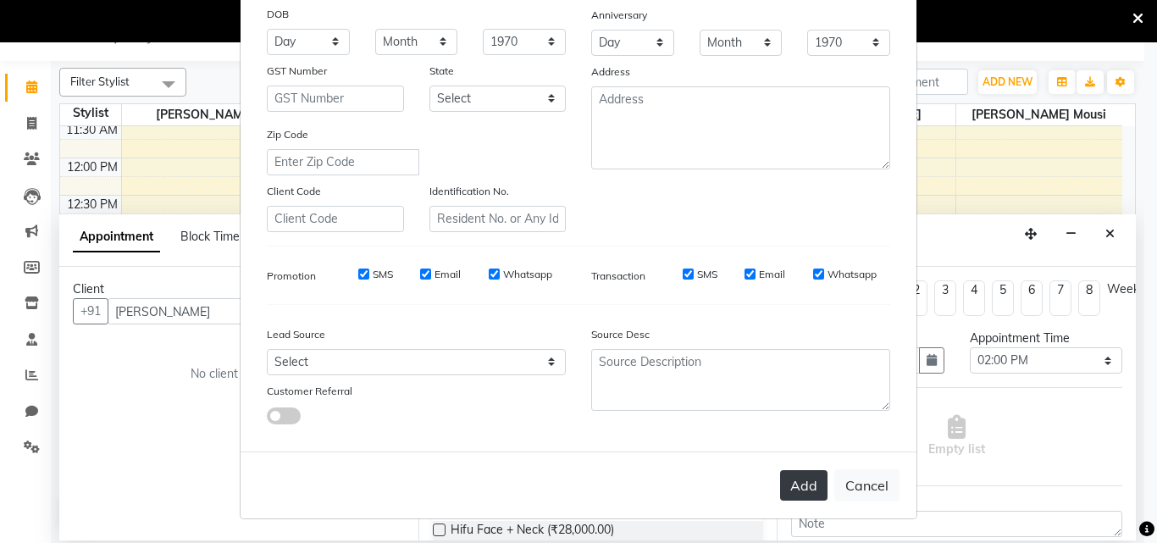
click at [793, 490] on button "Add" at bounding box center [803, 485] width 47 height 30
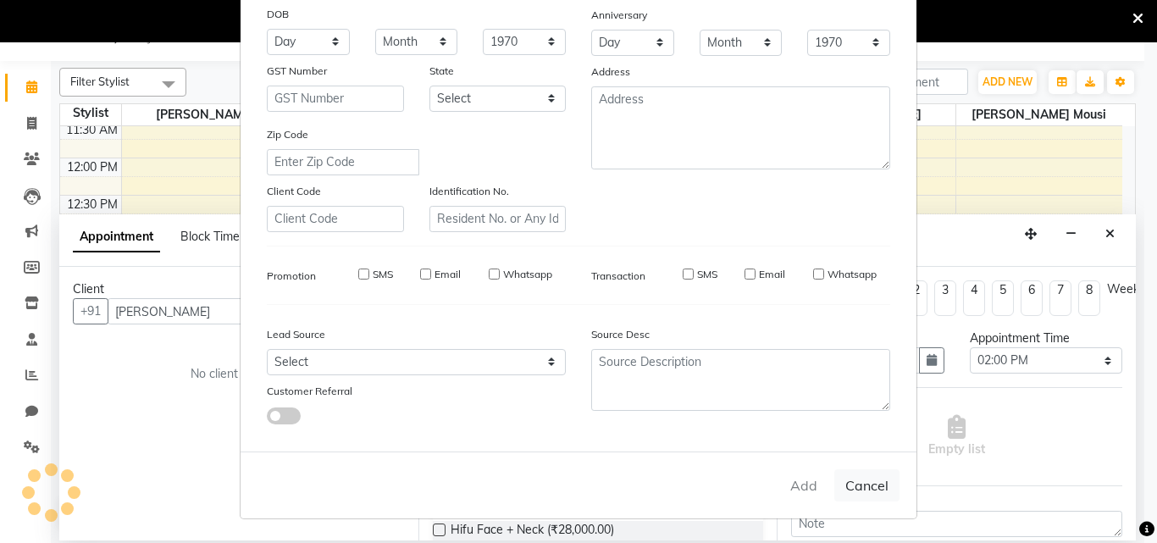
type input "9923405699"
select select
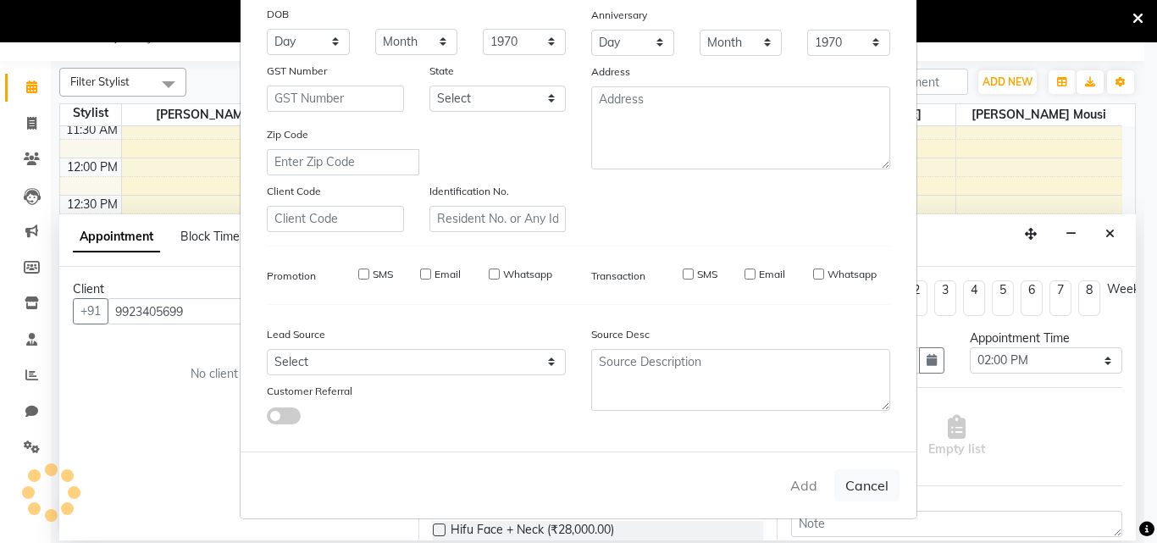
select select
checkbox input "false"
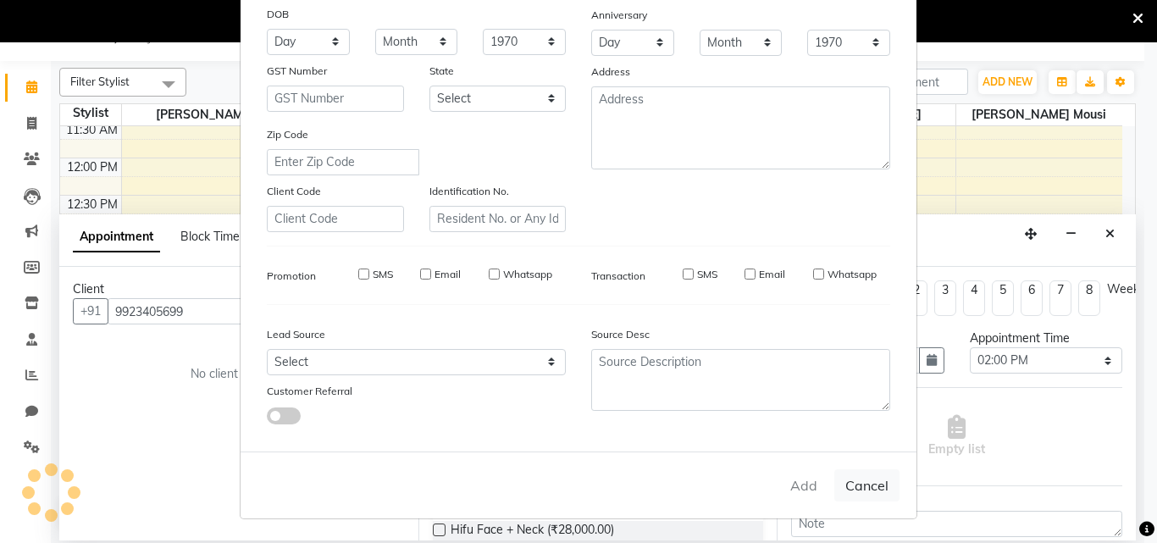
checkbox input "false"
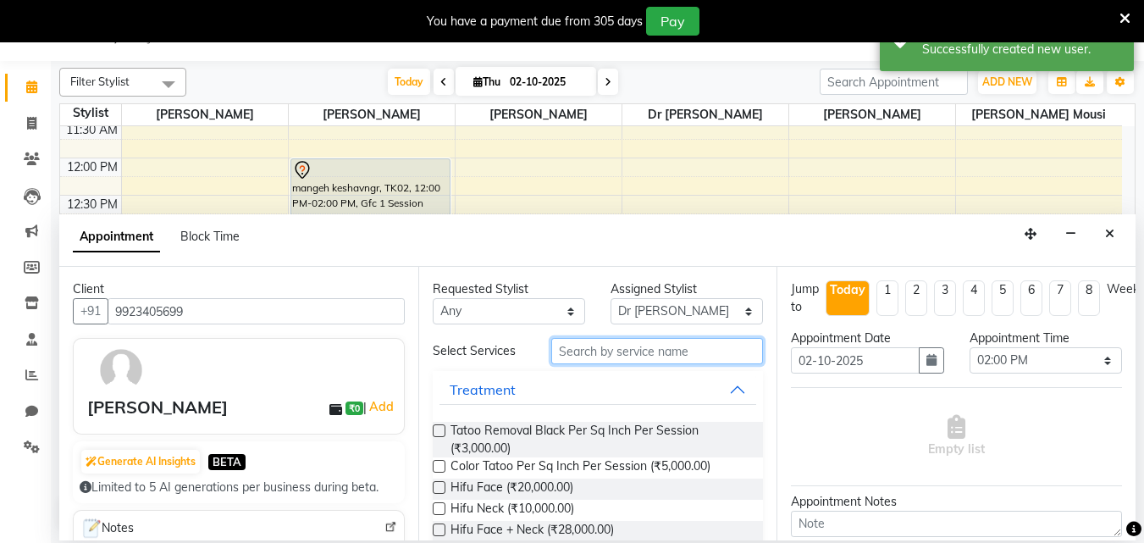
click at [589, 356] on input "text" at bounding box center [657, 351] width 212 height 26
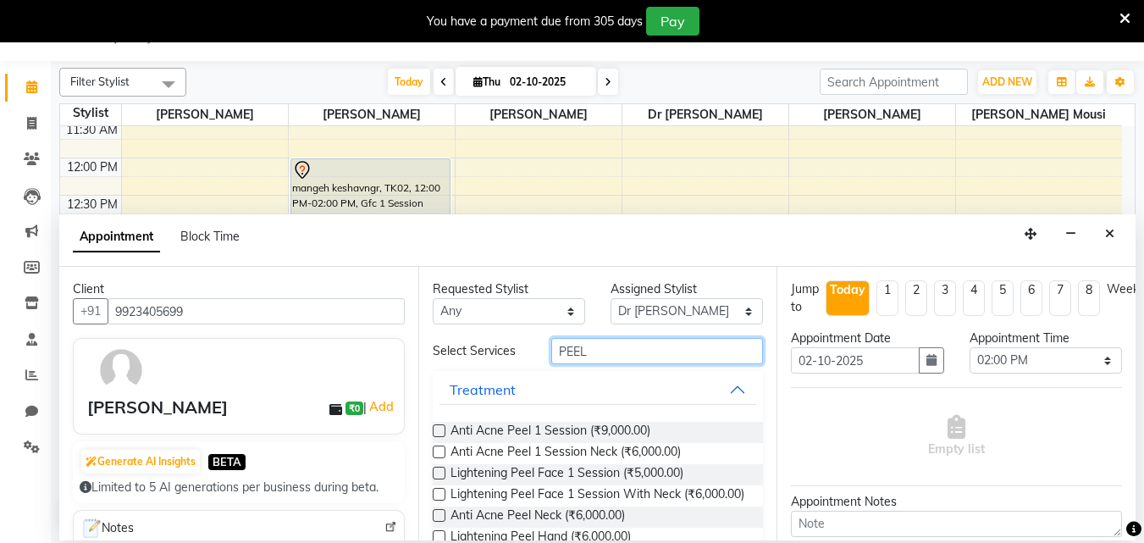
type input "PEEL"
click at [440, 431] on label at bounding box center [439, 430] width 13 height 13
click at [440, 431] on input "checkbox" at bounding box center [438, 432] width 11 height 11
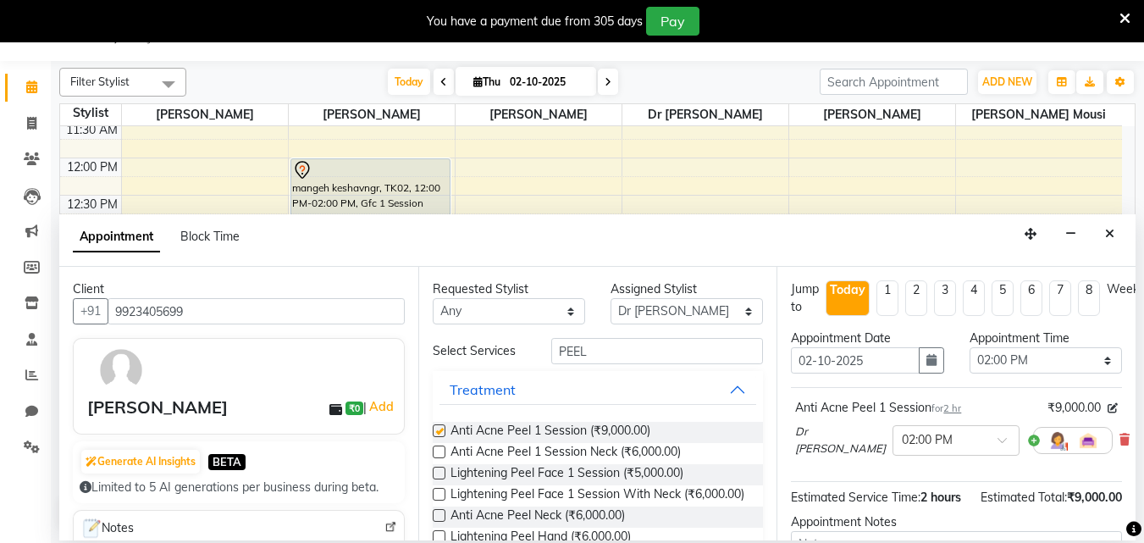
checkbox input "false"
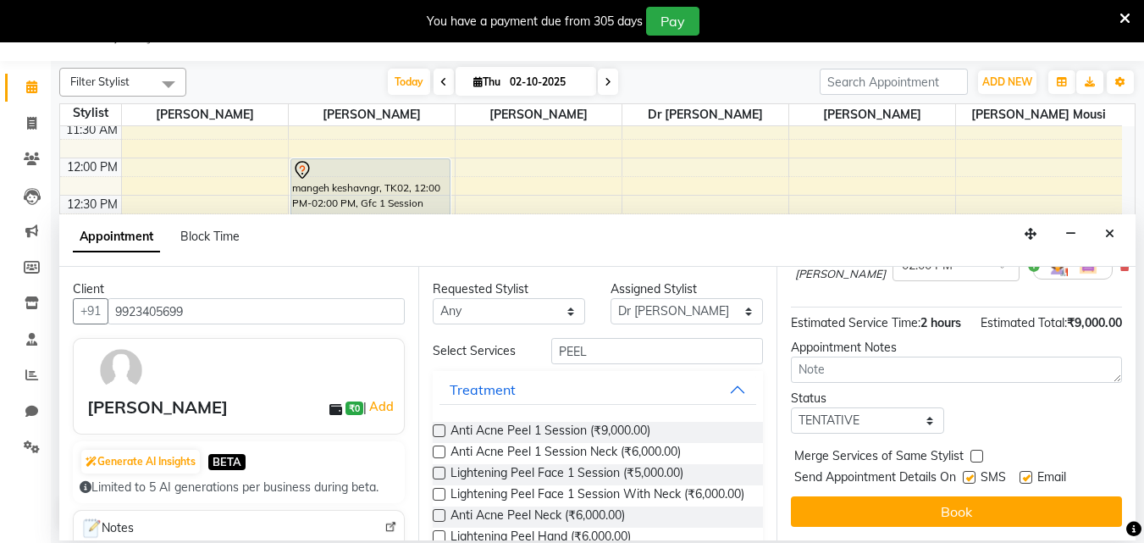
scroll to position [202, 0]
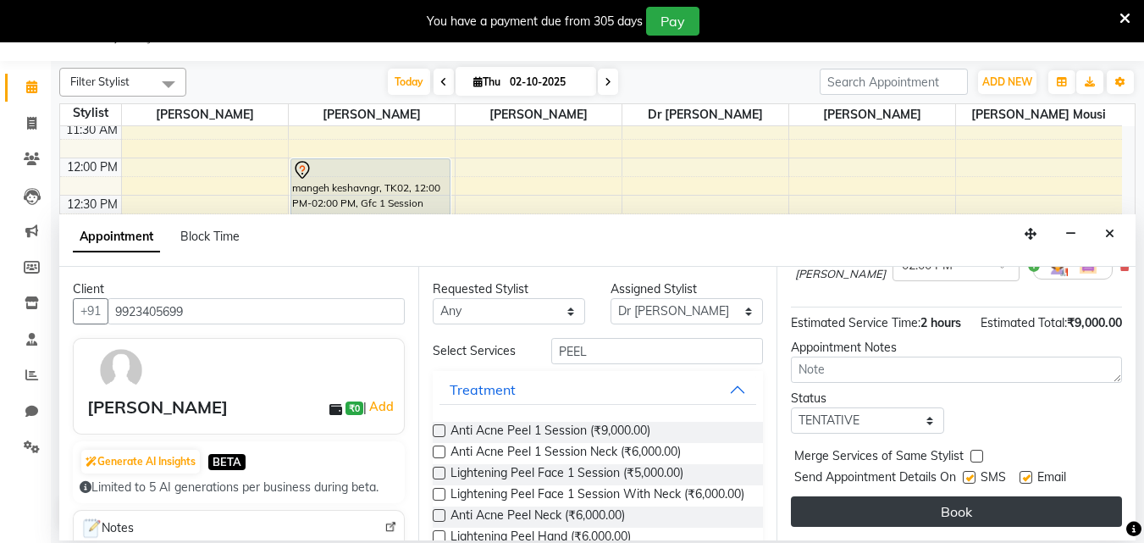
click at [925, 499] on button "Book" at bounding box center [956, 511] width 331 height 30
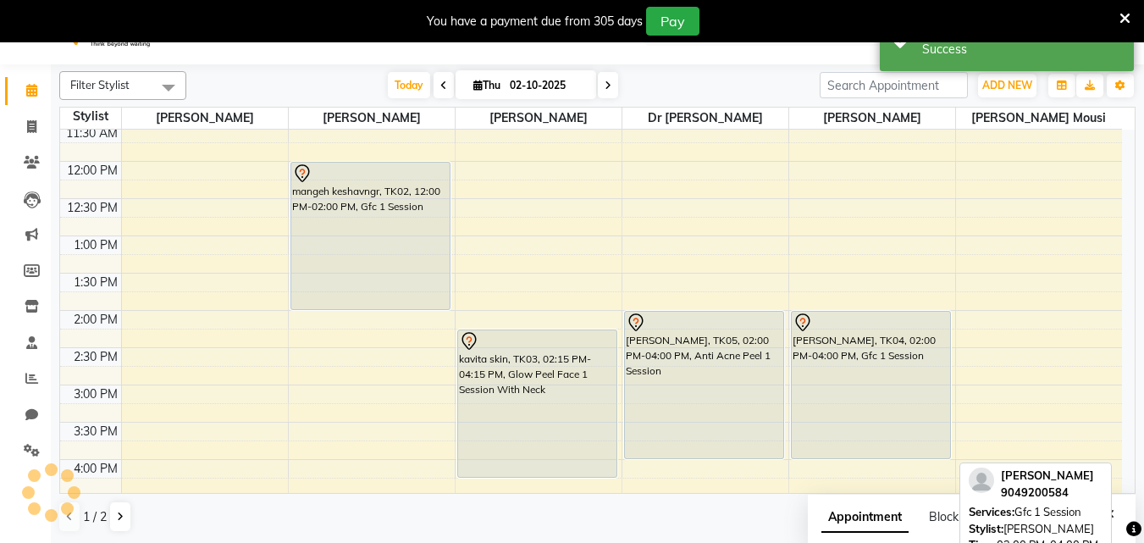
scroll to position [0, 0]
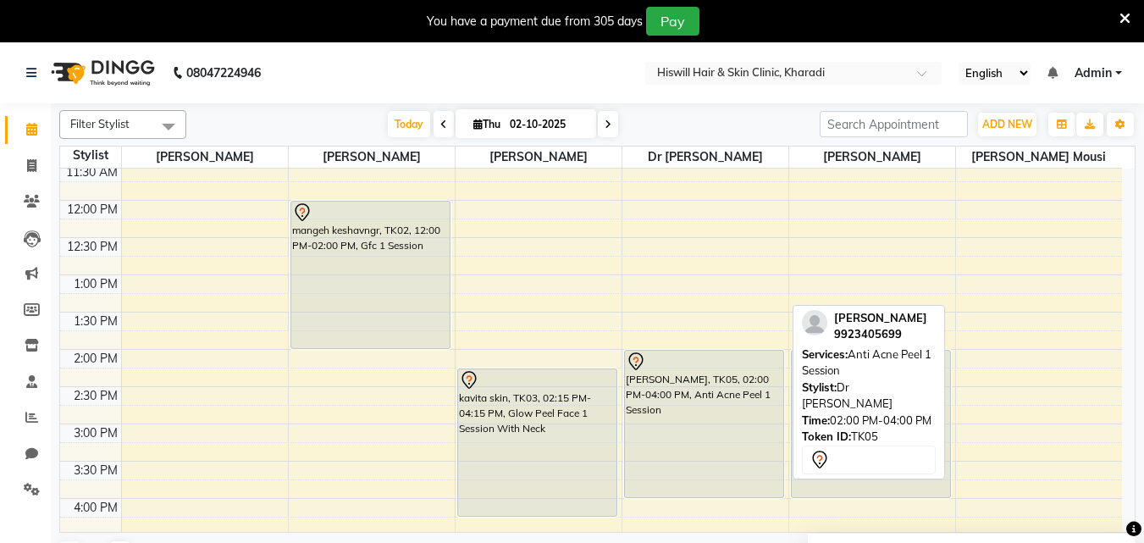
click at [702, 394] on div "YASH GAIKWAD, TK05, 02:00 PM-04:00 PM, Anti Acne Peel 1 Session" at bounding box center [704, 424] width 158 height 147
select select "7"
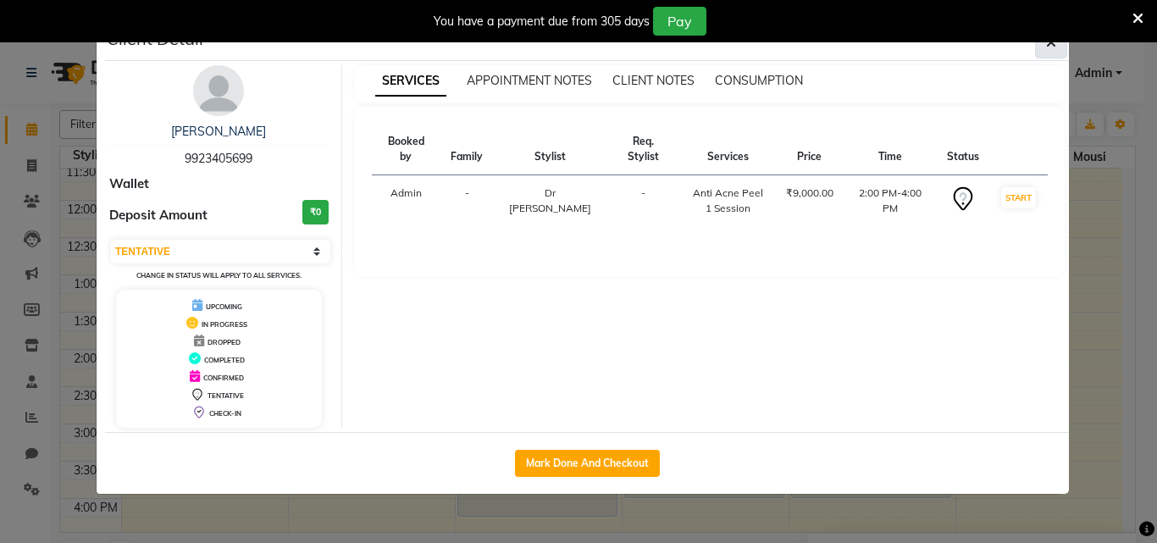
click at [1048, 47] on icon "button" at bounding box center [1051, 43] width 10 height 14
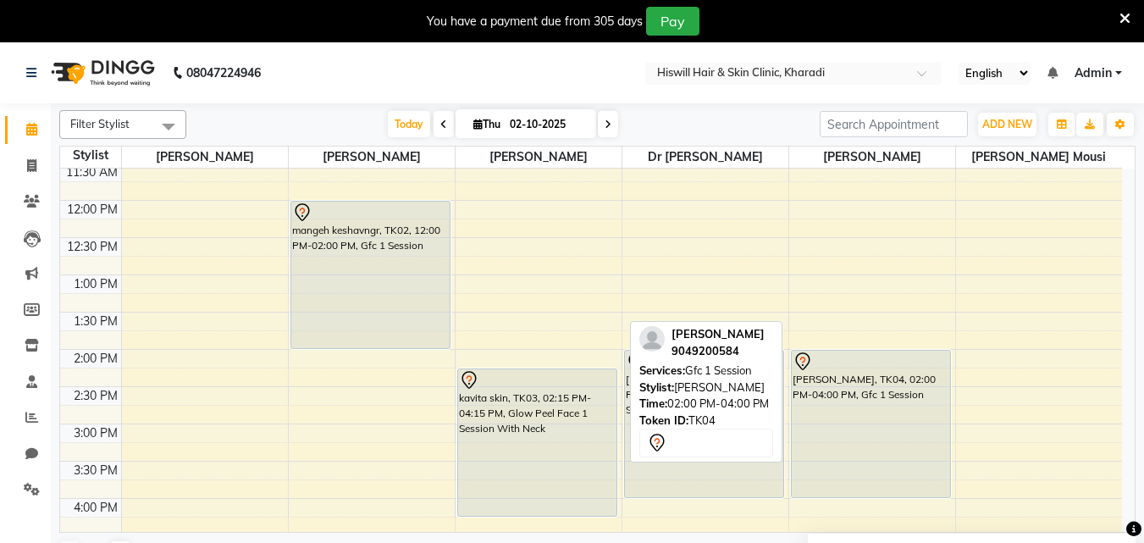
click at [849, 402] on div "Yash karale, TK04, 02:00 PM-04:00 PM, Gfc 1 Session" at bounding box center [871, 424] width 158 height 147
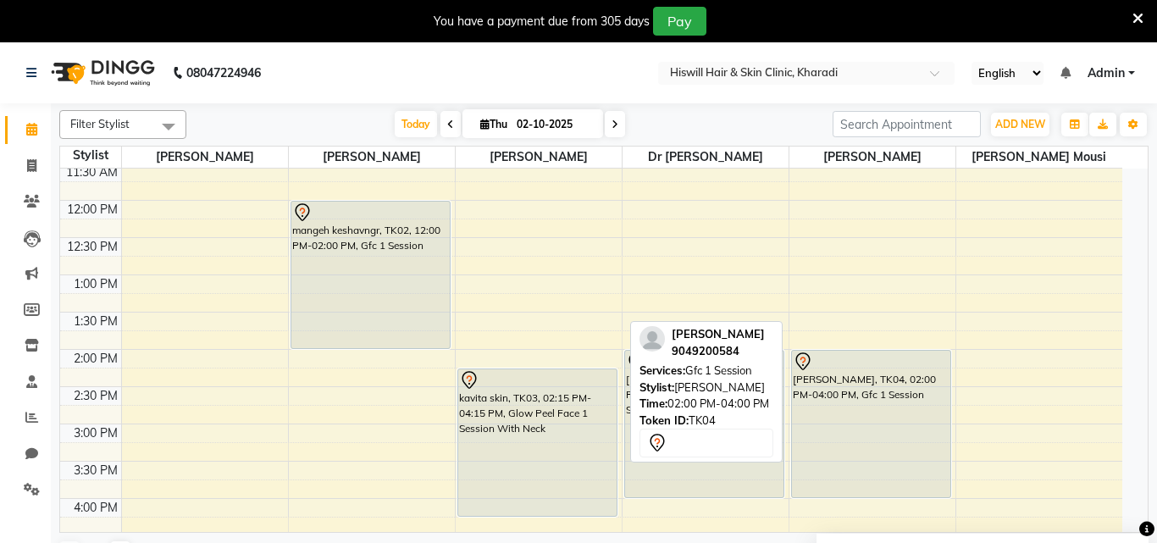
select select "7"
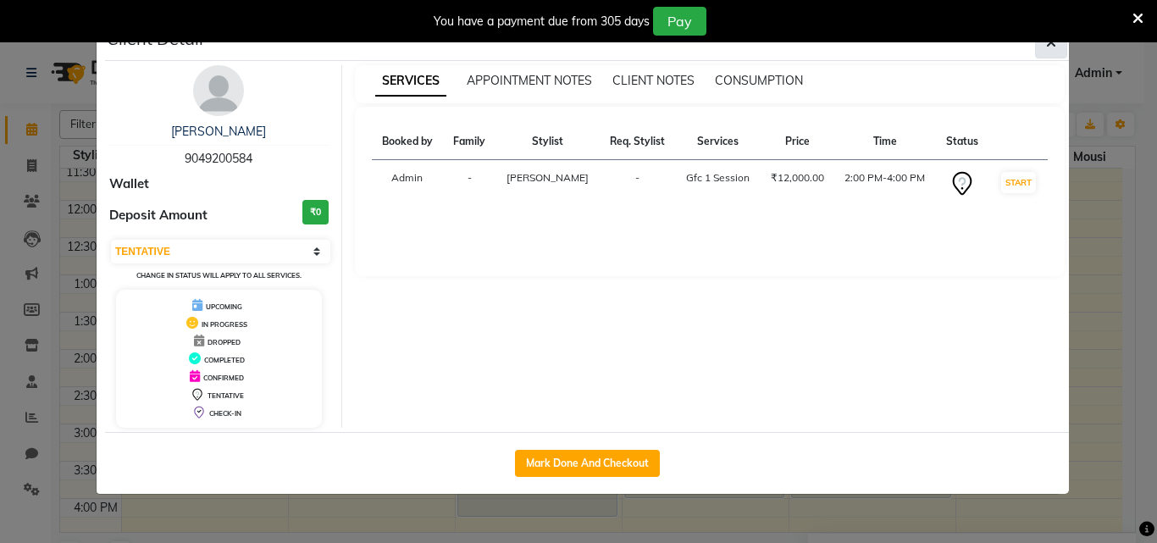
click at [1047, 52] on button "button" at bounding box center [1051, 42] width 32 height 32
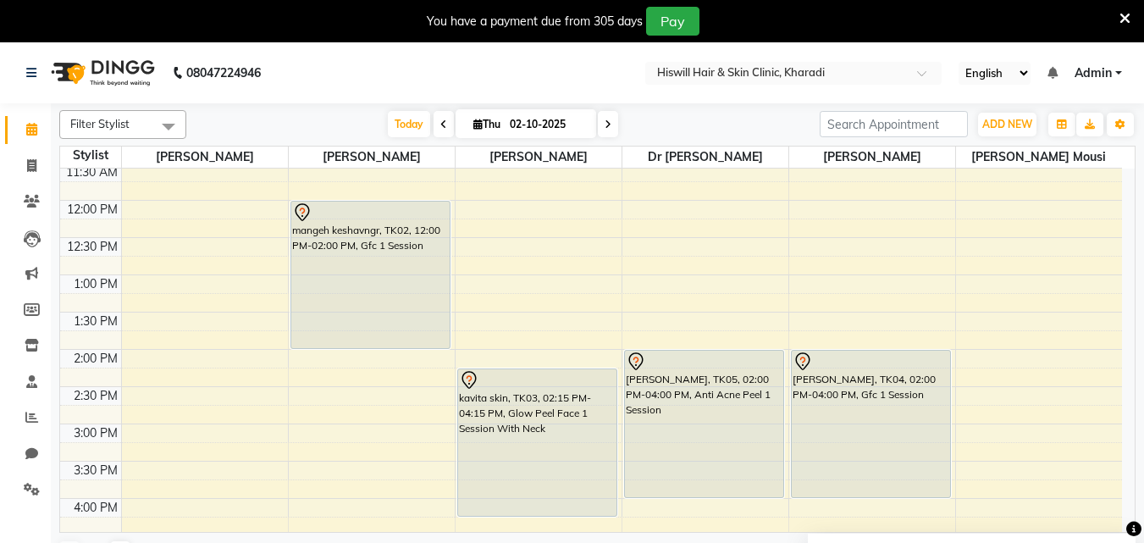
click at [473, 129] on icon at bounding box center [477, 124] width 9 height 11
select select "10"
select select "2025"
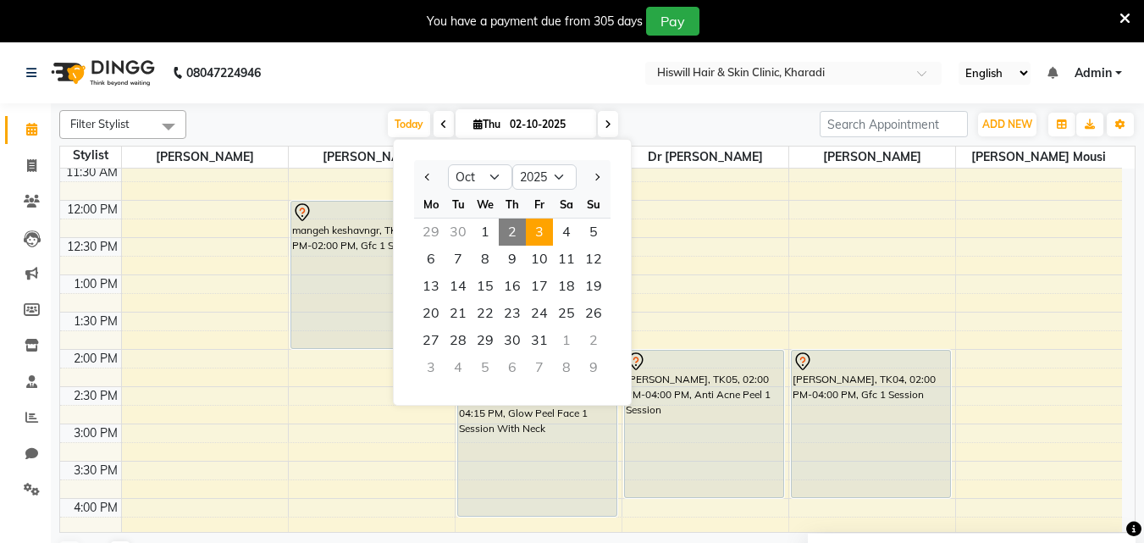
click at [547, 237] on span "3" at bounding box center [539, 232] width 27 height 27
type input "03-10-2025"
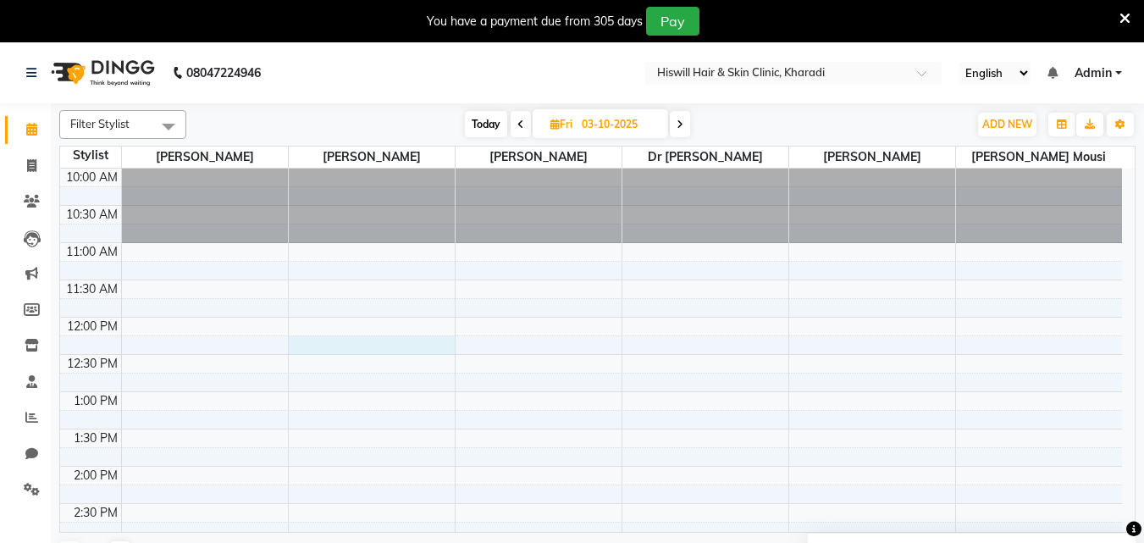
select select "62613"
select select "tentative"
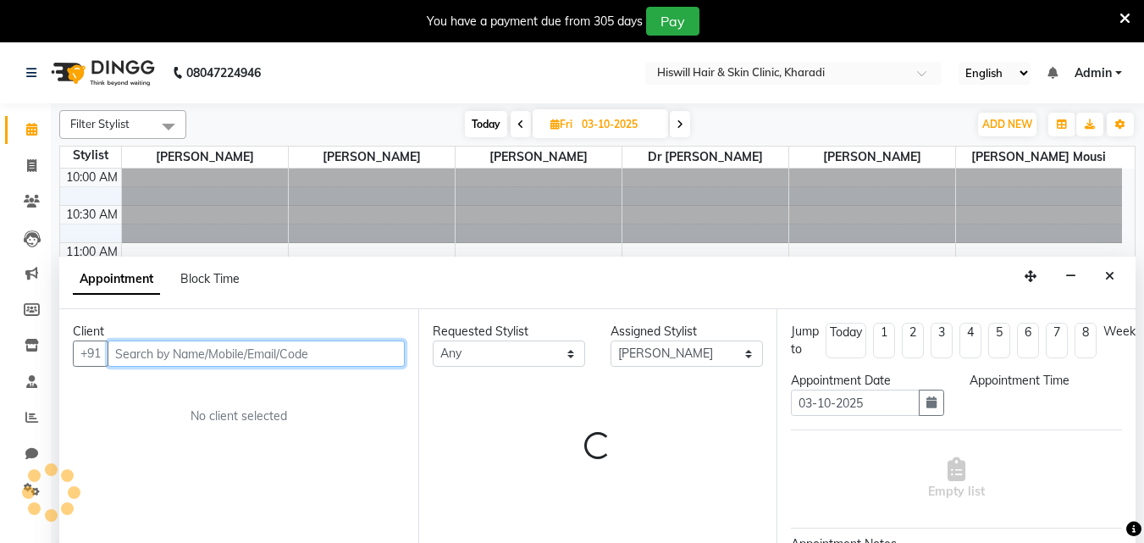
select select "735"
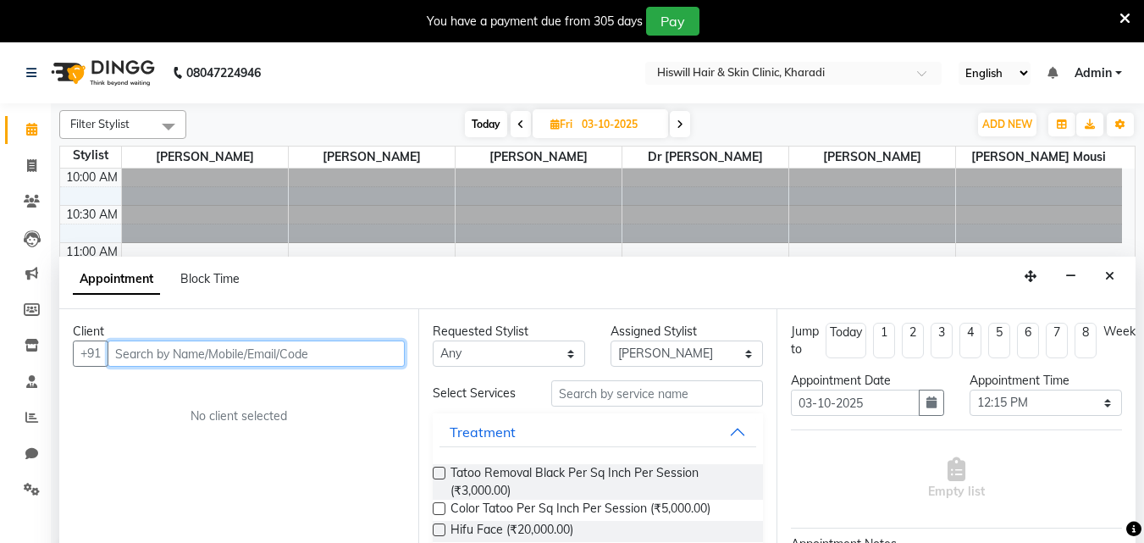
scroll to position [42, 0]
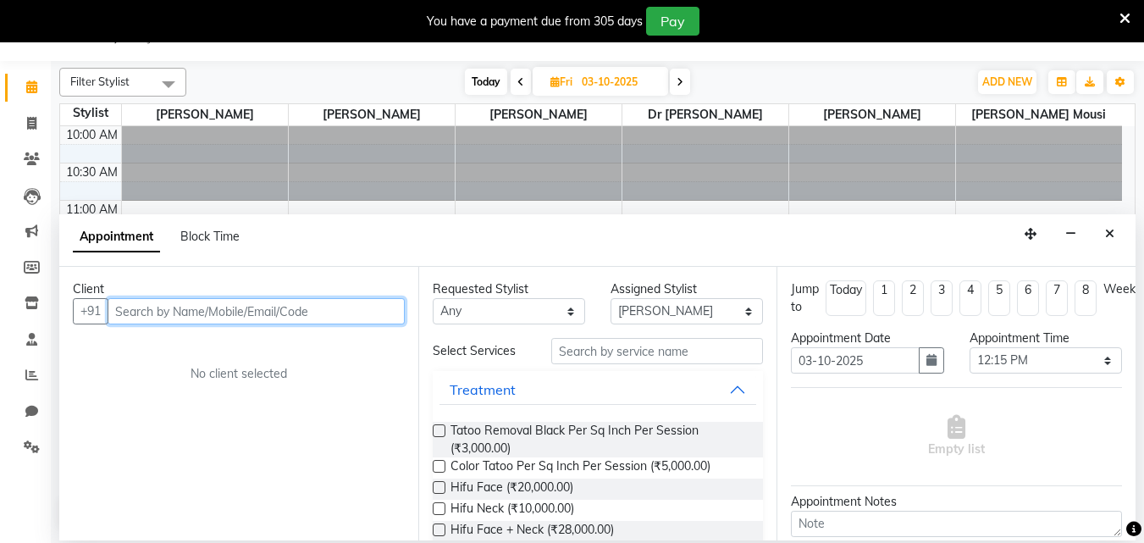
click at [141, 313] on input "text" at bounding box center [256, 311] width 297 height 26
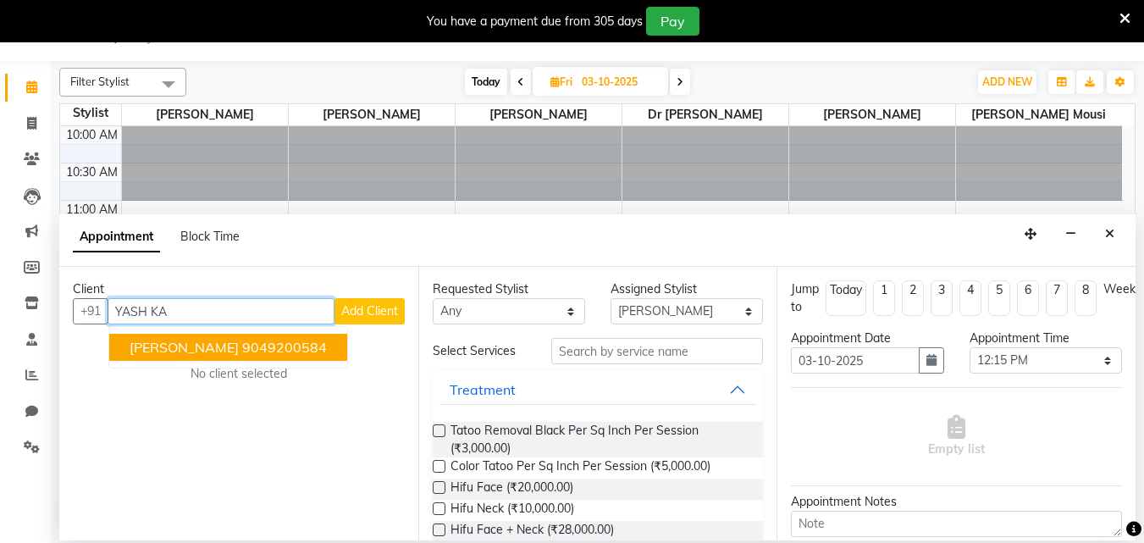
click at [147, 346] on span "[PERSON_NAME]" at bounding box center [184, 347] width 109 height 17
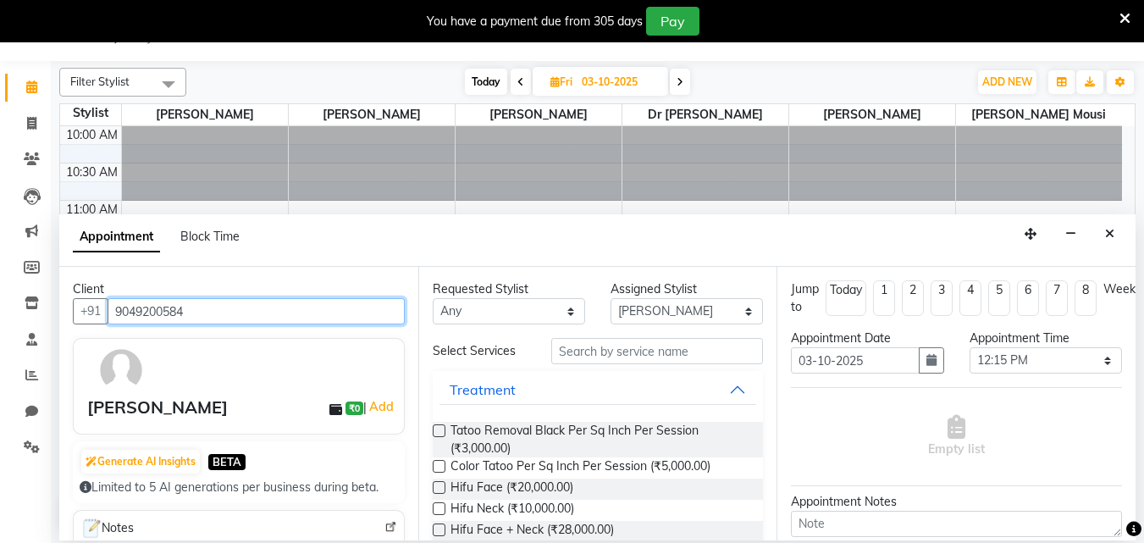
type input "9049200584"
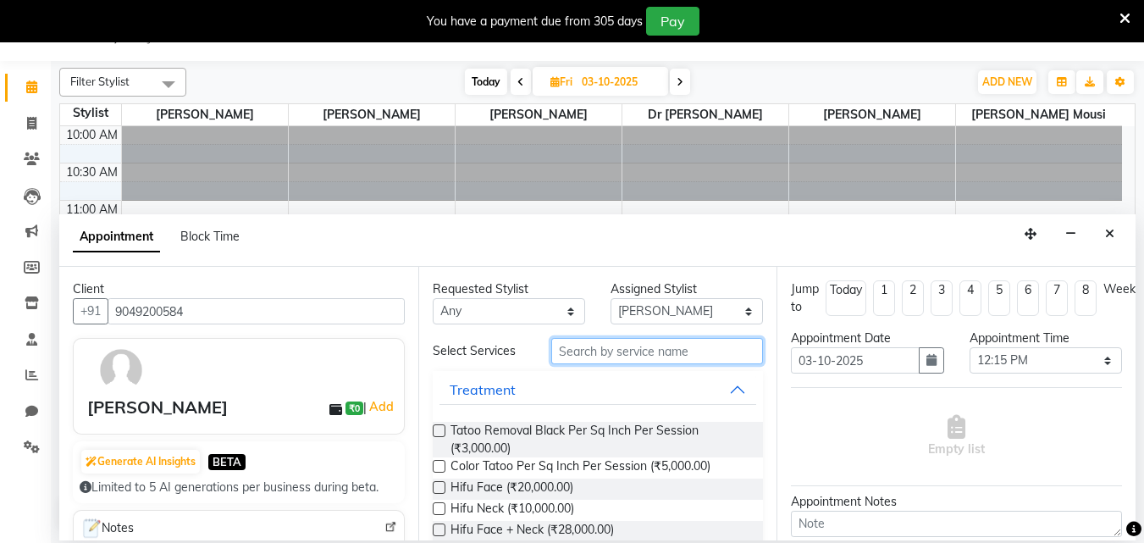
click at [583, 355] on input "text" at bounding box center [657, 351] width 212 height 26
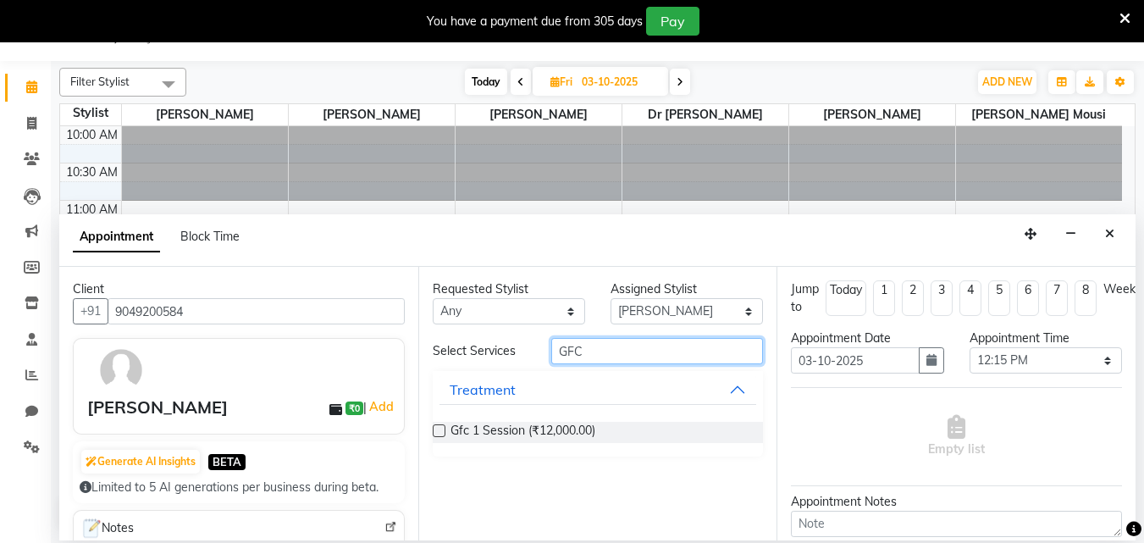
type input "GFC"
click at [434, 434] on label at bounding box center [439, 430] width 13 height 13
click at [434, 434] on input "checkbox" at bounding box center [438, 432] width 11 height 11
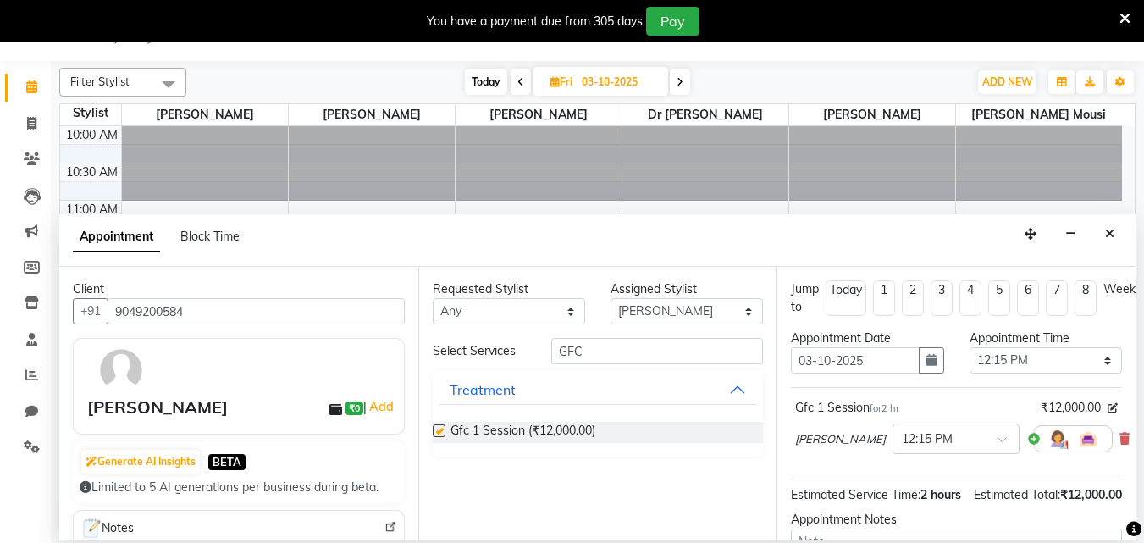
checkbox input "false"
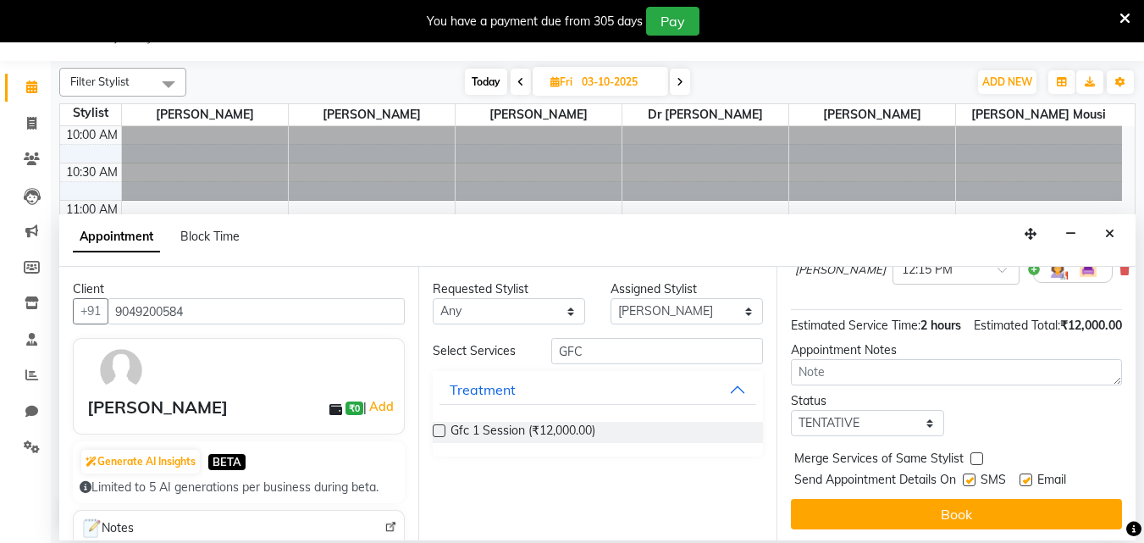
scroll to position [202, 0]
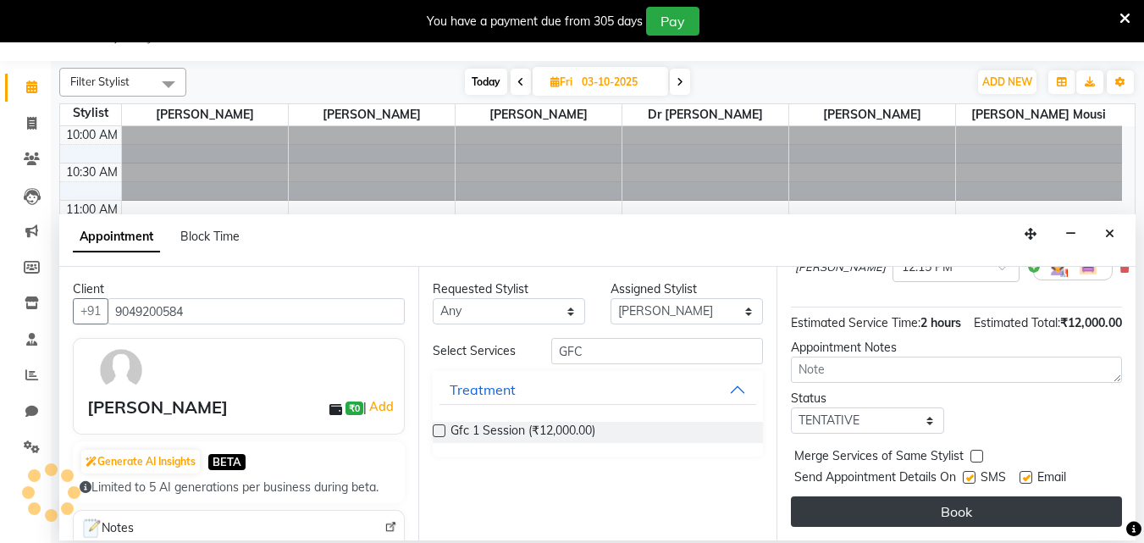
click at [918, 496] on button "Book" at bounding box center [956, 511] width 331 height 30
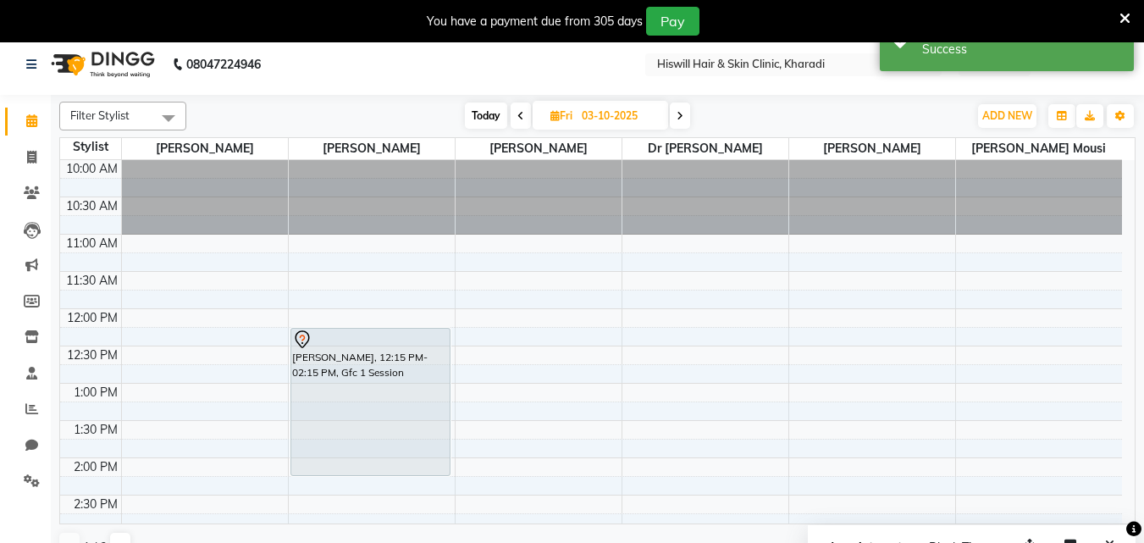
scroll to position [0, 0]
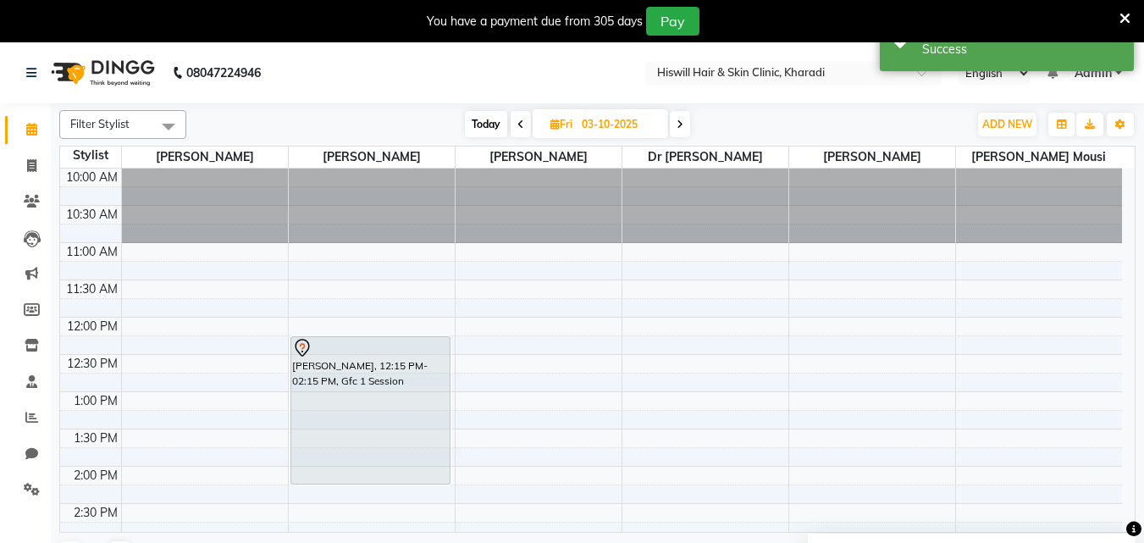
select select "89734"
select select "tentative"
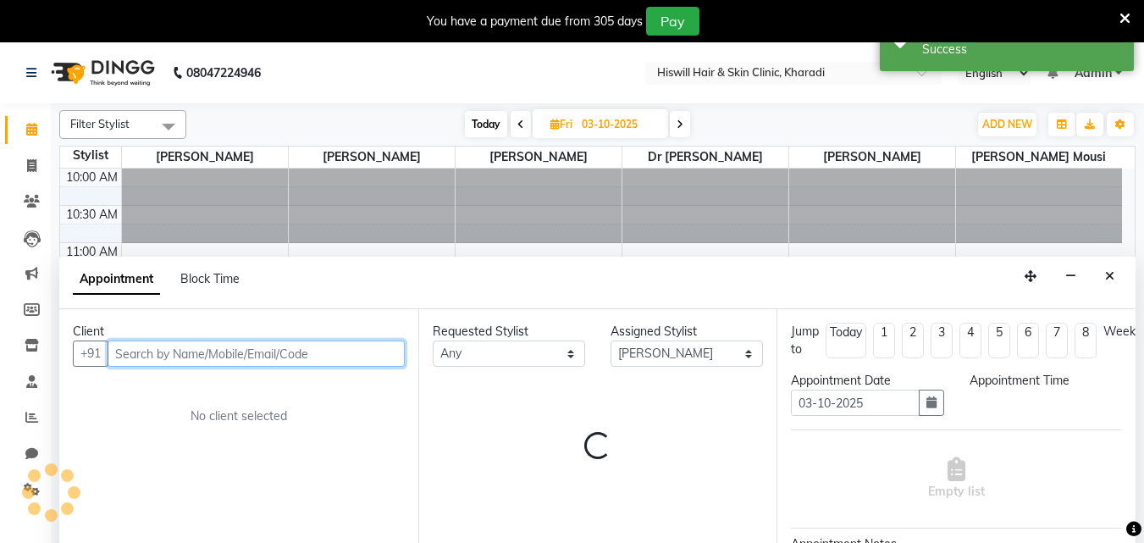
select select "735"
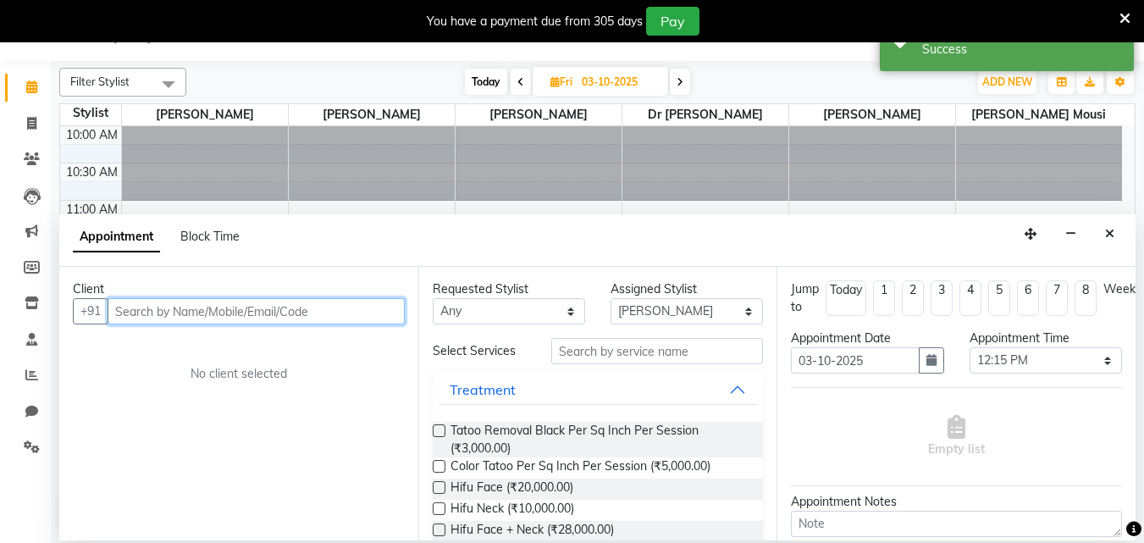
click at [133, 307] on input "text" at bounding box center [256, 311] width 297 height 26
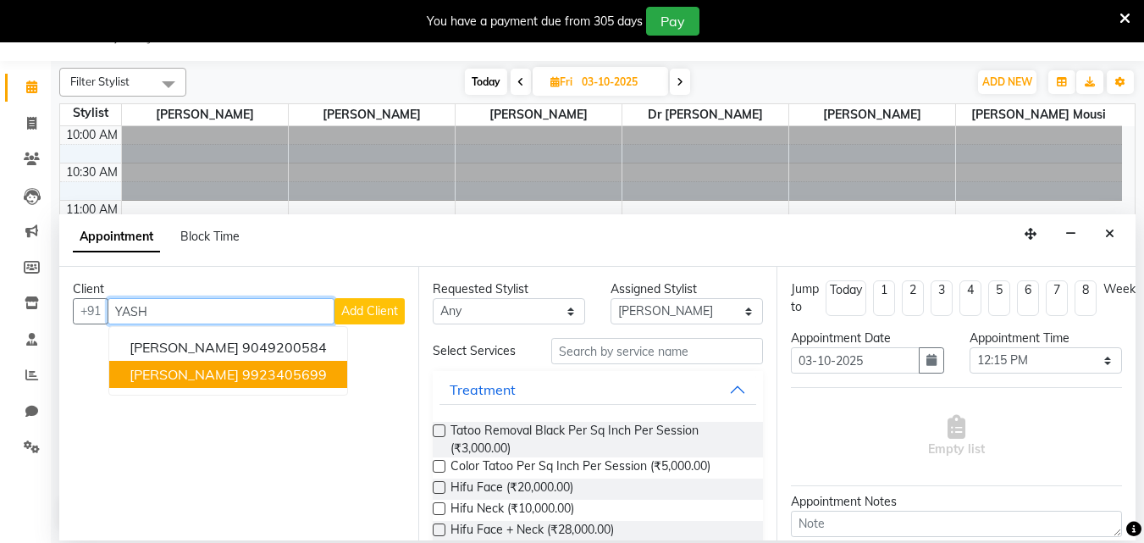
click at [216, 377] on span "YASH GAIKWAD" at bounding box center [184, 374] width 109 height 17
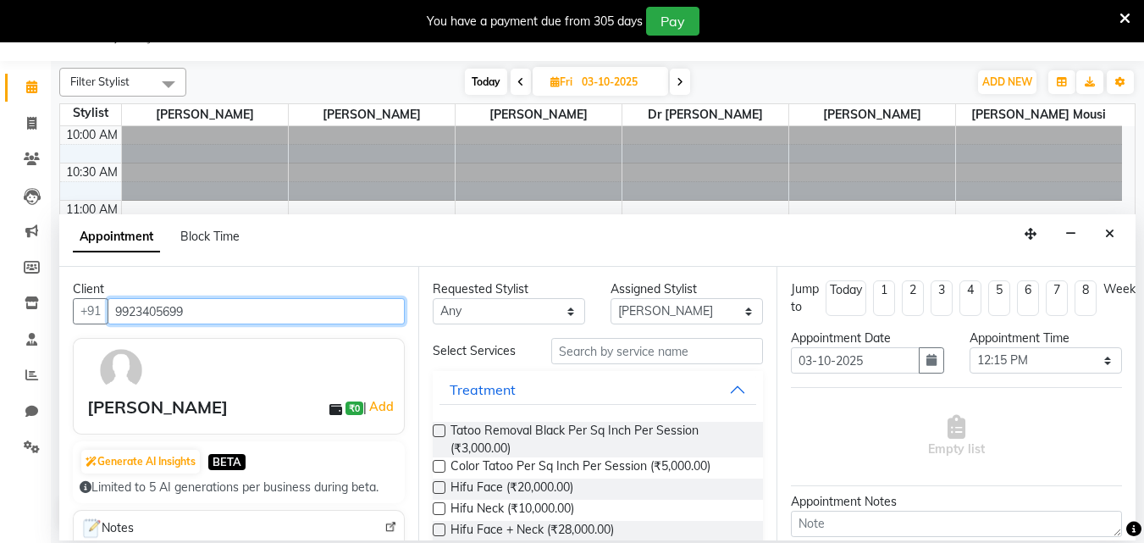
type input "9923405699"
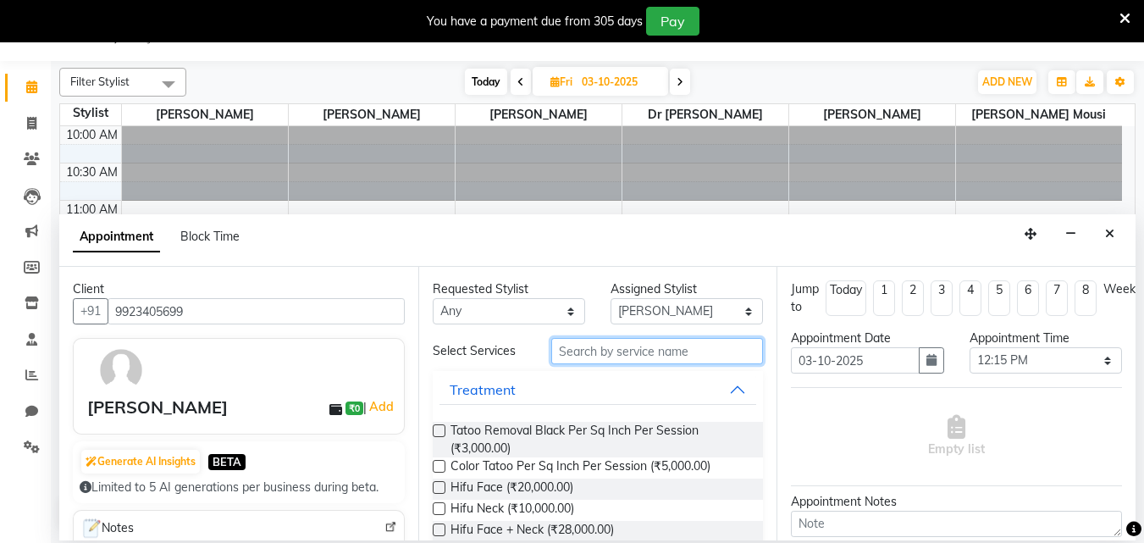
click at [563, 358] on input "text" at bounding box center [657, 351] width 212 height 26
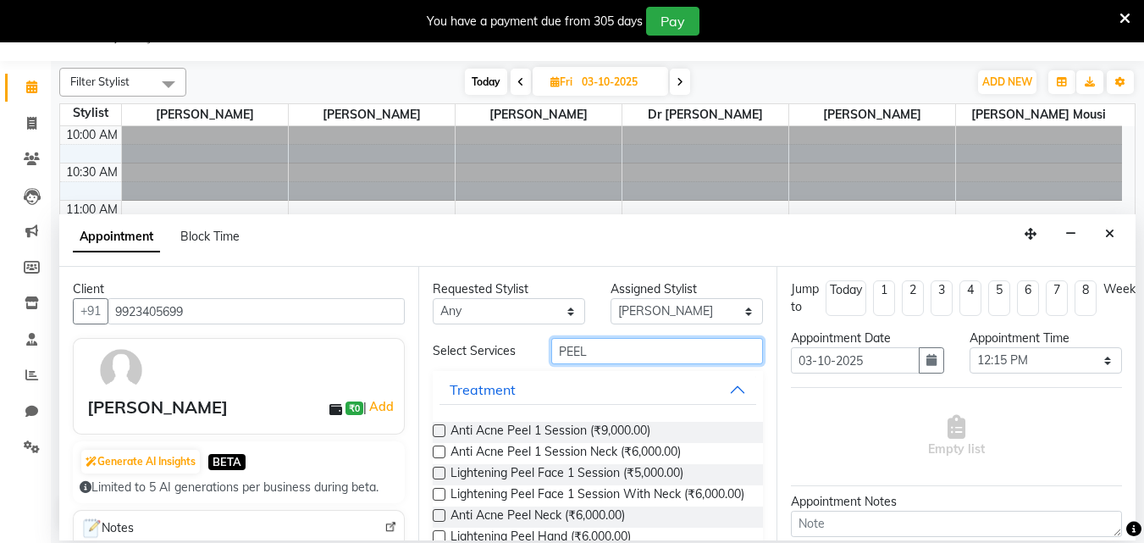
type input "PEEL"
click at [433, 428] on label at bounding box center [439, 430] width 13 height 13
click at [433, 428] on input "checkbox" at bounding box center [438, 432] width 11 height 11
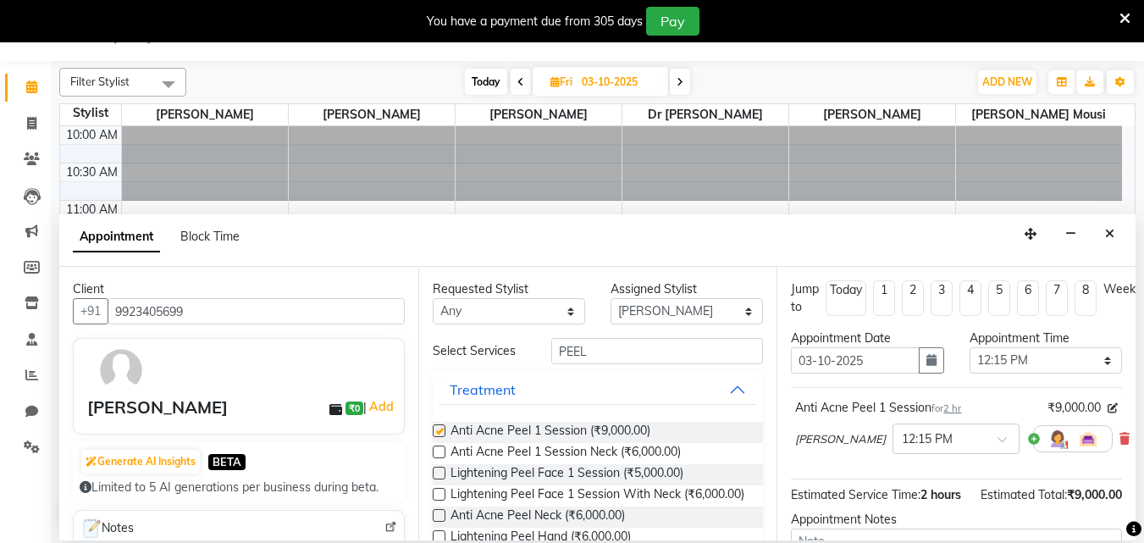
checkbox input "false"
click at [998, 441] on span at bounding box center [1008, 444] width 21 height 18
click at [955, 502] on div "02:00 PM" at bounding box center [955, 506] width 125 height 31
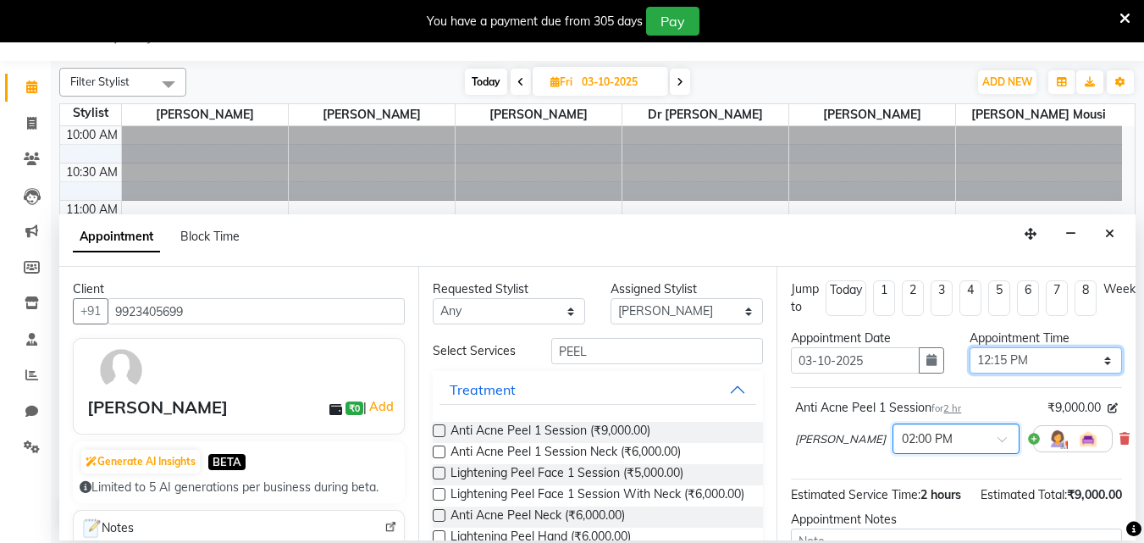
click at [1098, 362] on select "Select 11:00 AM 11:15 AM 11:30 AM 11:45 AM 12:00 PM 12:15 PM 12:30 PM 12:45 PM …" at bounding box center [1046, 360] width 152 height 26
click at [1093, 362] on select "Select 11:00 AM 11:15 AM 11:30 AM 11:45 AM 12:00 PM 12:15 PM 12:30 PM 12:45 PM …" at bounding box center [1046, 360] width 152 height 26
select select "840"
click at [970, 347] on select "Select 11:00 AM 11:15 AM 11:30 AM 11:45 AM 12:00 PM 12:15 PM 12:30 PM 12:45 PM …" at bounding box center [1046, 360] width 152 height 26
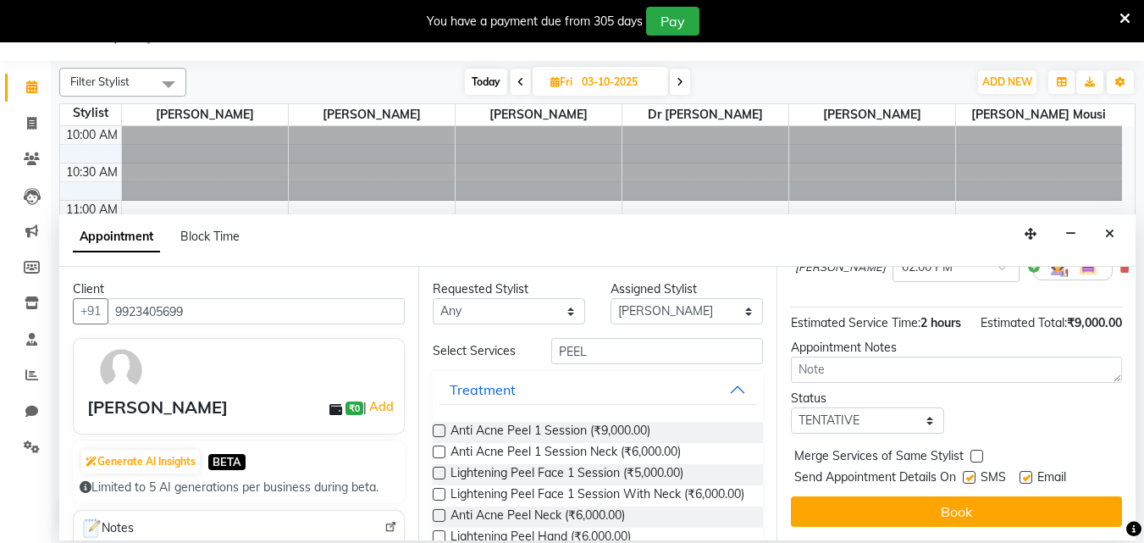
scroll to position [205, 0]
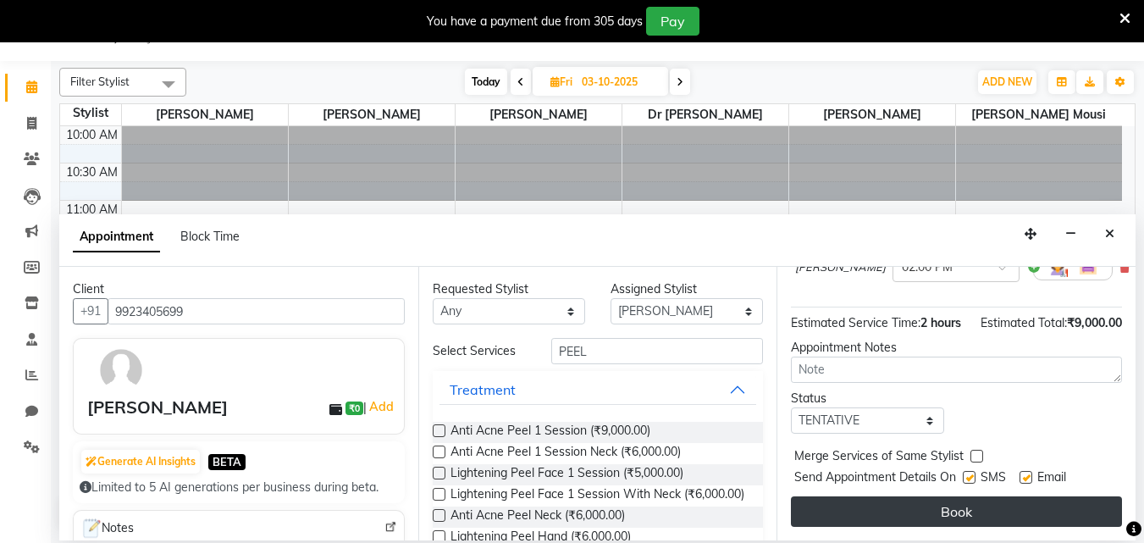
click at [993, 502] on button "Book" at bounding box center [956, 511] width 331 height 30
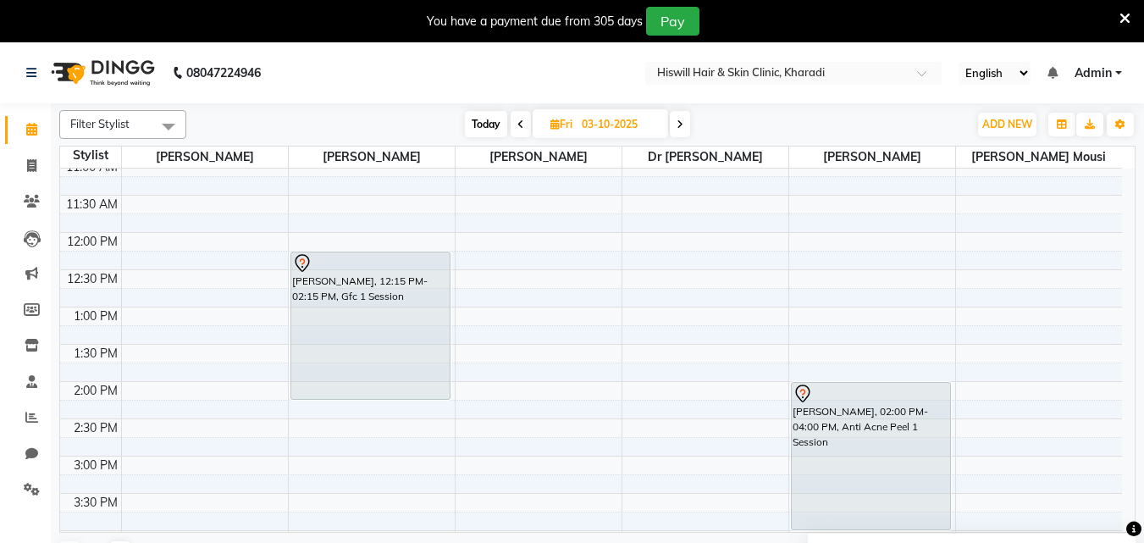
scroll to position [0, 0]
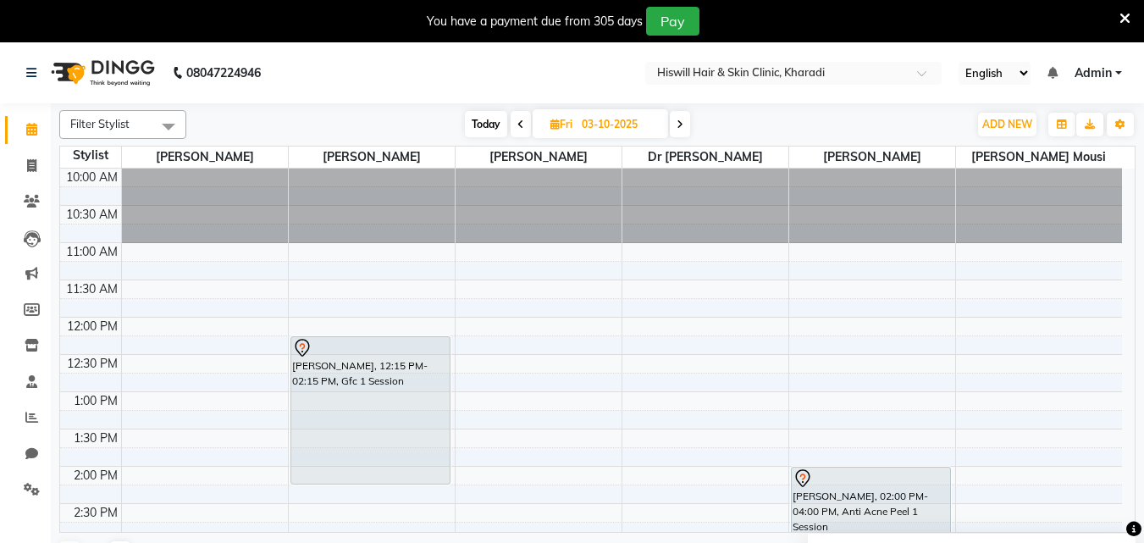
click at [518, 123] on icon at bounding box center [520, 124] width 7 height 10
type input "02-10-2025"
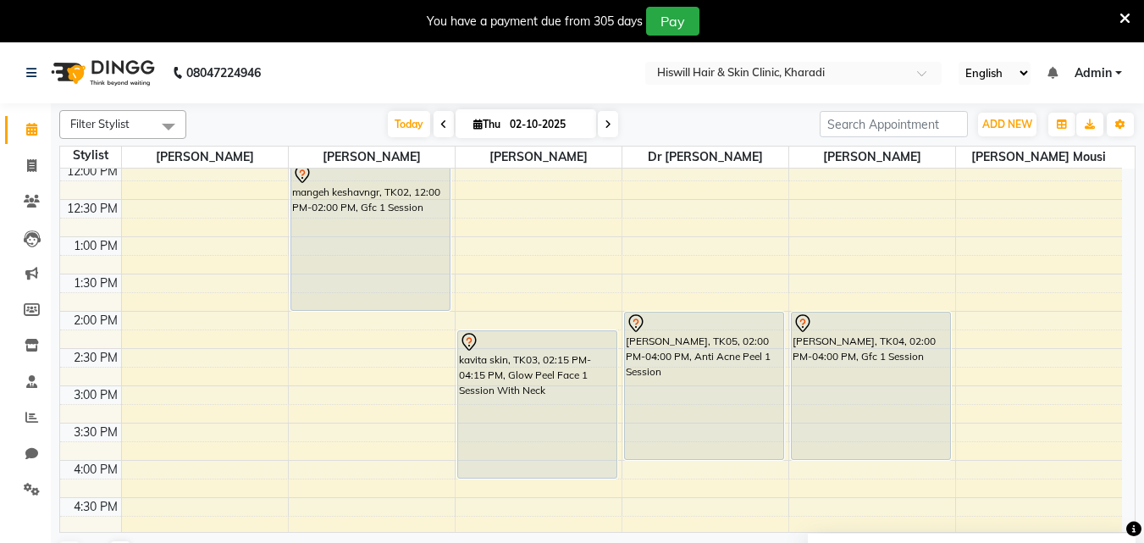
scroll to position [169, 0]
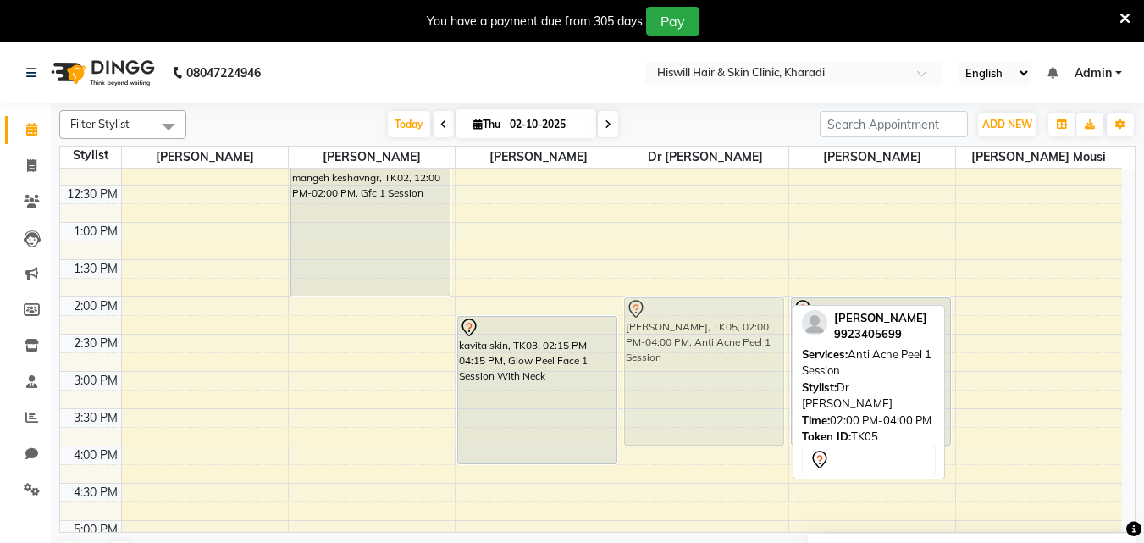
click at [721, 346] on div "YASH GAIKWAD, TK05, 02:00 PM-04:00 PM, Anti Acne Peel 1 Session YASH GAIKWAD, T…" at bounding box center [705, 408] width 166 height 819
click at [705, 325] on div "YASH GAIKWAD, TK05, 02:00 PM-04:00 PM, Anti Acne Peel 1 Session" at bounding box center [704, 371] width 158 height 147
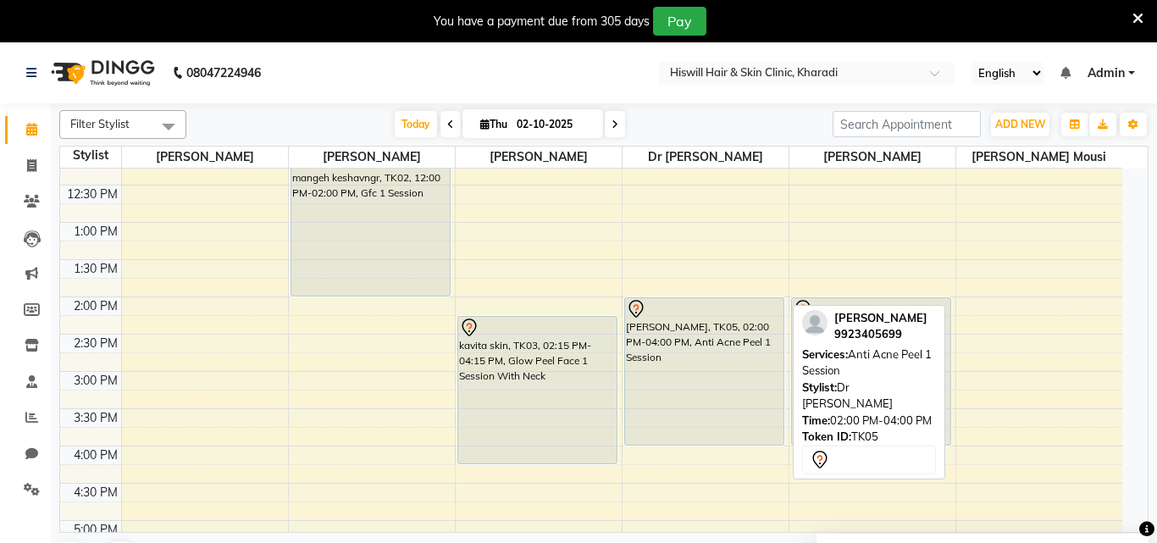
select select "7"
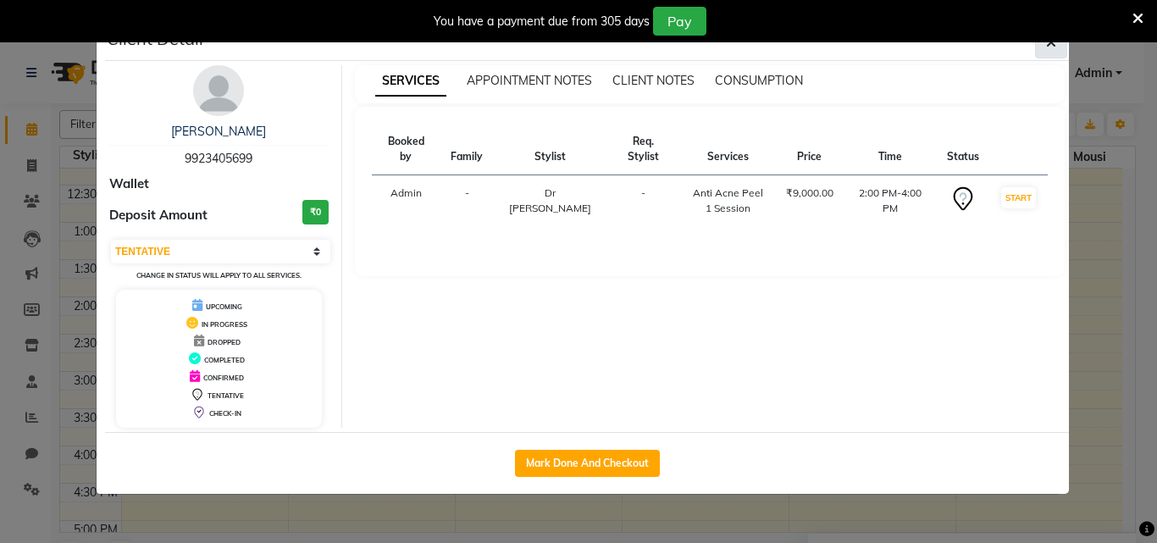
click at [1042, 47] on button "button" at bounding box center [1051, 42] width 32 height 32
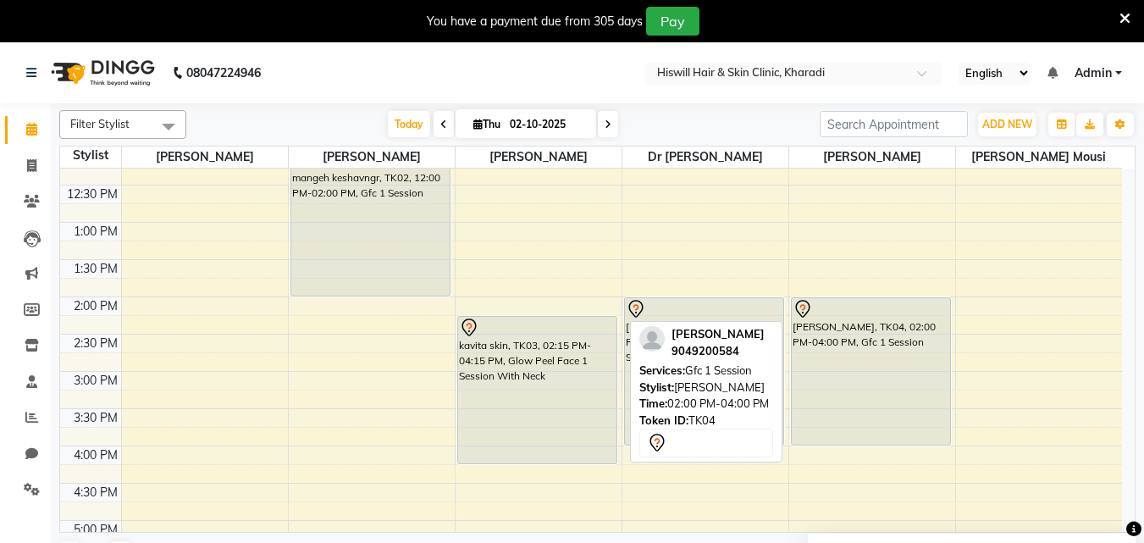
click at [876, 352] on div "Yash karale, TK04, 02:00 PM-04:00 PM, Gfc 1 Session" at bounding box center [871, 371] width 158 height 147
select select "7"
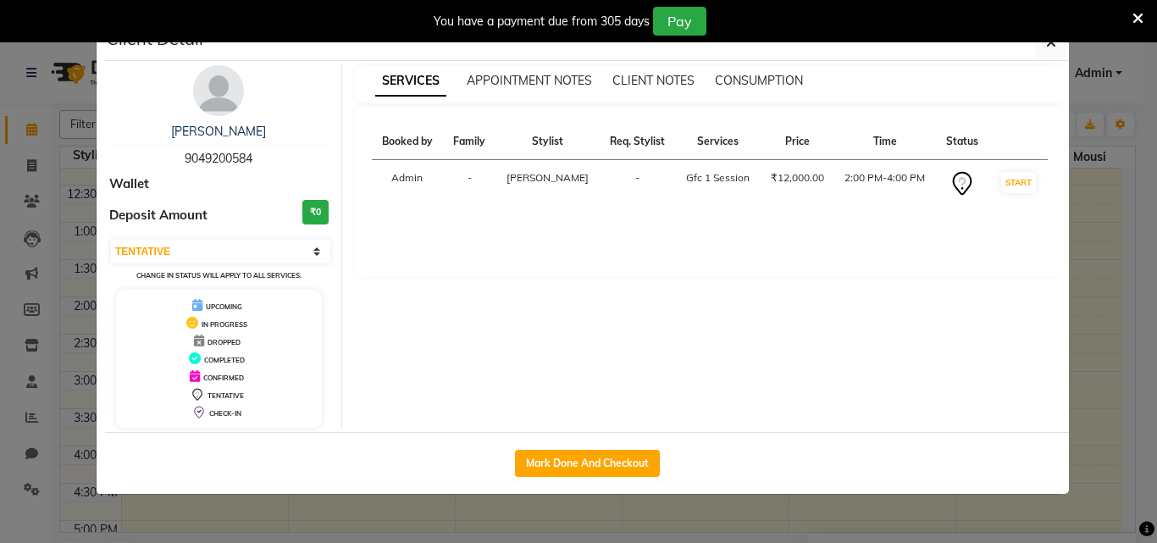
click at [1051, 41] on div "You have a payment due from 305 days Pay" at bounding box center [578, 21] width 1157 height 42
click at [1050, 44] on icon "button" at bounding box center [1051, 43] width 10 height 14
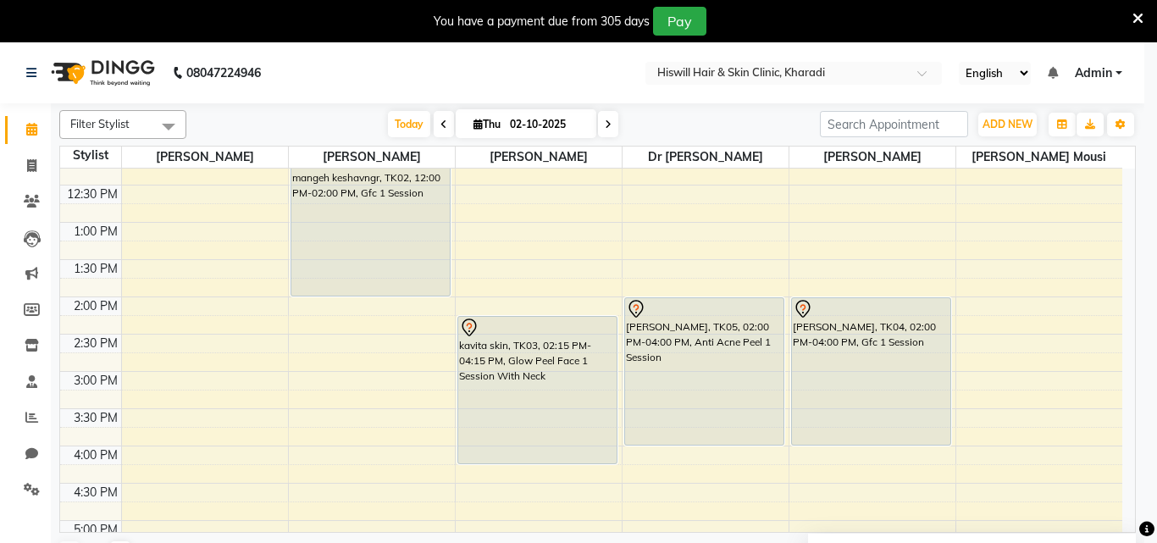
click at [1050, 44] on div "SERVICES APPOINTMENT NOTES CLIENT NOTES CONSUMPTION Booked by Family Stylist Re…" at bounding box center [710, 162] width 736 height 362
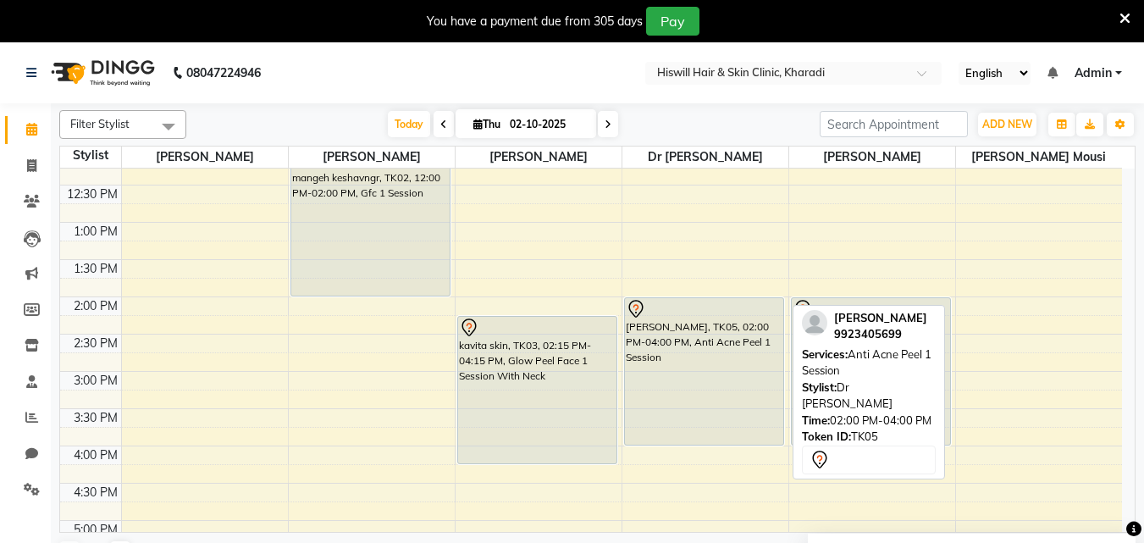
click at [708, 327] on div "YASH GAIKWAD, TK05, 02:00 PM-04:00 PM, Anti Acne Peel 1 Session" at bounding box center [704, 371] width 158 height 147
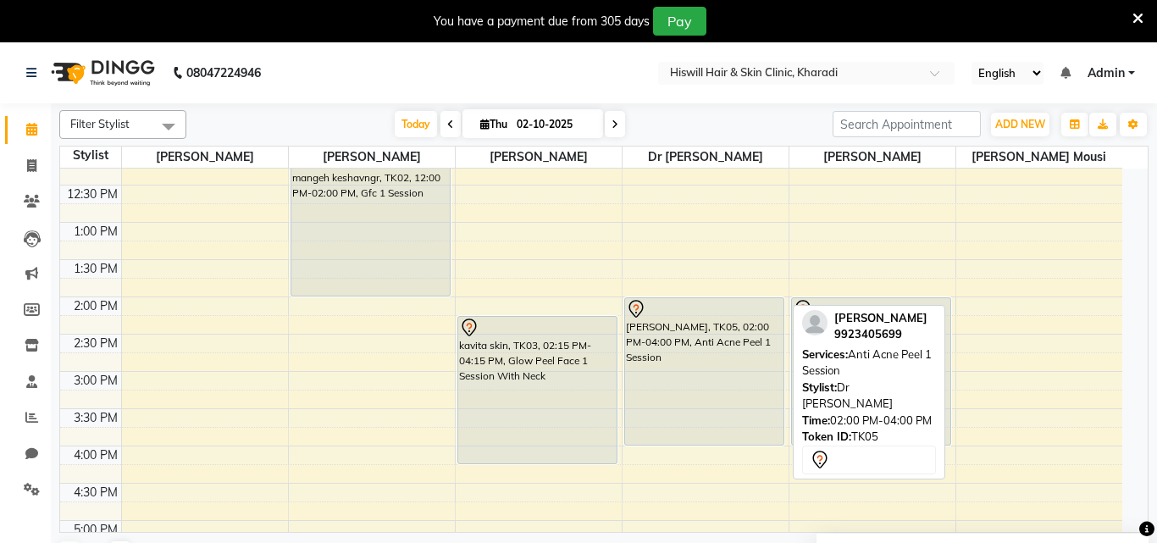
select select "7"
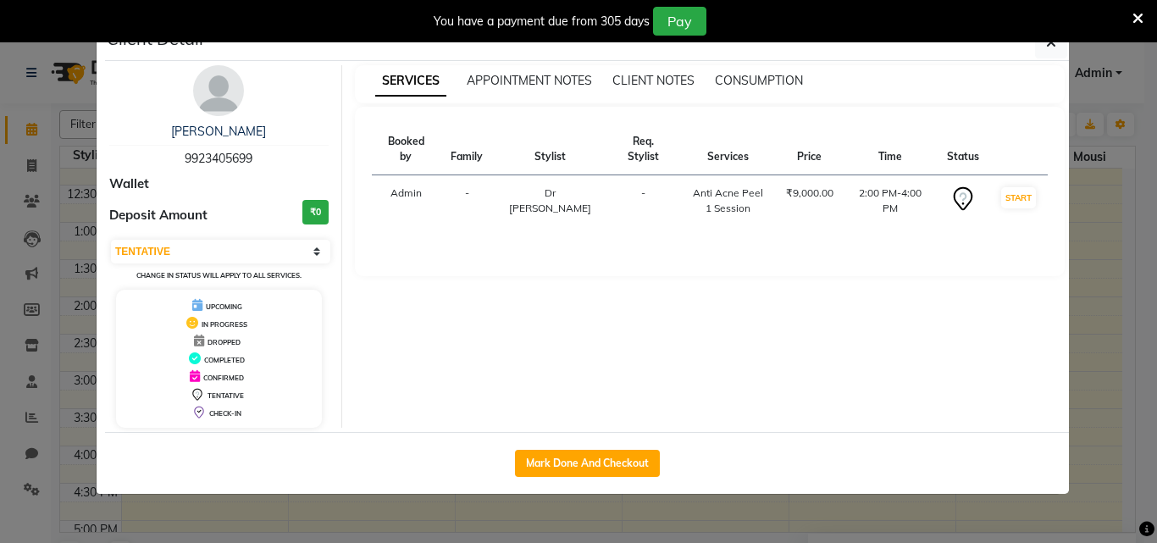
click at [1050, 41] on div "You have a payment due from 305 days Pay" at bounding box center [578, 21] width 1157 height 42
click at [1052, 50] on span "button" at bounding box center [1051, 42] width 10 height 17
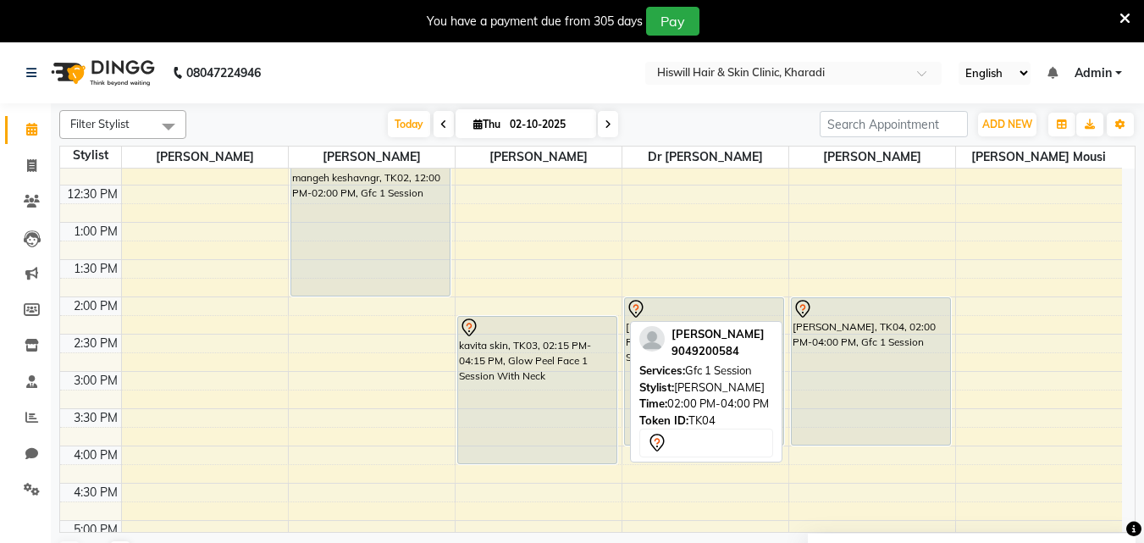
click at [881, 379] on div "Yash karale, TK04, 02:00 PM-04:00 PM, Gfc 1 Session" at bounding box center [871, 371] width 158 height 147
select select "7"
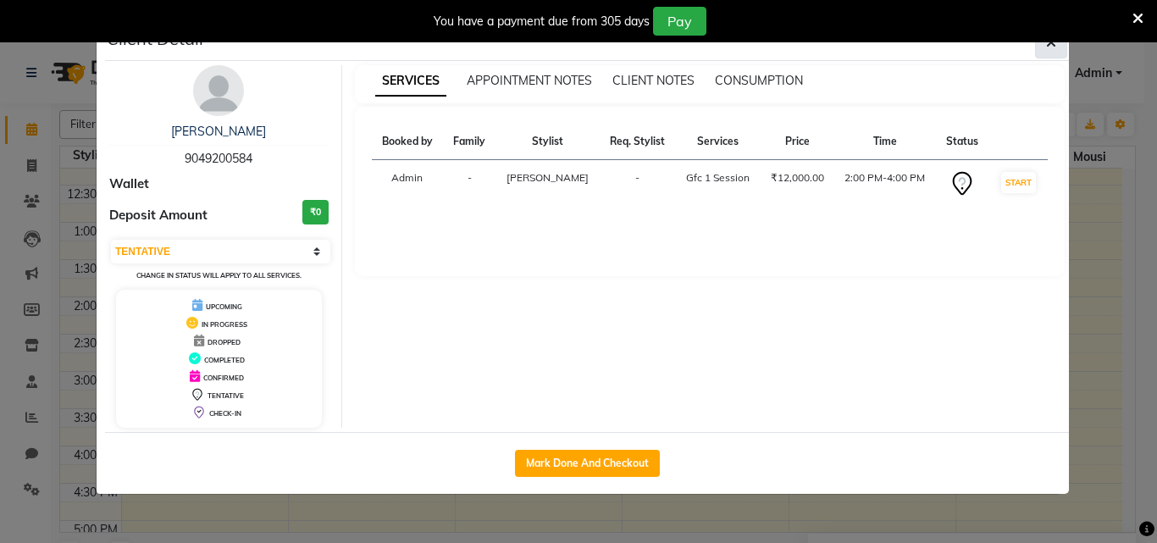
click at [1048, 52] on button "button" at bounding box center [1051, 42] width 32 height 32
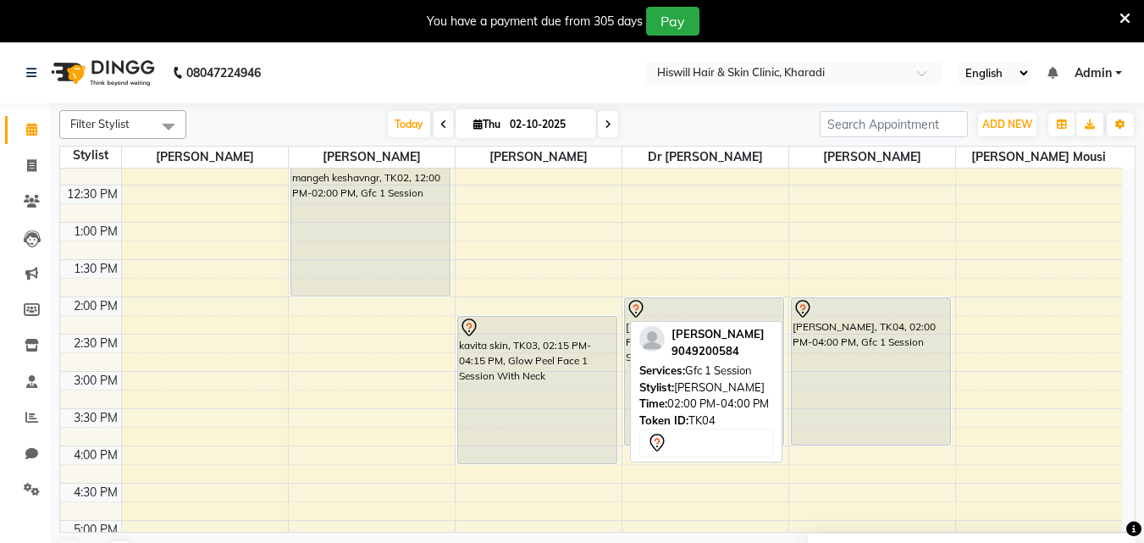
click at [860, 390] on div "Yash karale, TK04, 02:00 PM-04:00 PM, Gfc 1 Session" at bounding box center [871, 371] width 158 height 147
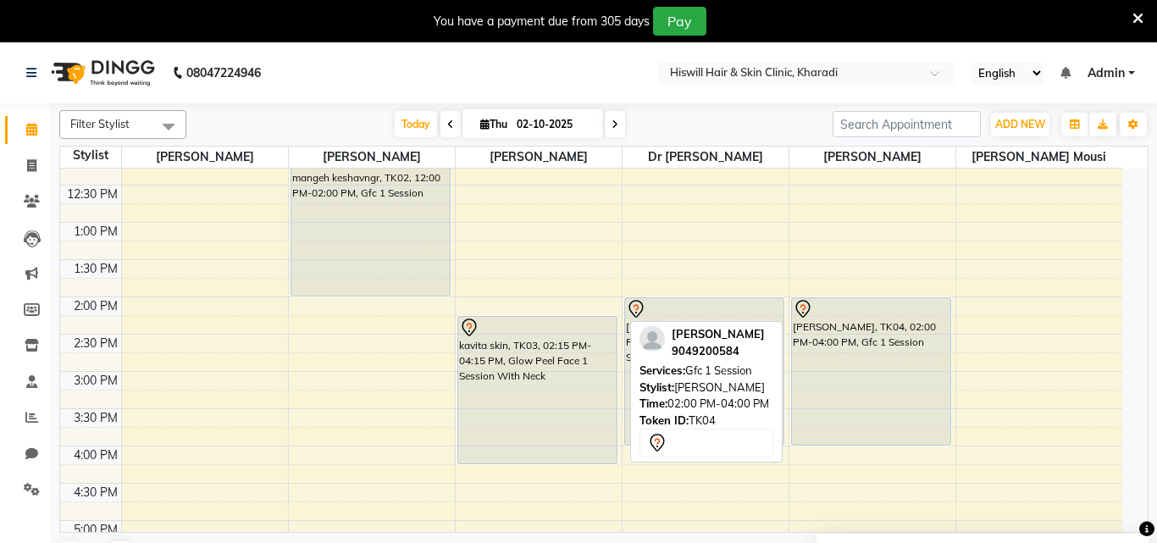
select select "7"
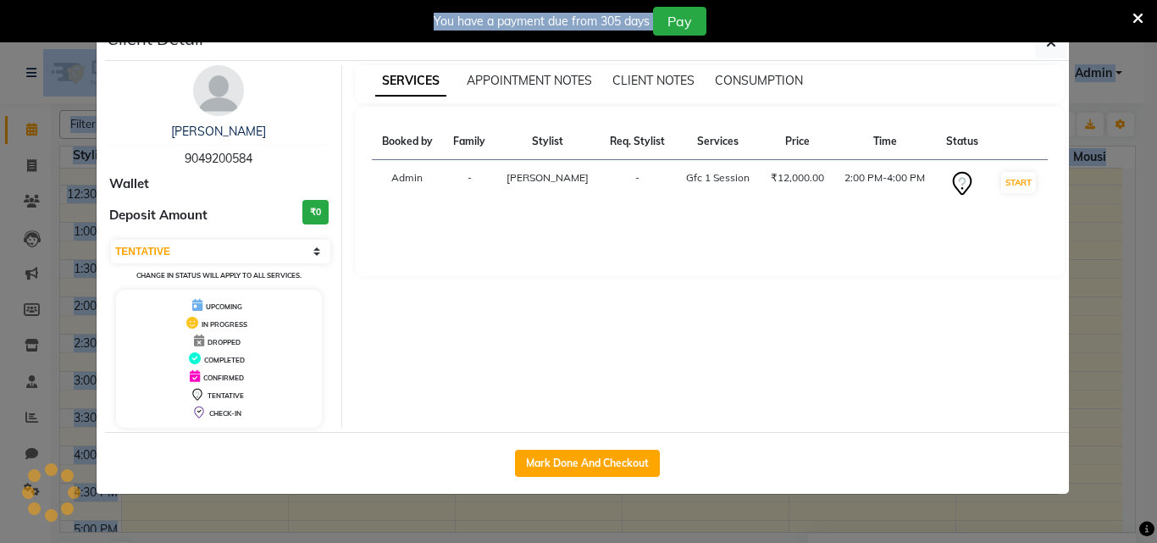
click at [860, 390] on div "Client Detail Yash karale 9049200584 Wallet Deposit Amount ₹0 Select IN SERVICE…" at bounding box center [587, 259] width 964 height 469
click at [1057, 47] on button "button" at bounding box center [1051, 42] width 32 height 32
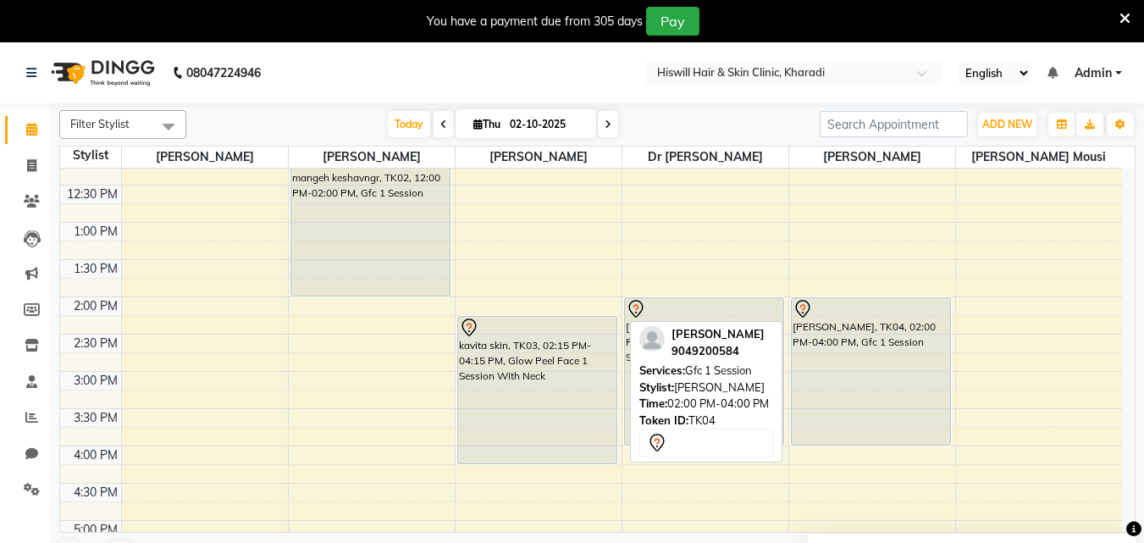
click at [818, 343] on div "Yash karale, TK04, 02:00 PM-04:00 PM, Gfc 1 Session" at bounding box center [871, 371] width 158 height 147
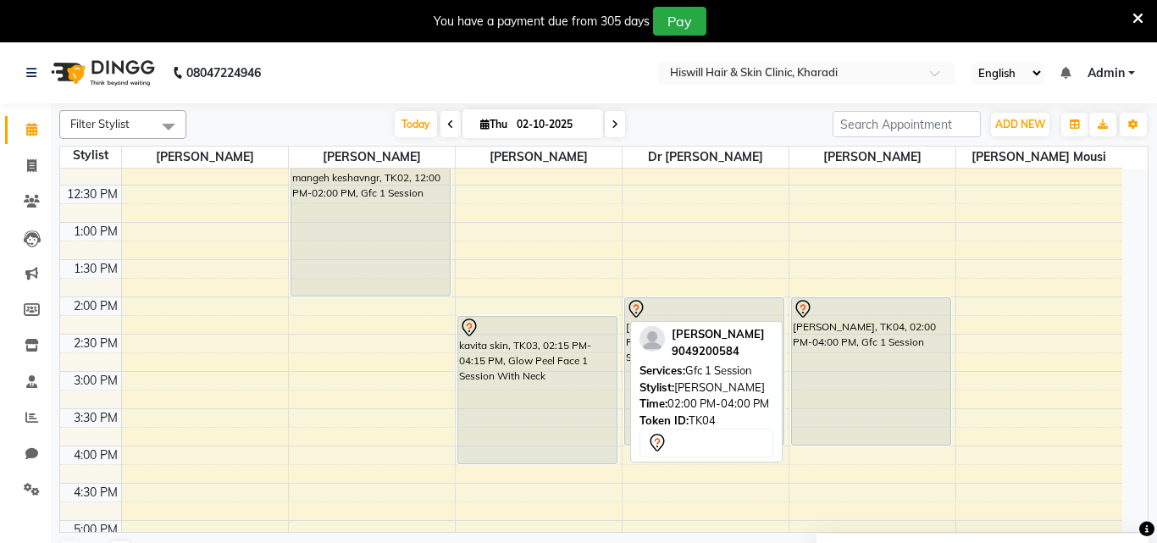
select select "7"
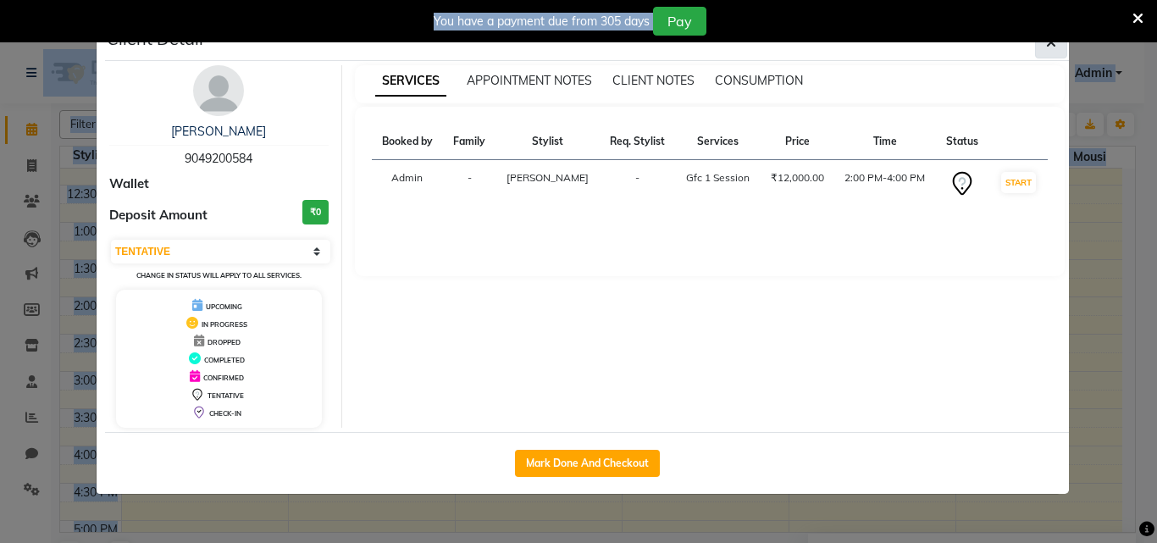
click at [1055, 42] on icon "button" at bounding box center [1051, 43] width 10 height 14
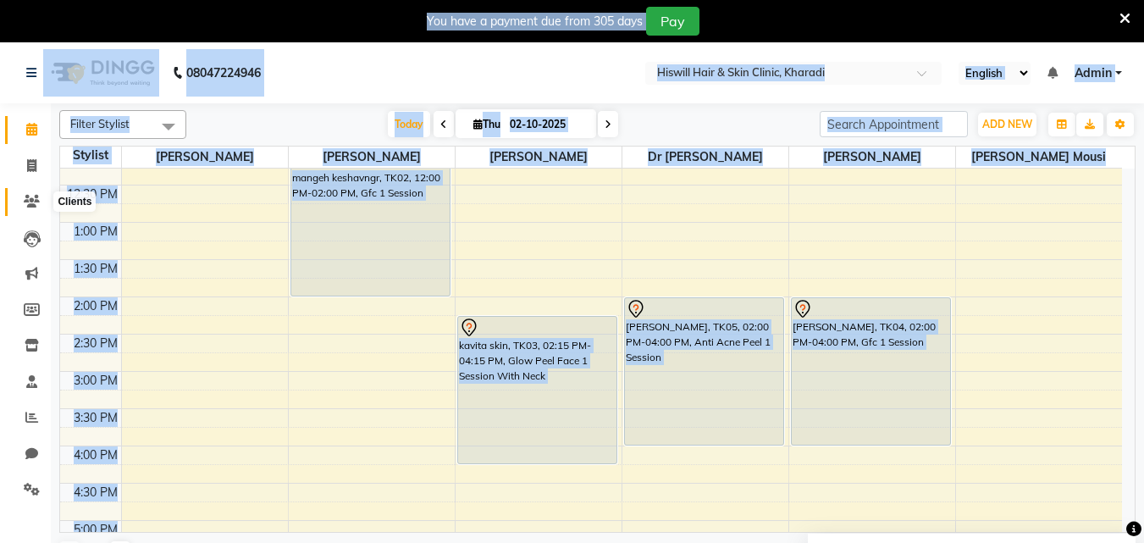
click at [33, 207] on span at bounding box center [32, 201] width 30 height 19
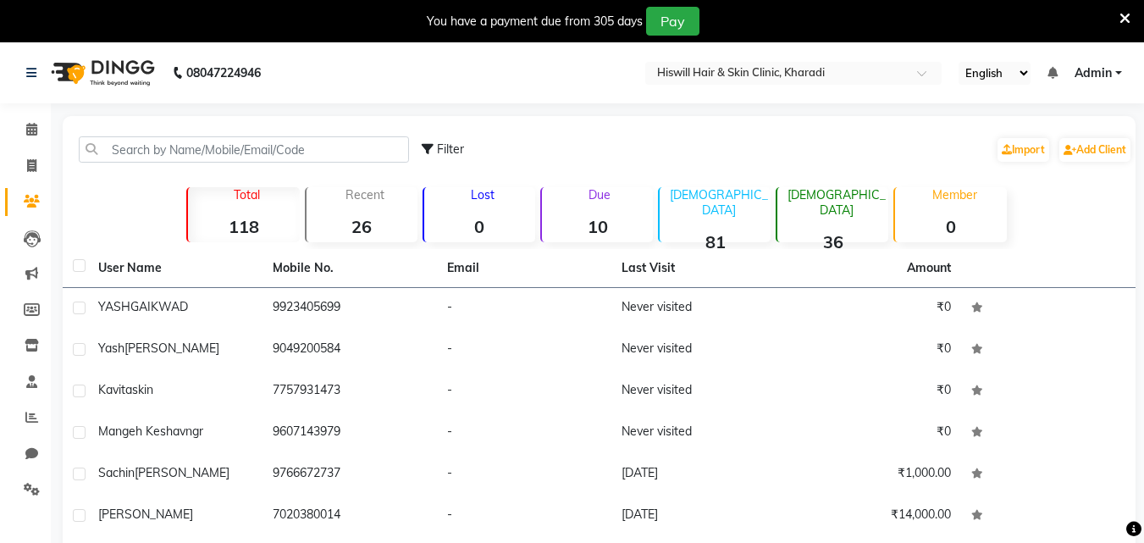
click at [550, 98] on nav "08047224946 Select Location × Hiswill Hair & Skin Clinic, Kharadi English ENGLI…" at bounding box center [572, 72] width 1144 height 61
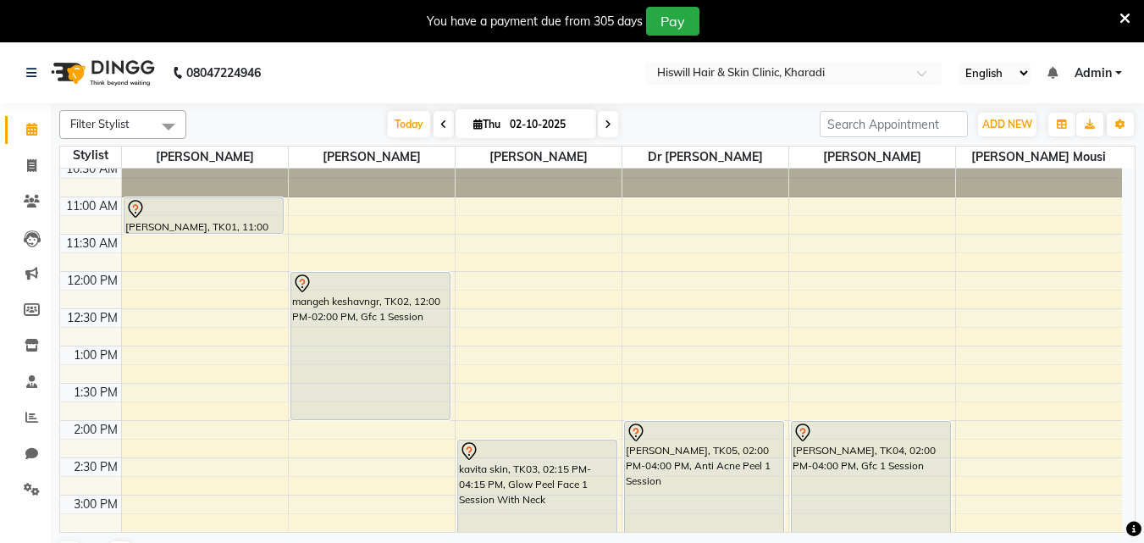
scroll to position [169, 0]
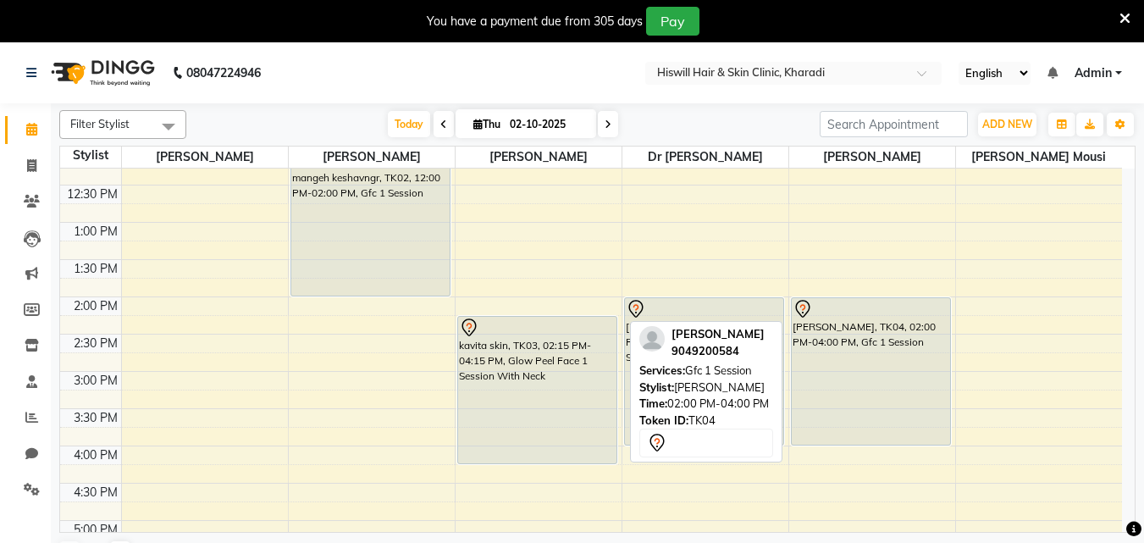
click at [856, 336] on div "Yash karale, TK04, 02:00 PM-04:00 PM, Gfc 1 Session" at bounding box center [871, 371] width 158 height 147
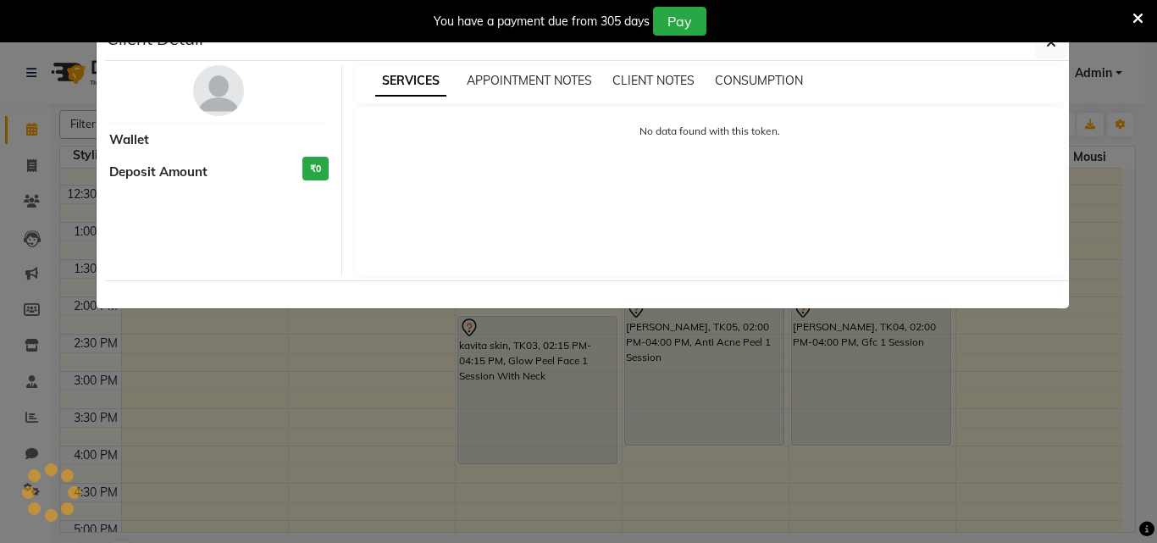
select select "7"
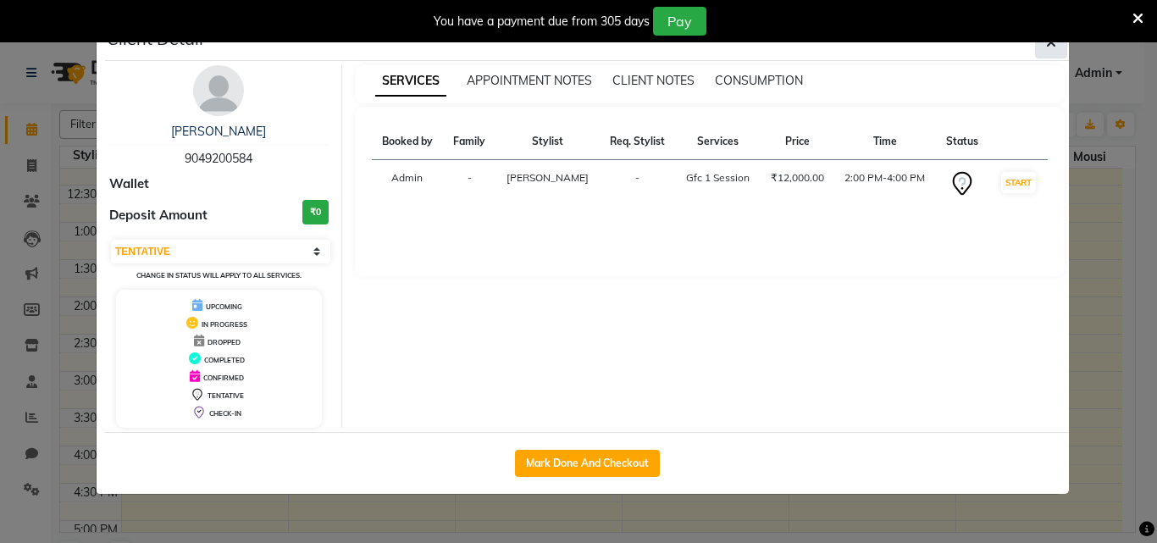
click at [1054, 45] on icon "button" at bounding box center [1051, 43] width 10 height 14
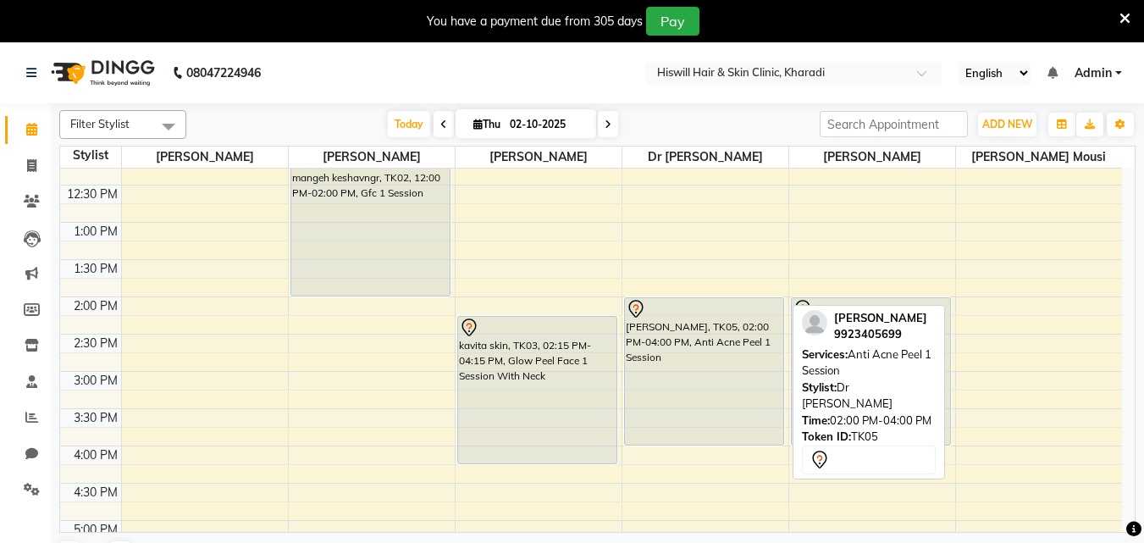
click at [675, 357] on div "YASH GAIKWAD, TK05, 02:00 PM-04:00 PM, Anti Acne Peel 1 Session" at bounding box center [704, 371] width 158 height 147
select select "7"
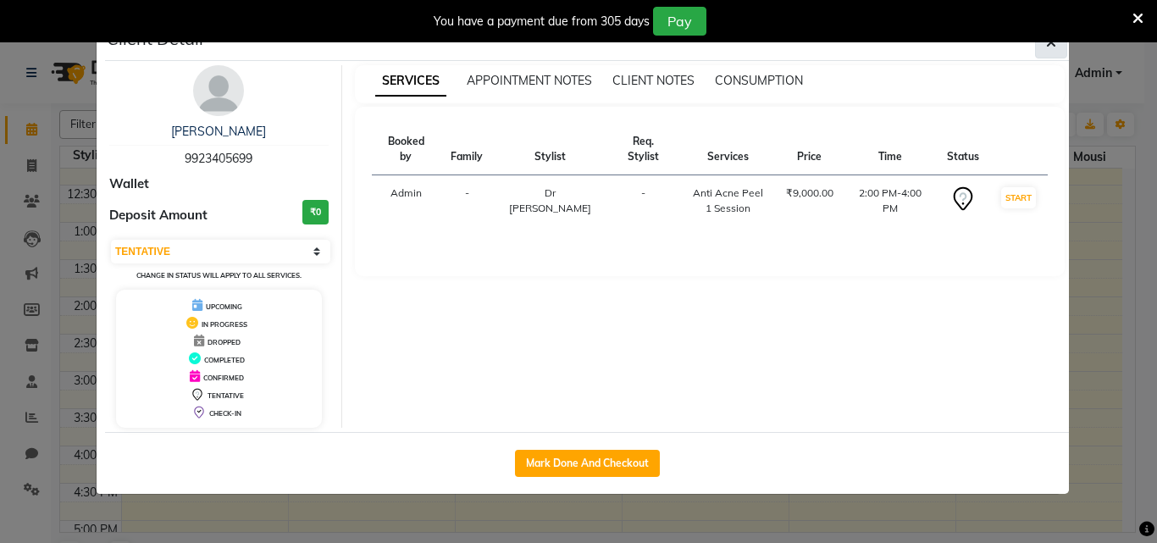
click at [1055, 44] on icon "button" at bounding box center [1051, 43] width 10 height 14
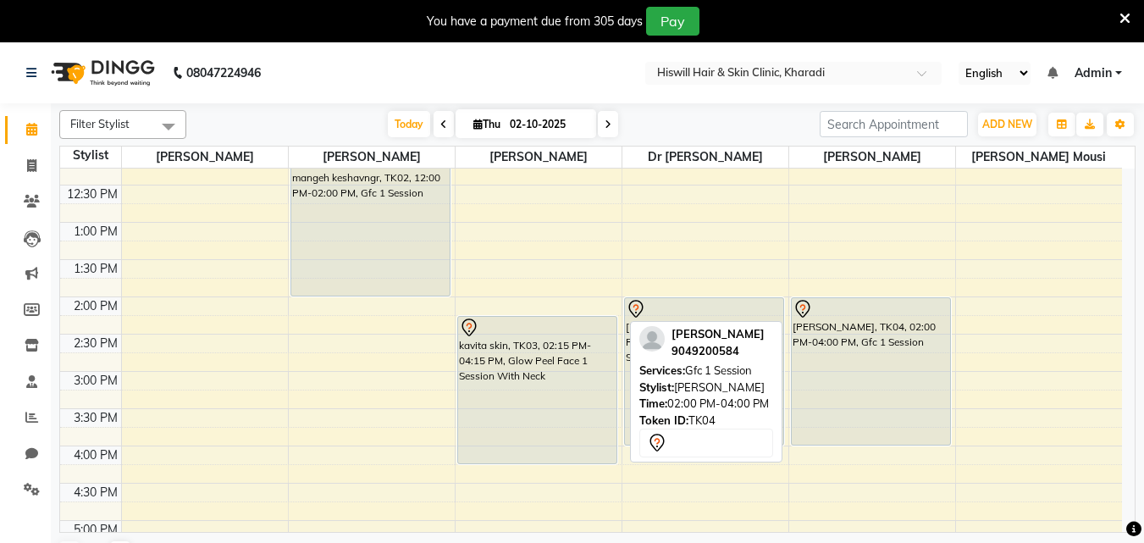
click at [815, 320] on div "Yash karale, TK04, 02:00 PM-04:00 PM, Gfc 1 Session" at bounding box center [871, 371] width 158 height 147
select select "7"
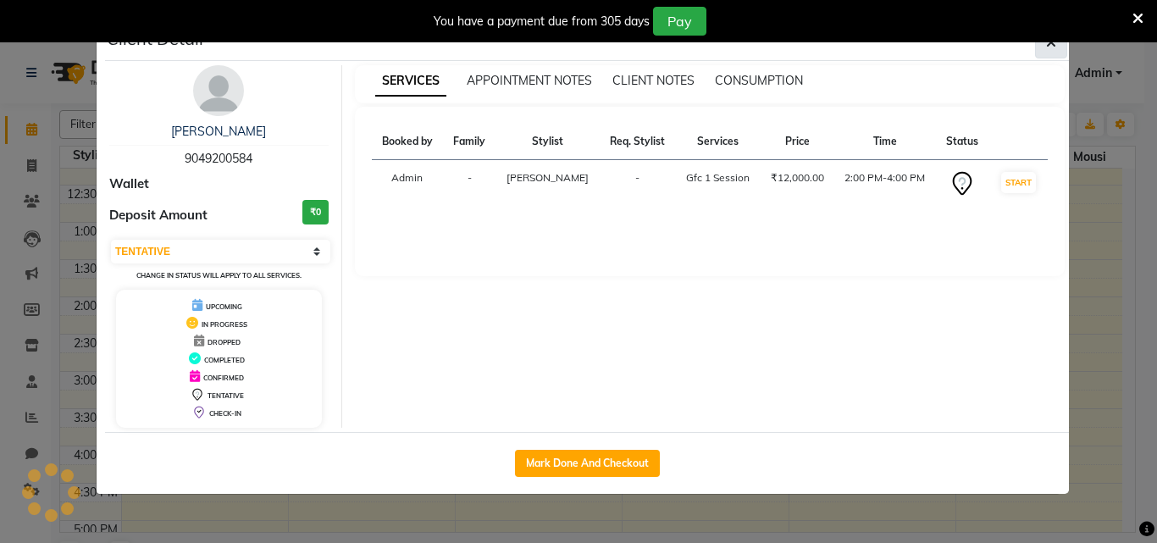
click at [1051, 50] on span "button" at bounding box center [1051, 42] width 10 height 17
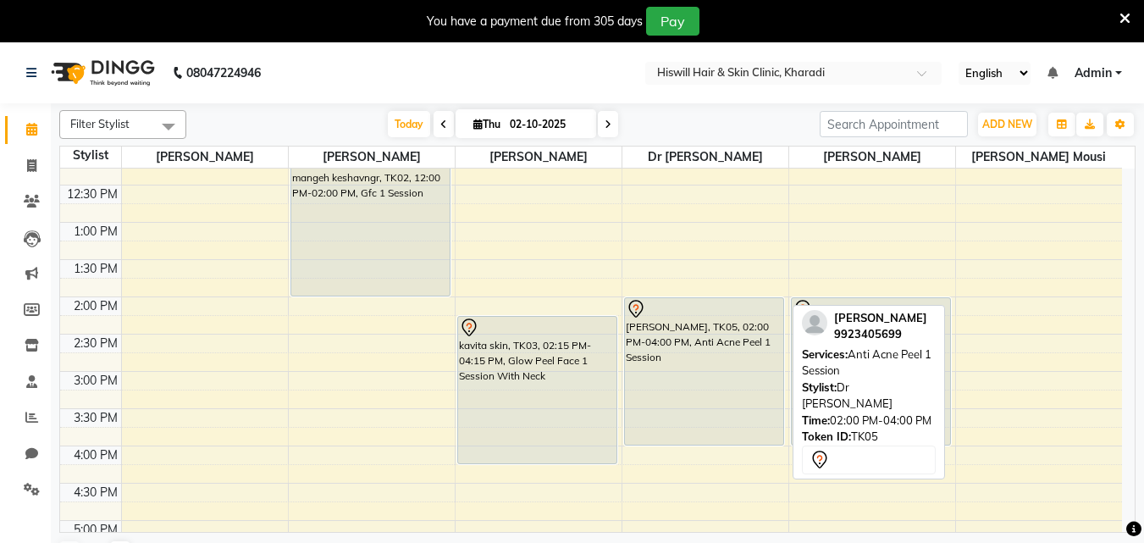
click at [662, 308] on div at bounding box center [704, 309] width 157 height 20
select select "7"
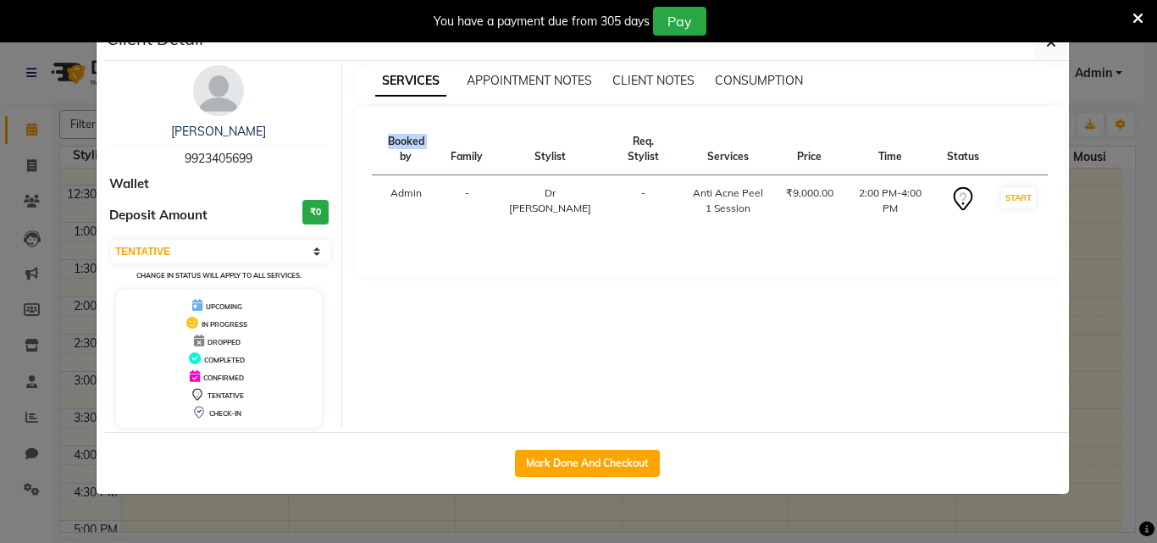
click at [662, 308] on div "SERVICES APPOINTMENT NOTES CLIENT NOTES CONSUMPTION Booked by Family Stylist Re…" at bounding box center [710, 246] width 736 height 362
click at [1048, 48] on icon "button" at bounding box center [1051, 43] width 10 height 14
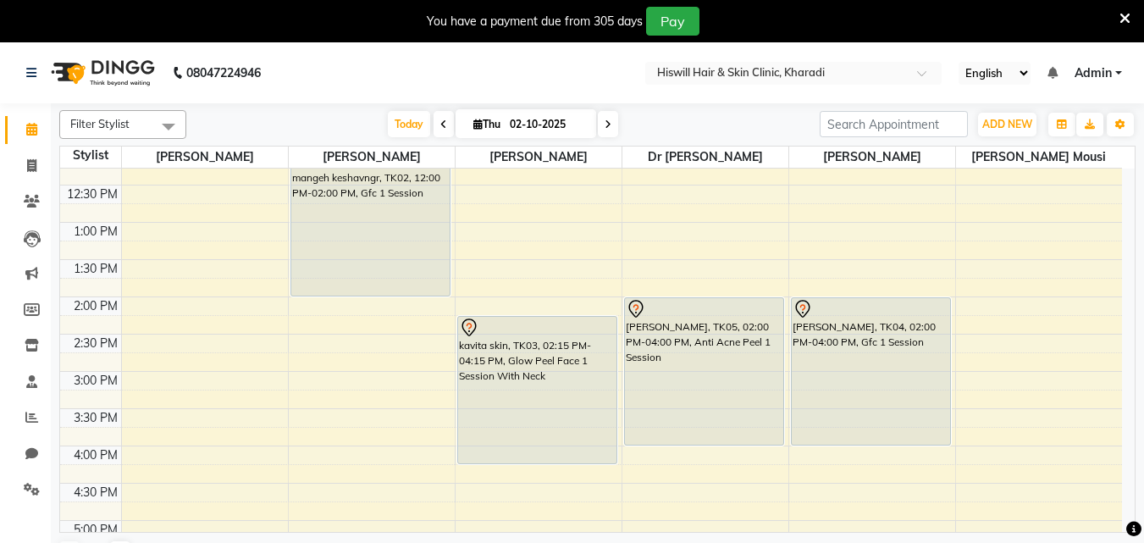
click at [473, 124] on icon at bounding box center [477, 124] width 9 height 11
select select "10"
select select "2025"
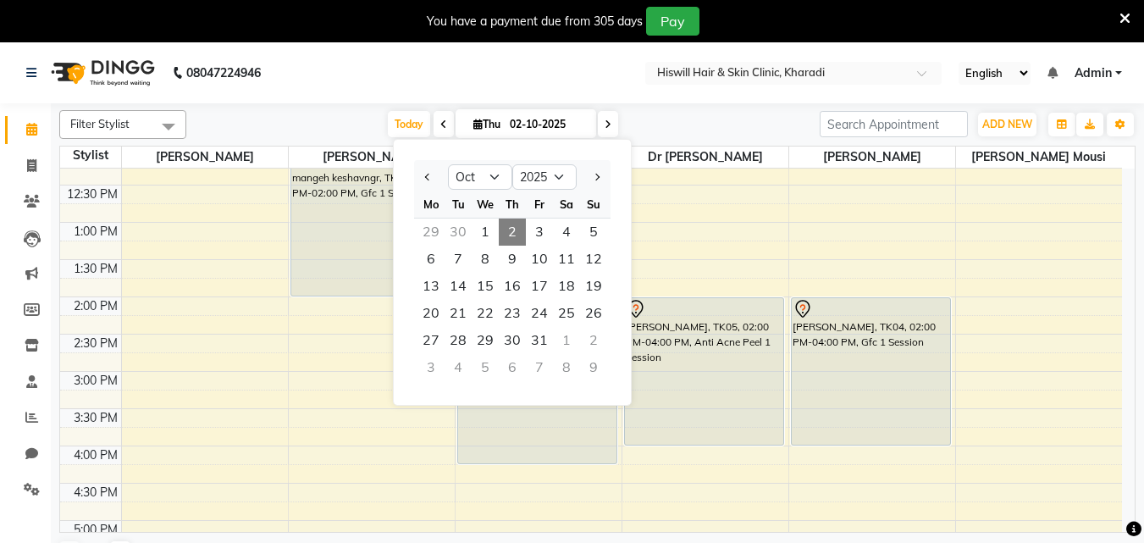
click at [707, 241] on div "10:00 AM 10:30 AM 11:00 AM 11:30 AM 12:00 PM 12:30 PM 1:00 PM 1:30 PM 2:00 PM 2…" at bounding box center [591, 408] width 1062 height 819
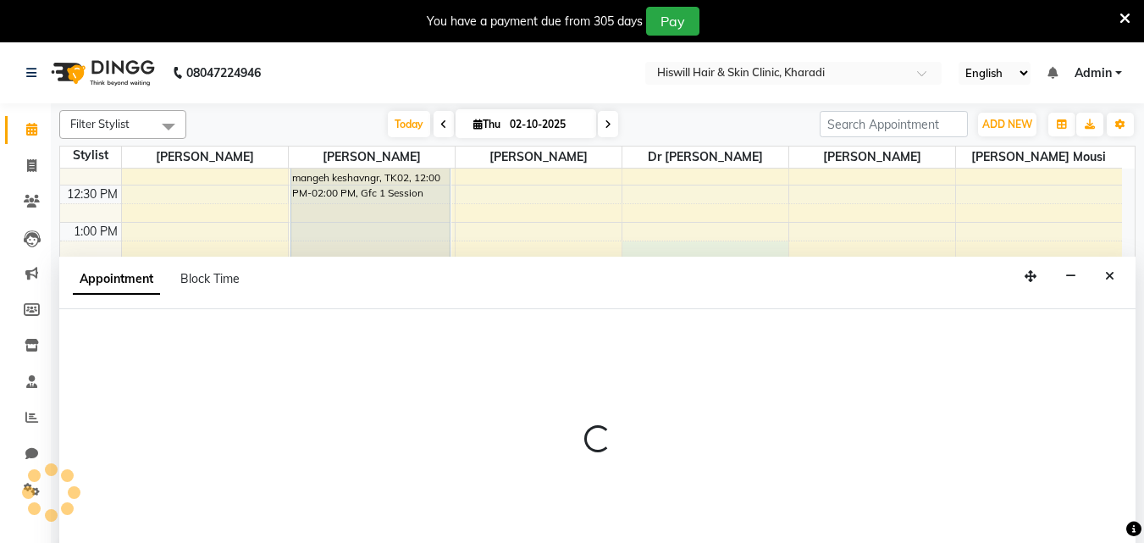
select select "85810"
select select "795"
select select "tentative"
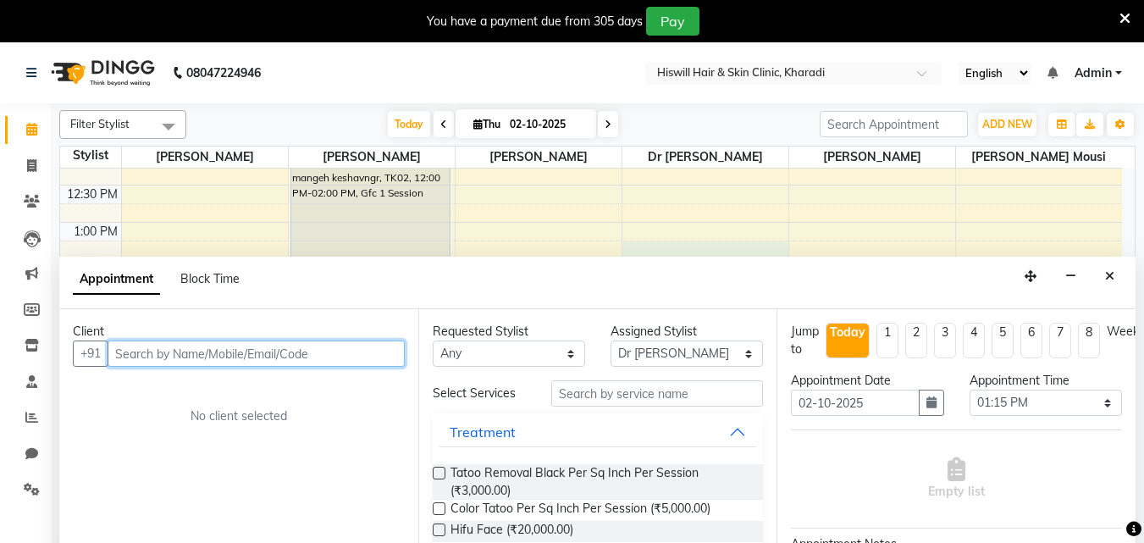
scroll to position [42, 0]
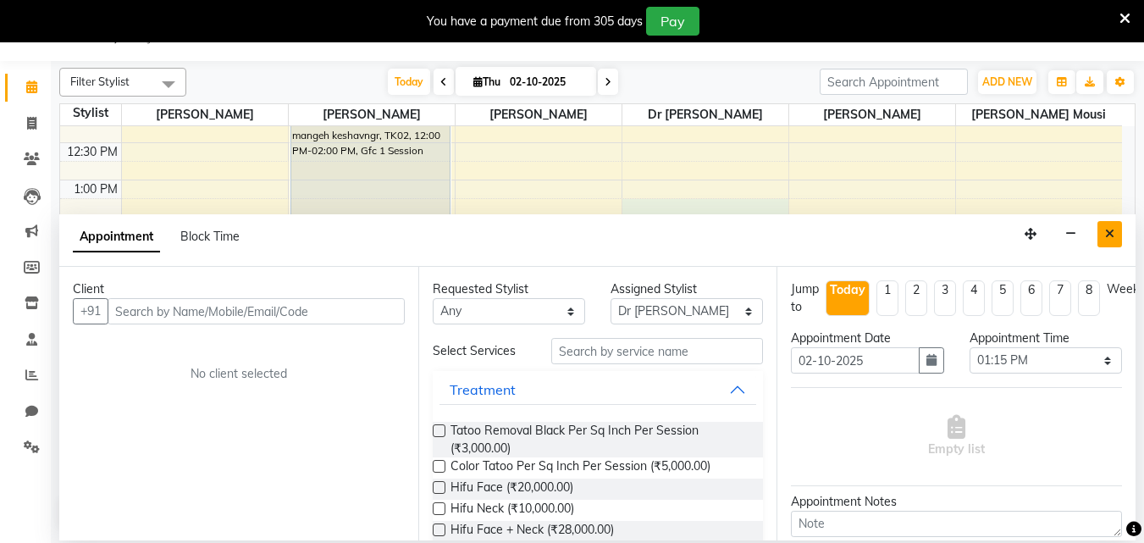
click at [1116, 235] on button "Close" at bounding box center [1110, 234] width 25 height 26
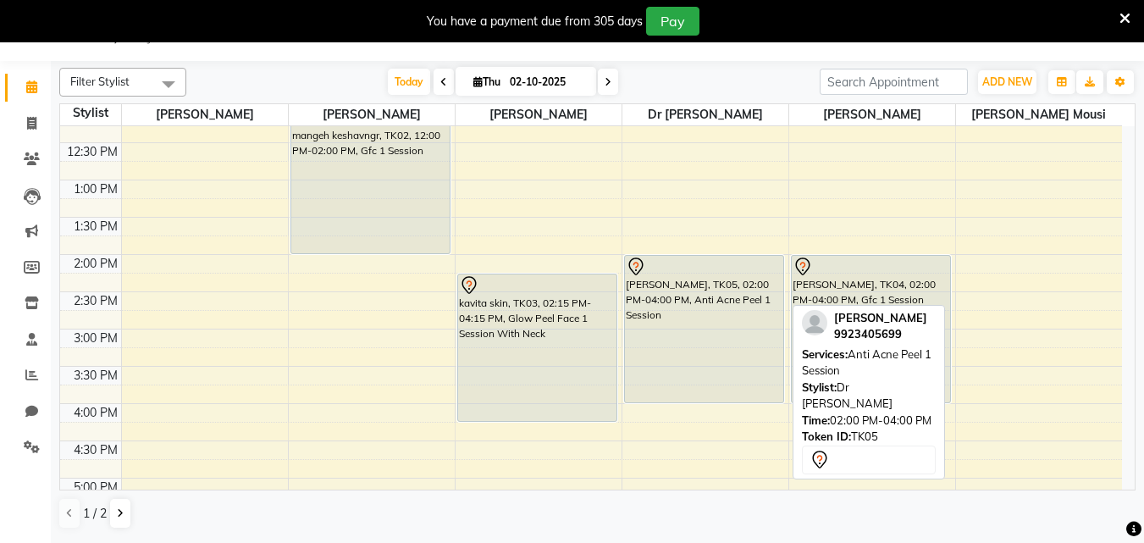
click at [720, 290] on div "YASH GAIKWAD, TK05, 02:00 PM-04:00 PM, Anti Acne Peel 1 Session" at bounding box center [704, 329] width 158 height 147
select select "7"
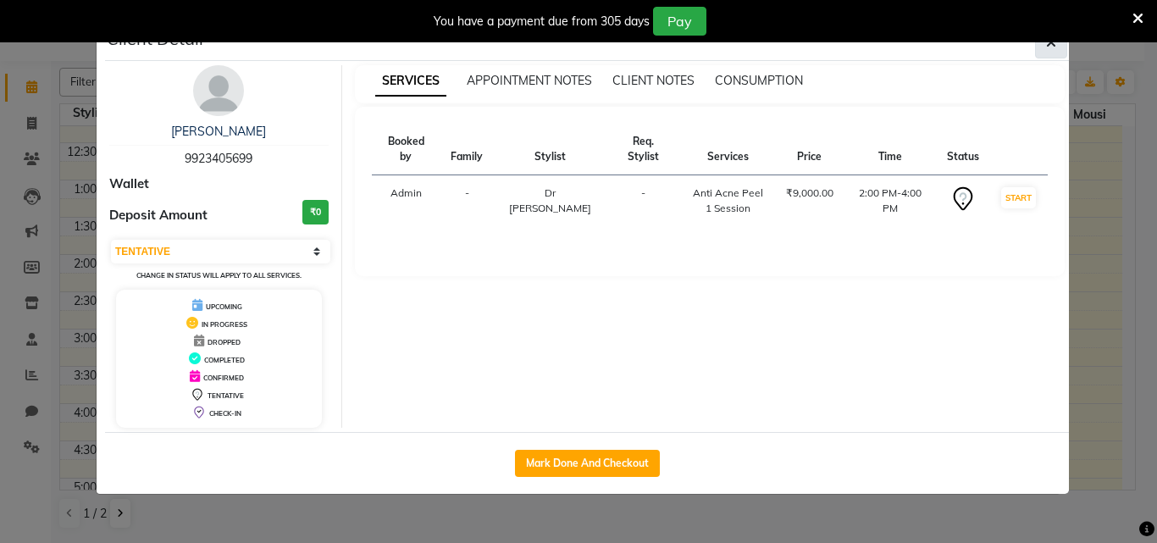
click at [1048, 45] on icon "button" at bounding box center [1051, 43] width 10 height 14
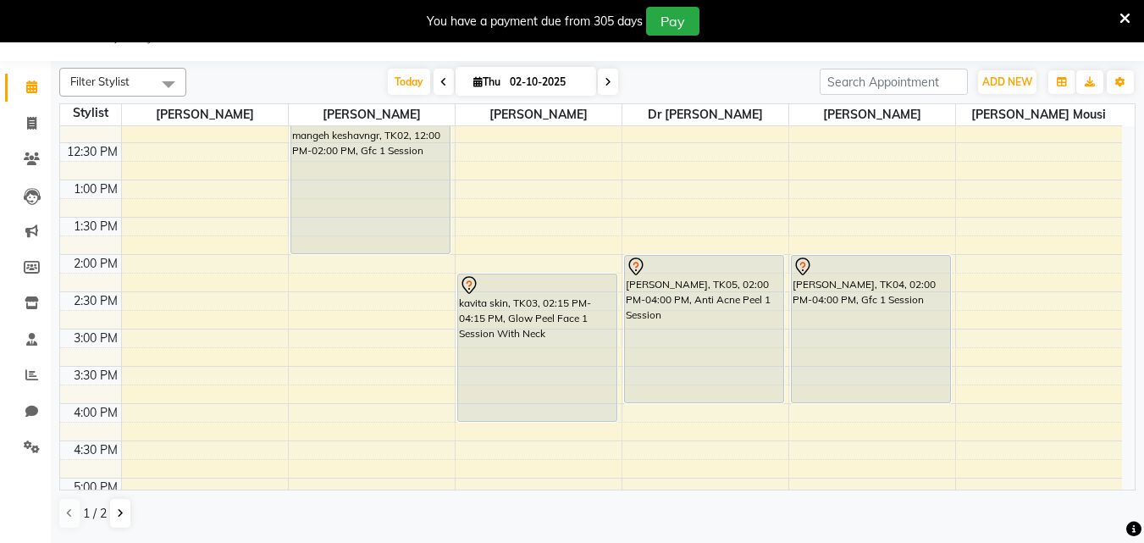
click at [609, 89] on span at bounding box center [608, 82] width 20 height 26
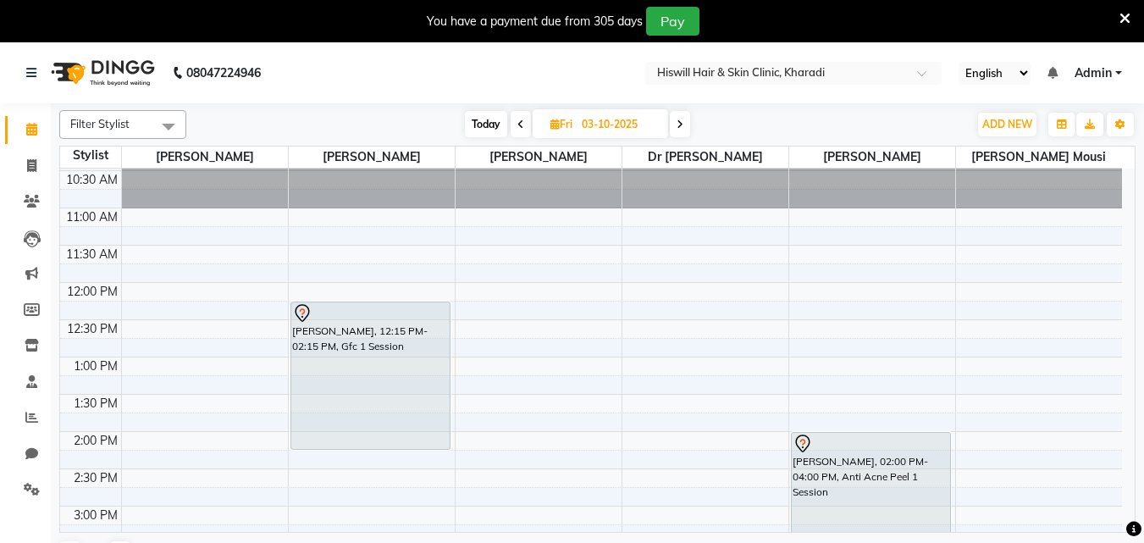
scroll to position [32, 0]
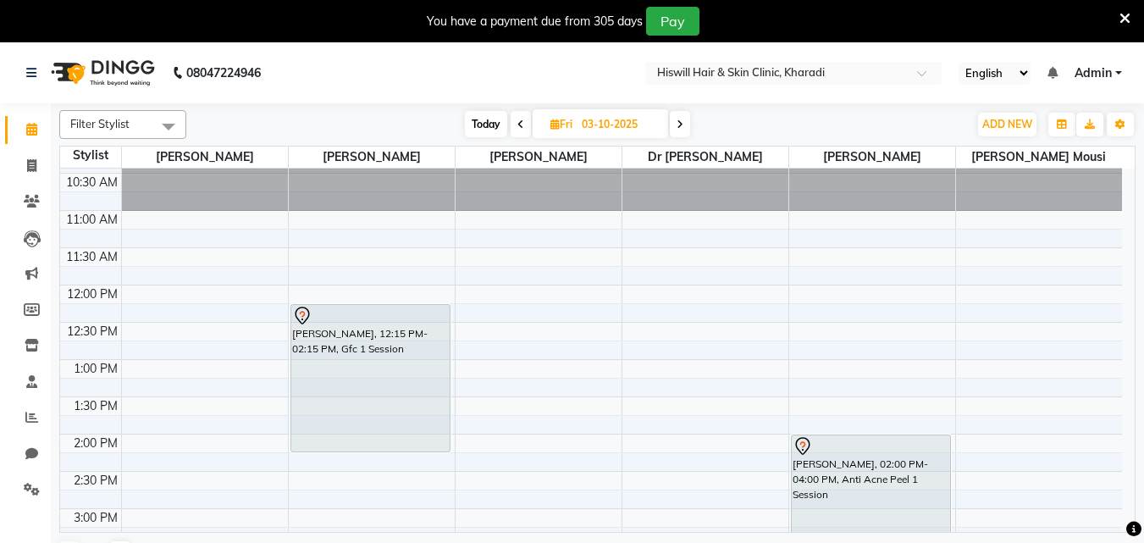
click at [681, 123] on icon at bounding box center [680, 124] width 7 height 10
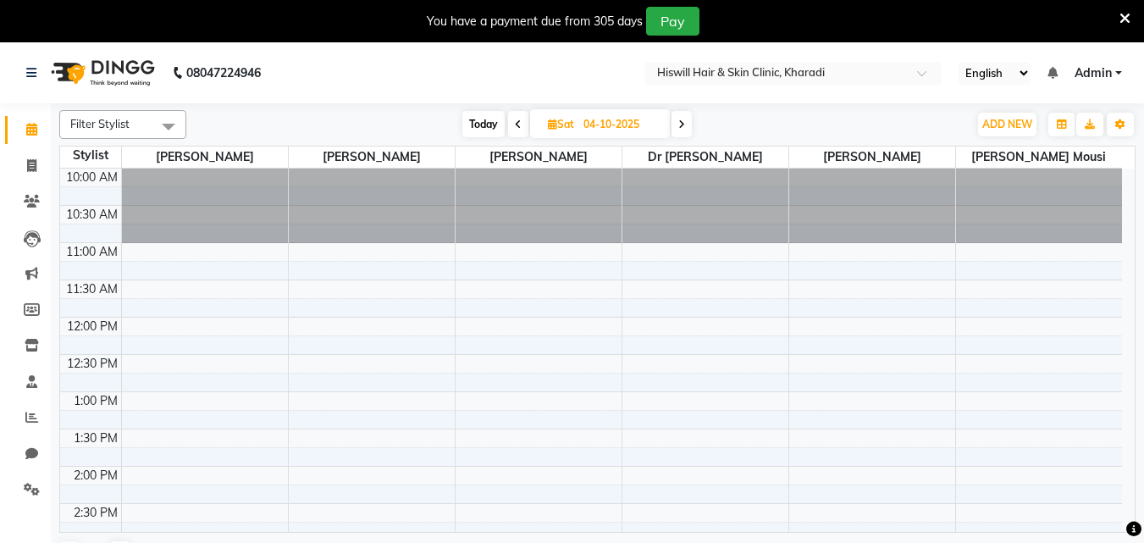
click at [681, 123] on icon at bounding box center [681, 124] width 7 height 10
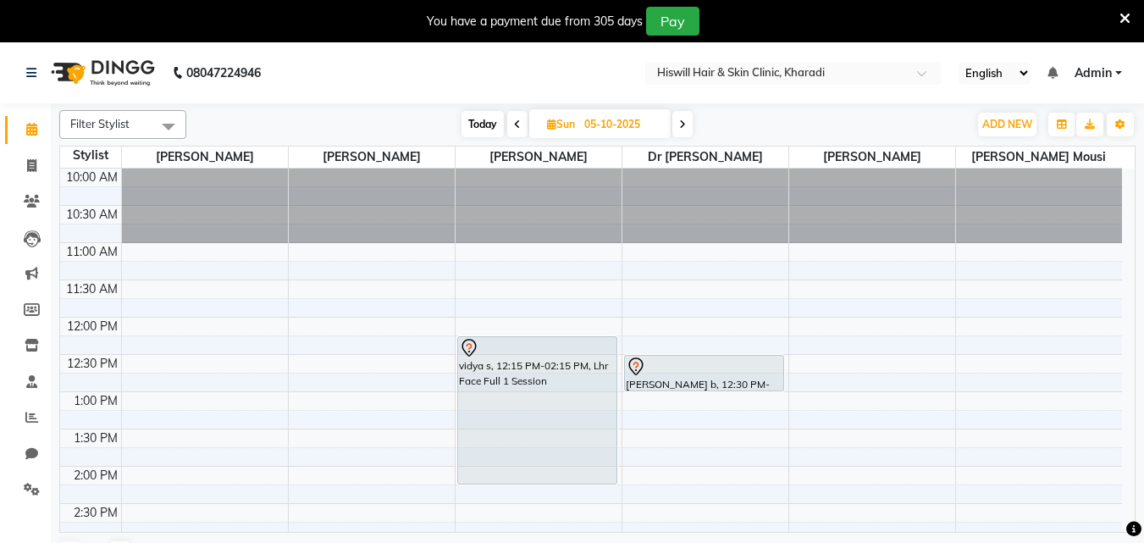
click at [681, 123] on icon at bounding box center [682, 124] width 7 height 10
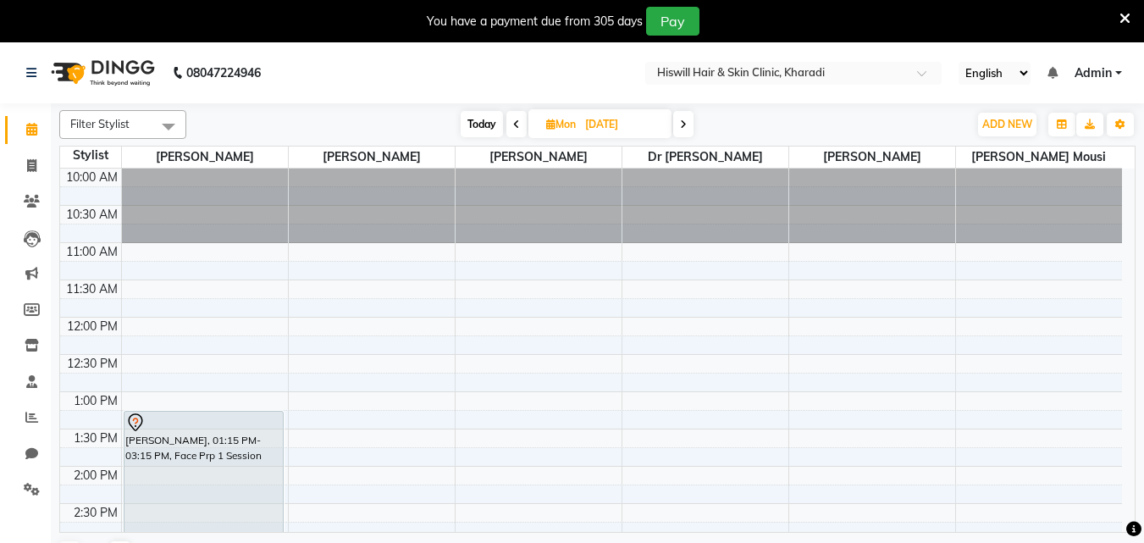
click at [687, 124] on icon at bounding box center [683, 124] width 7 height 10
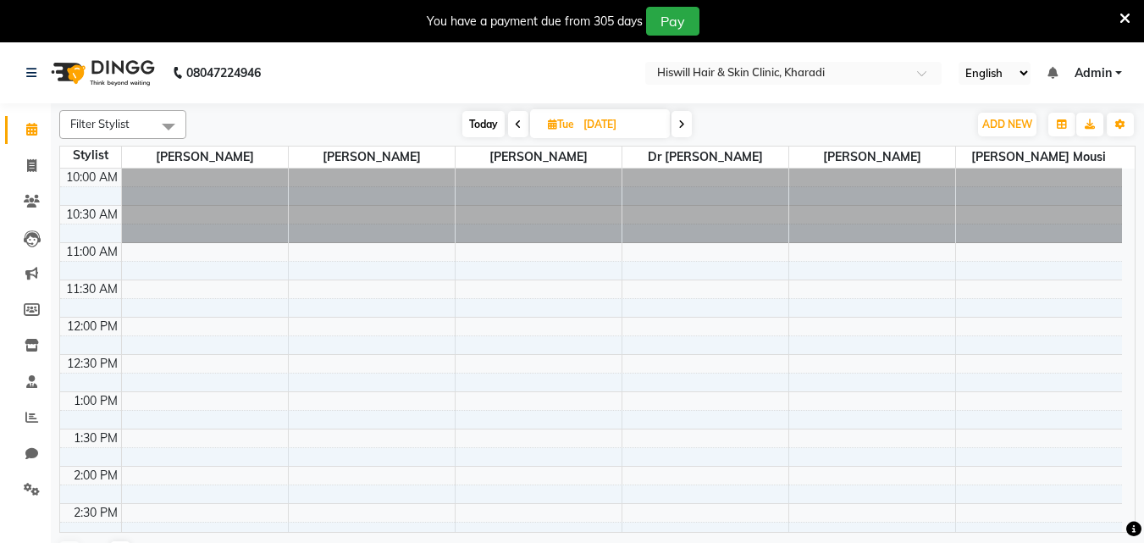
click at [521, 124] on span at bounding box center [518, 124] width 20 height 26
type input "06-10-2025"
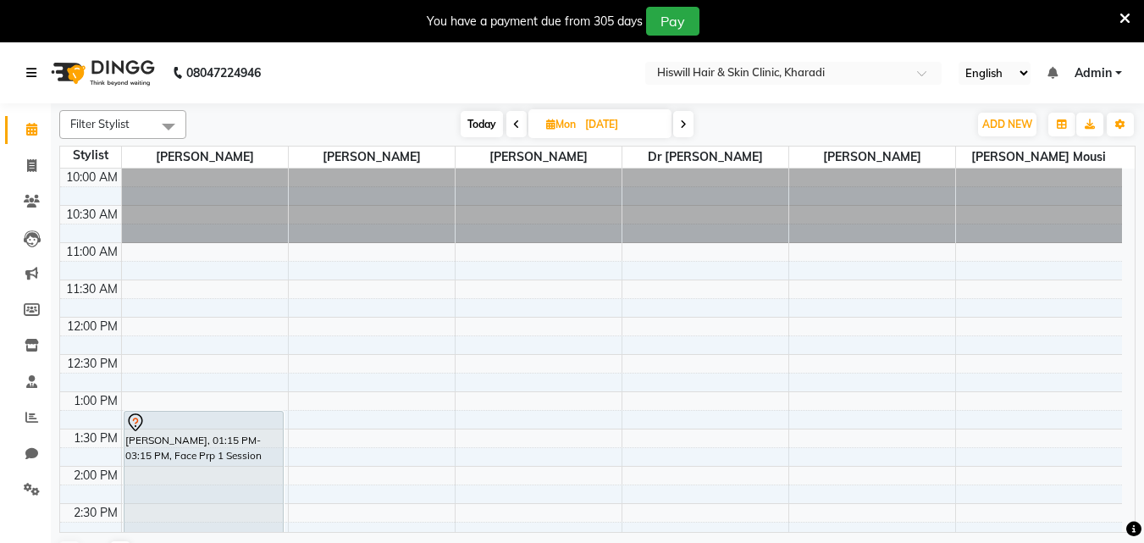
scroll to position [27, 0]
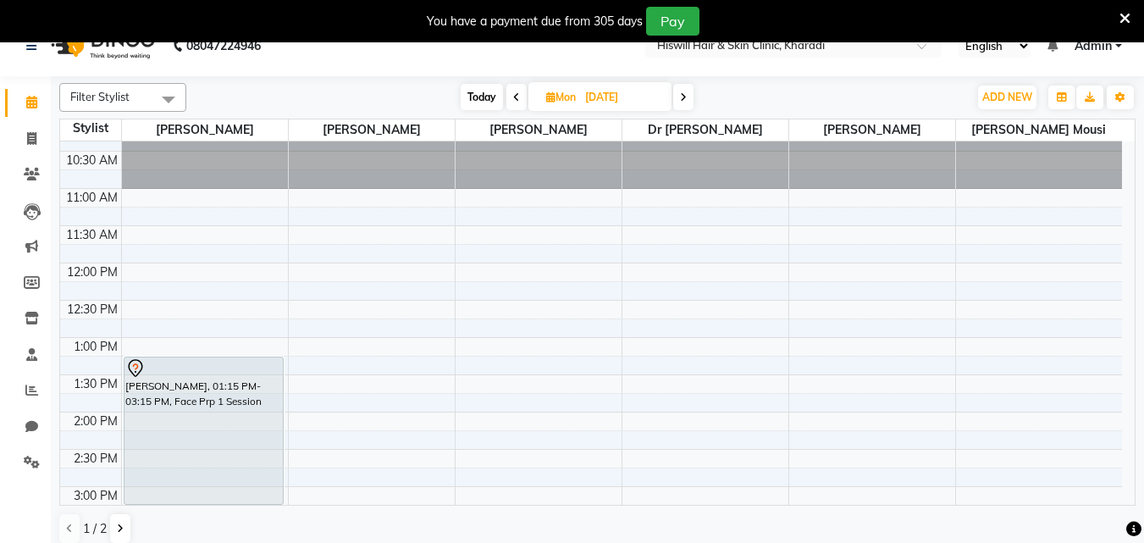
click at [513, 98] on icon at bounding box center [516, 97] width 7 height 10
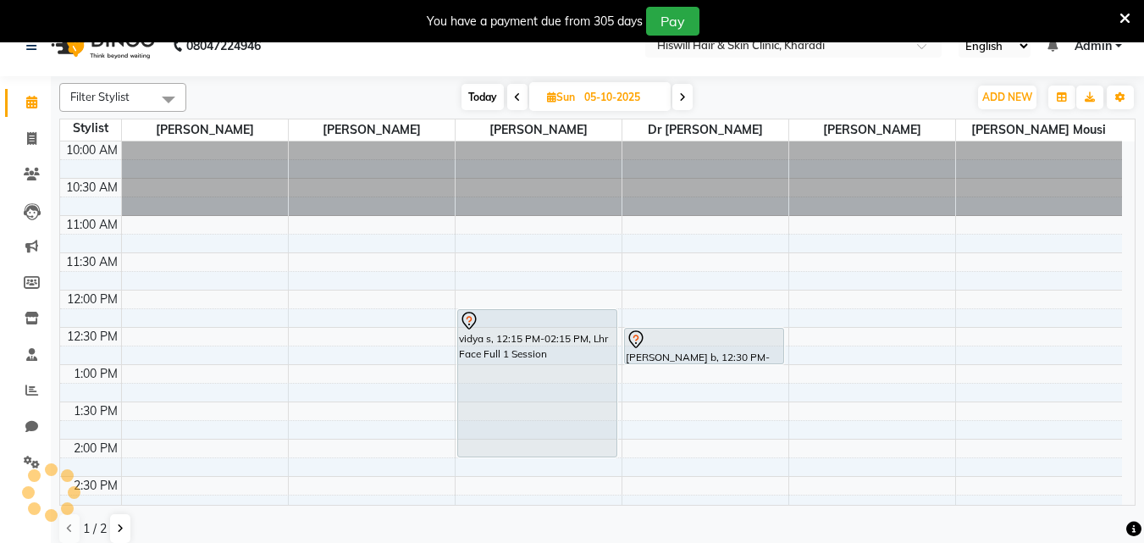
click at [514, 98] on icon at bounding box center [517, 97] width 7 height 10
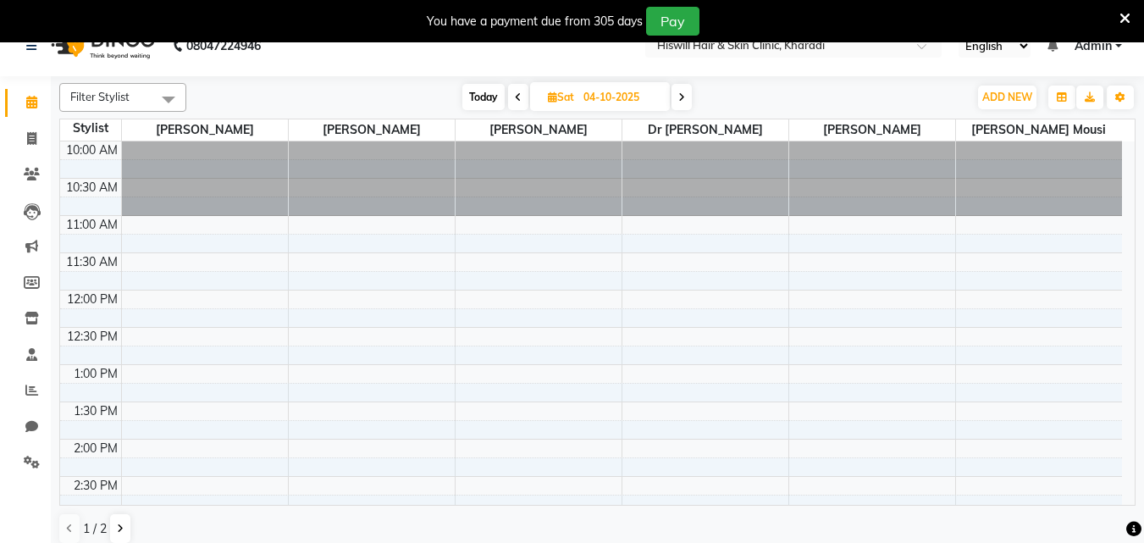
click at [519, 97] on icon at bounding box center [518, 97] width 7 height 10
type input "03-10-2025"
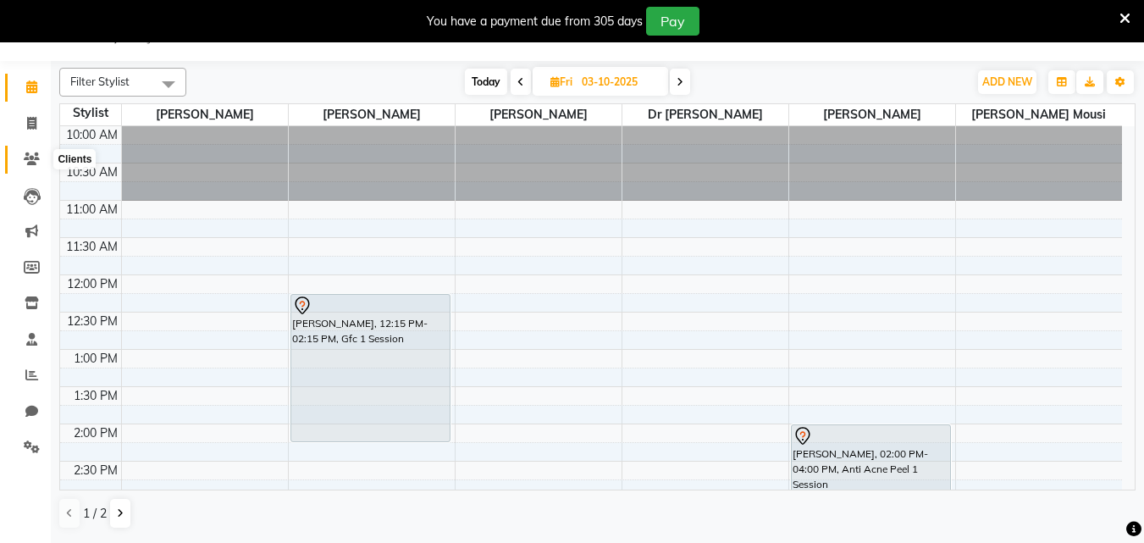
click at [37, 157] on icon at bounding box center [32, 158] width 16 height 13
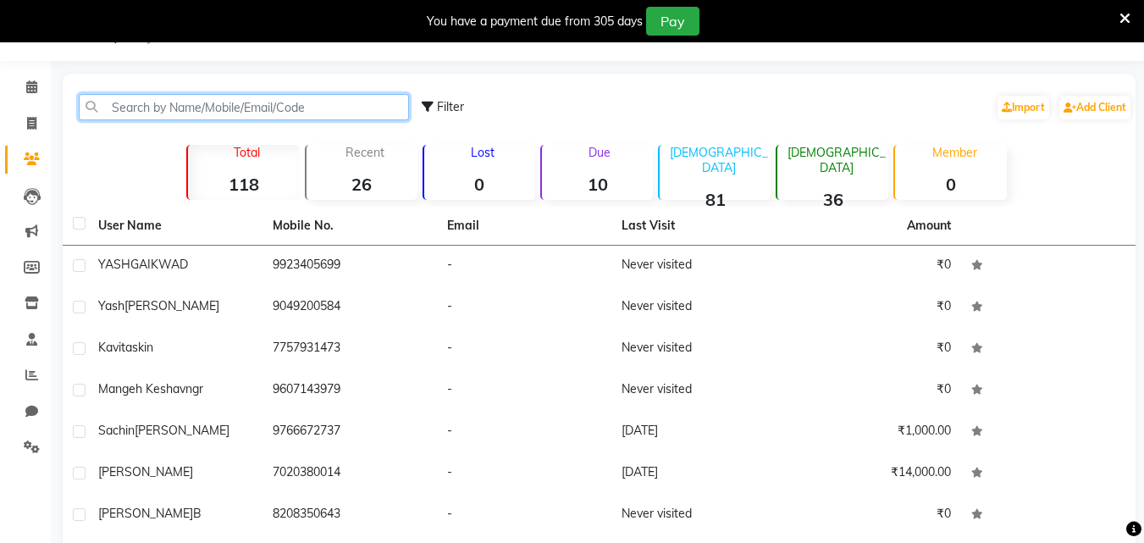
click at [130, 106] on input "text" at bounding box center [244, 107] width 330 height 26
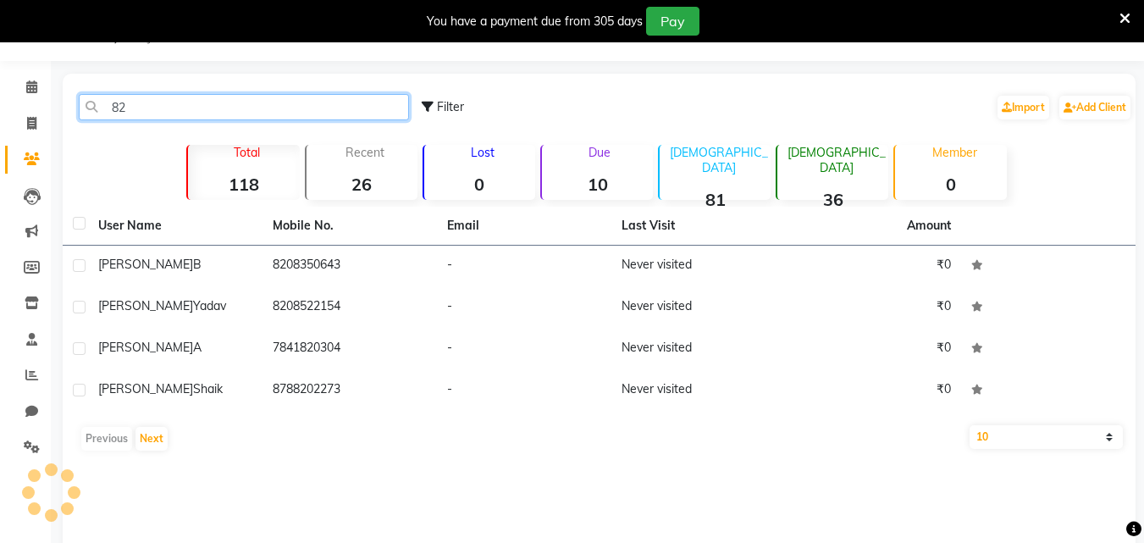
type input "8"
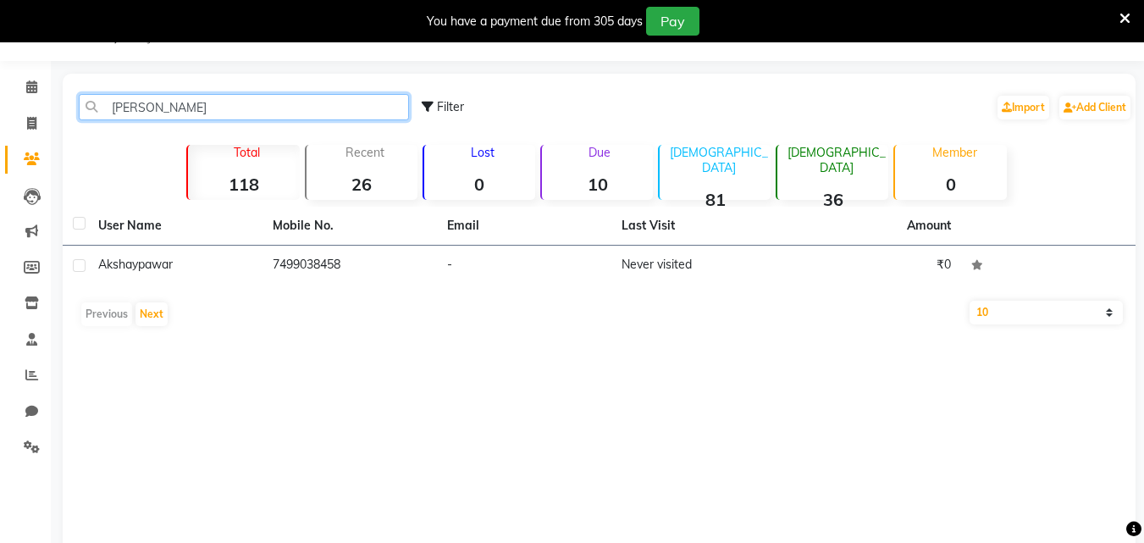
type input "[PERSON_NAME]"
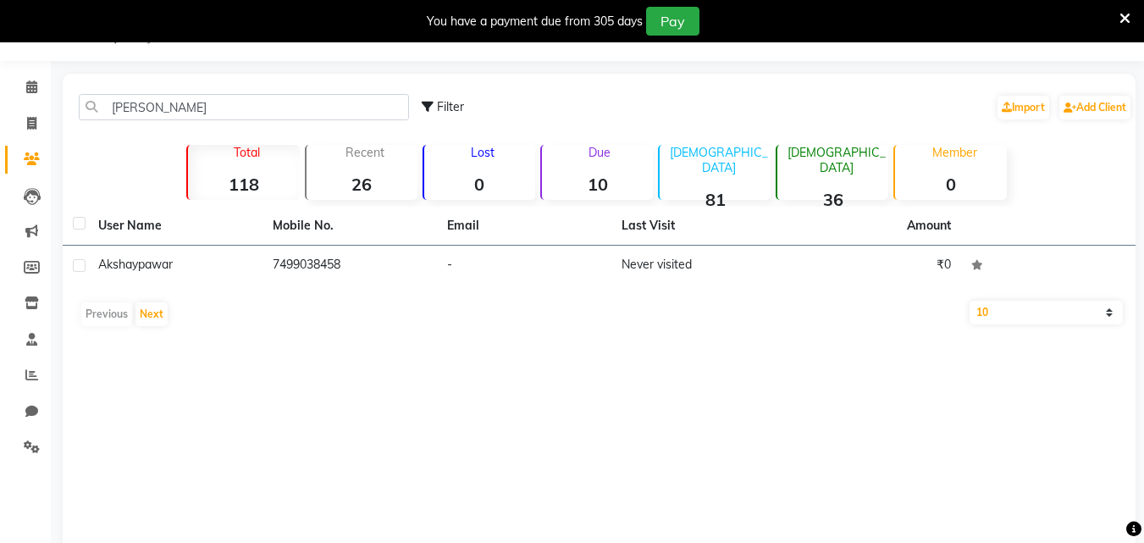
click at [1127, 17] on icon at bounding box center [1125, 18] width 11 height 15
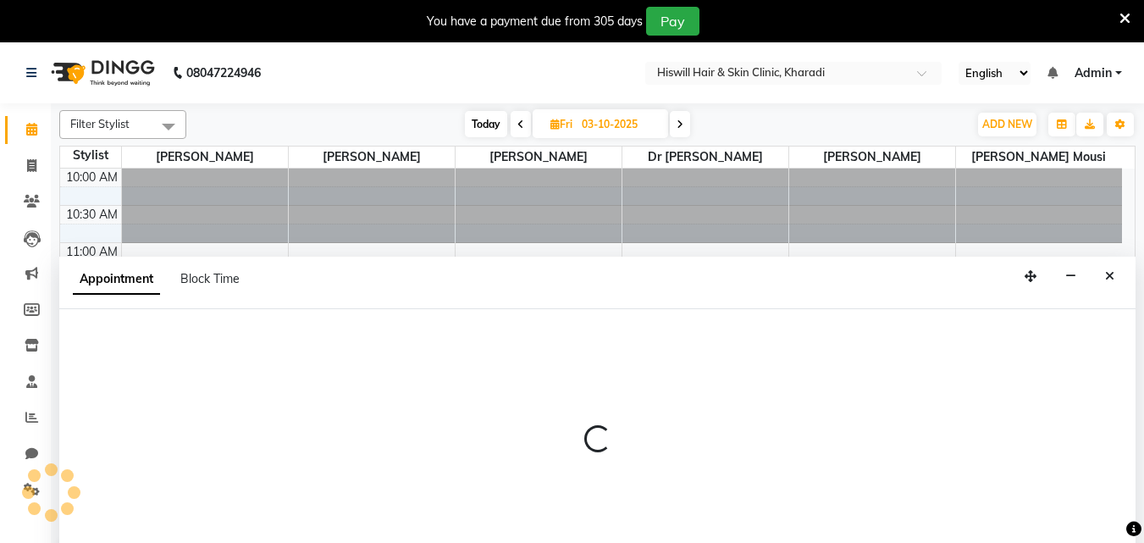
select select "89734"
select select "735"
select select "tentative"
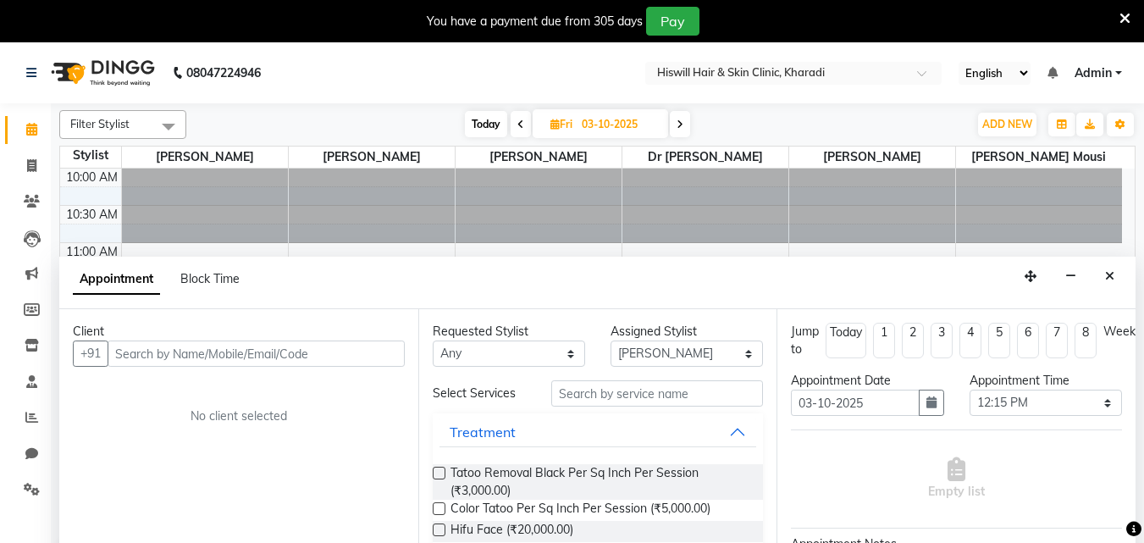
scroll to position [42, 0]
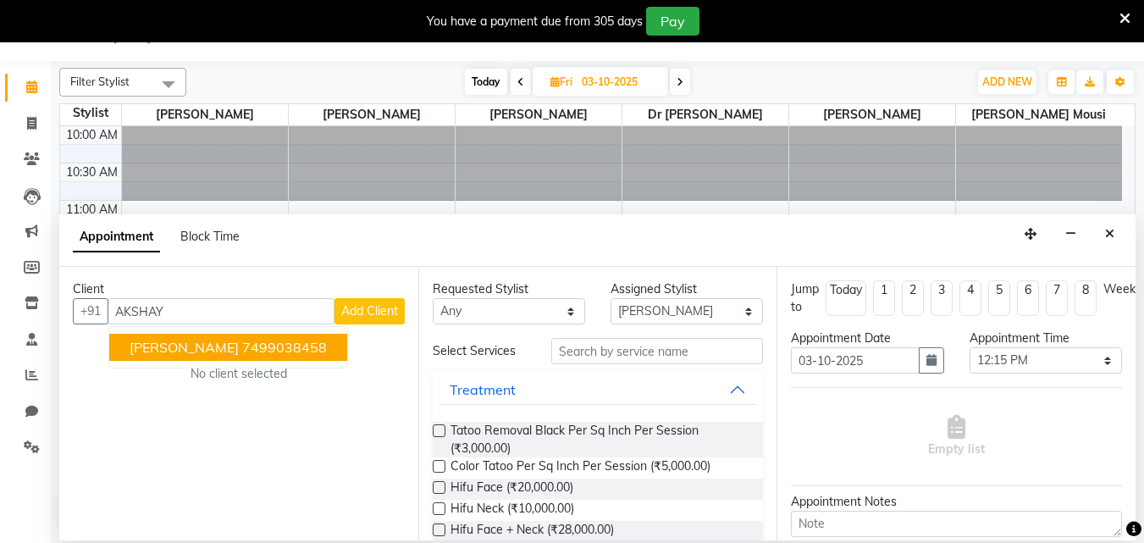
click at [168, 347] on span "[PERSON_NAME]" at bounding box center [184, 347] width 109 height 17
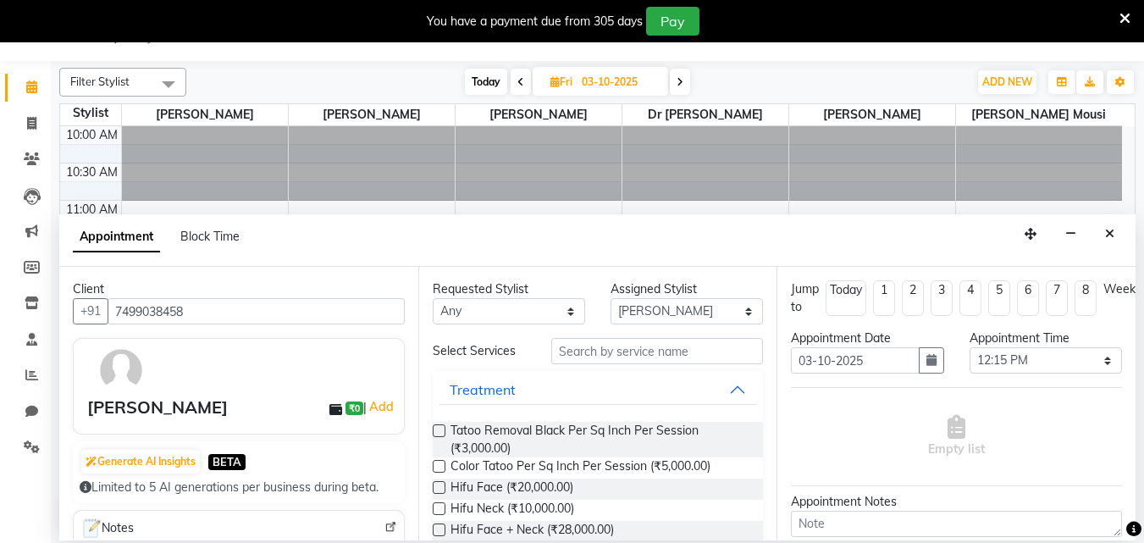
type input "7499038458"
click at [581, 352] on input "text" at bounding box center [657, 351] width 212 height 26
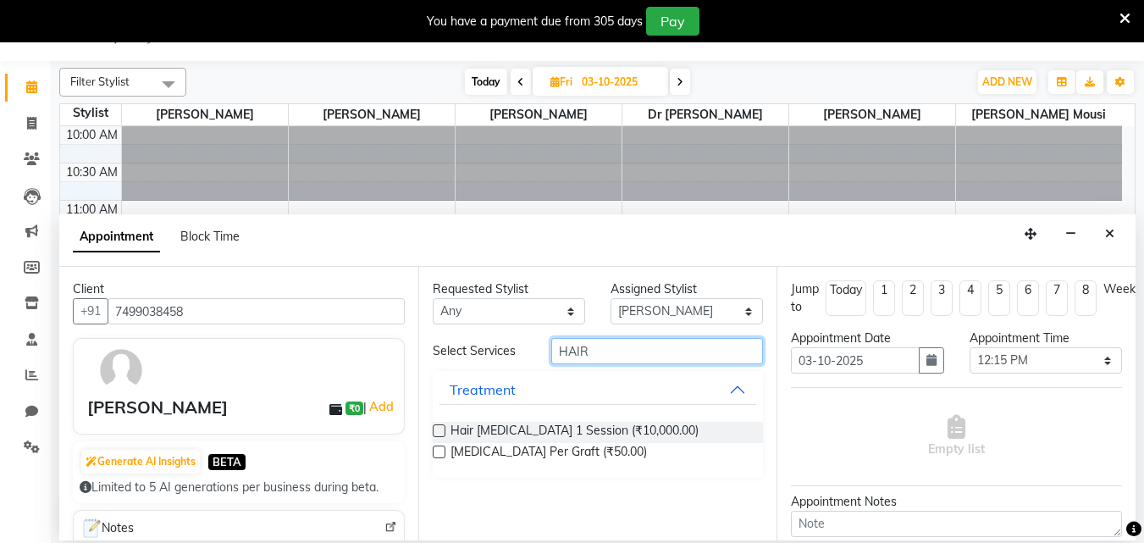
type input "HAIR"
click at [440, 453] on label at bounding box center [439, 451] width 13 height 13
click at [440, 453] on input "checkbox" at bounding box center [438, 453] width 11 height 11
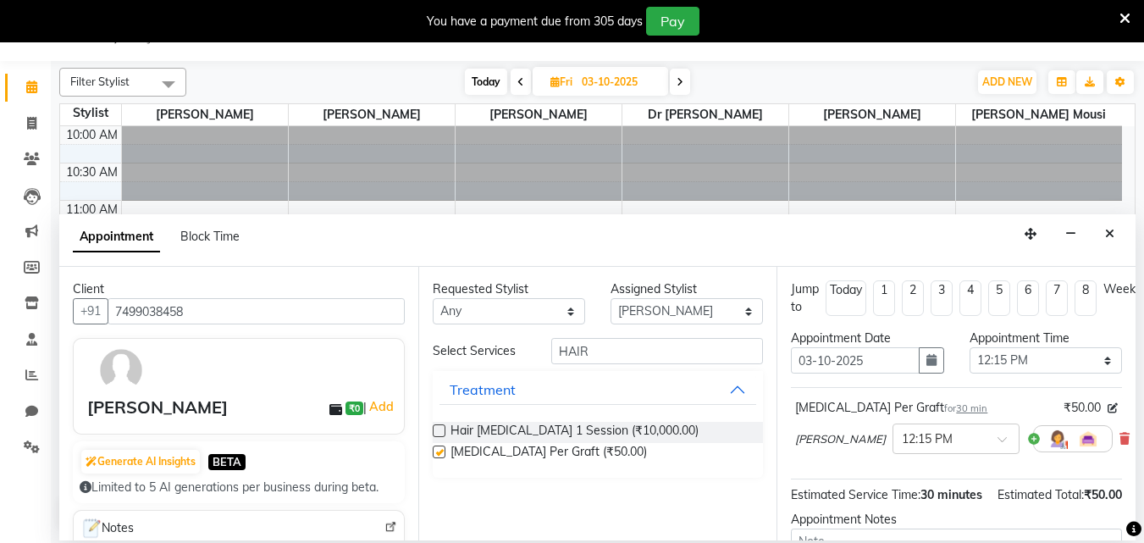
checkbox input "false"
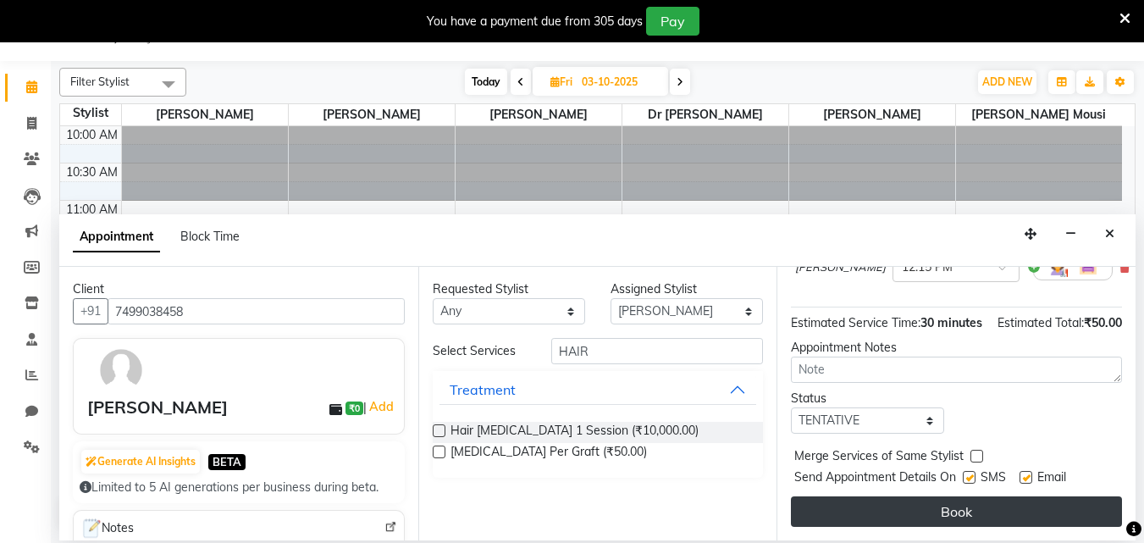
scroll to position [205, 0]
click at [973, 500] on button "Book" at bounding box center [956, 511] width 331 height 30
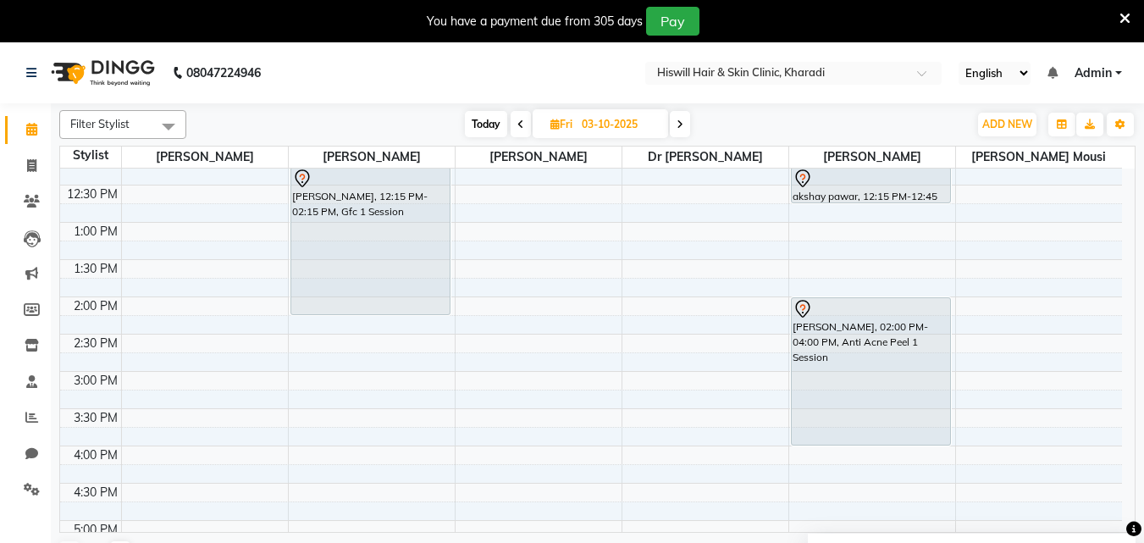
scroll to position [0, 0]
